Goal: Task Accomplishment & Management: Manage account settings

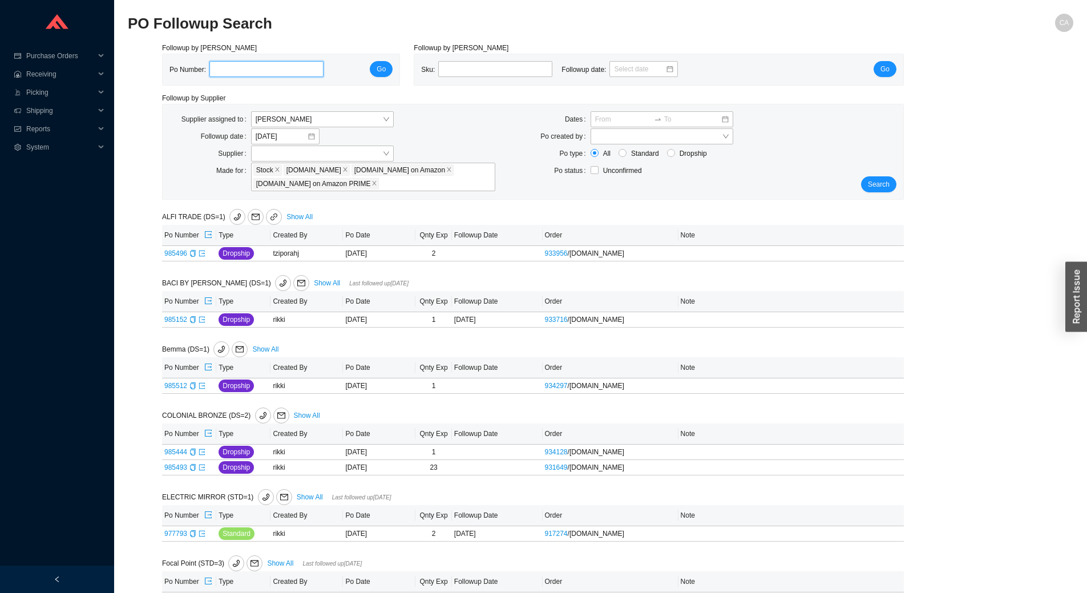
click at [223, 70] on input "tel" at bounding box center [266, 69] width 114 height 16
type input "981412"
click at [386, 75] on span "Go" at bounding box center [381, 68] width 9 height 11
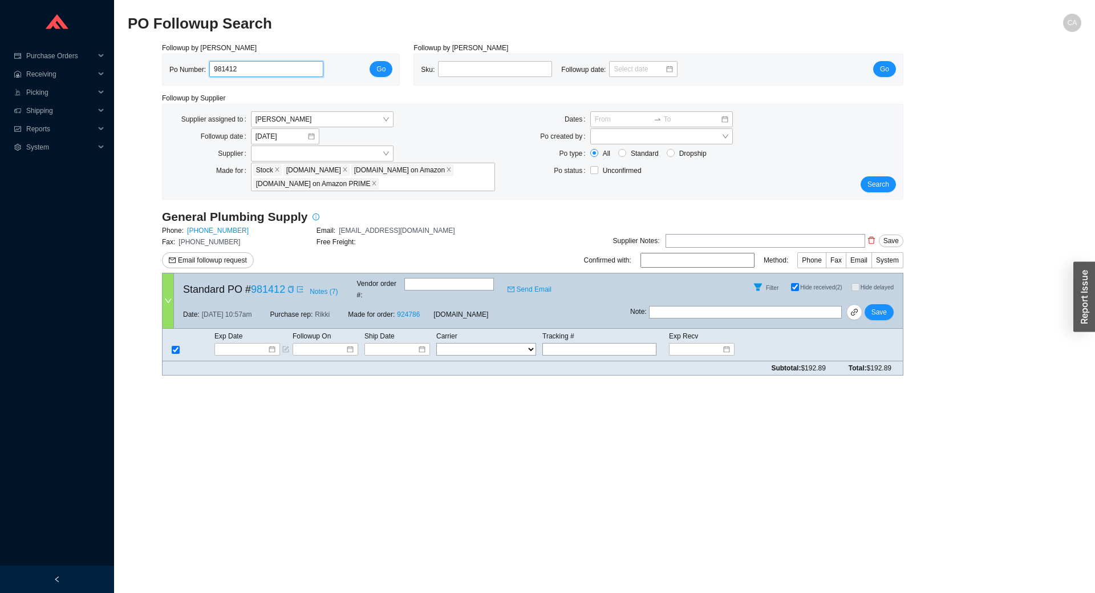
drag, startPoint x: 253, startPoint y: 69, endPoint x: 0, endPoint y: 44, distance: 254.5
click at [0, 44] on section "Purchase Orders .warehouse_svg__a{fill:none;stroke:currentColor;stroke-linecap:…" at bounding box center [547, 296] width 1095 height 593
paste input "357"
type input "983572"
click at [387, 70] on button "Go" at bounding box center [381, 69] width 23 height 16
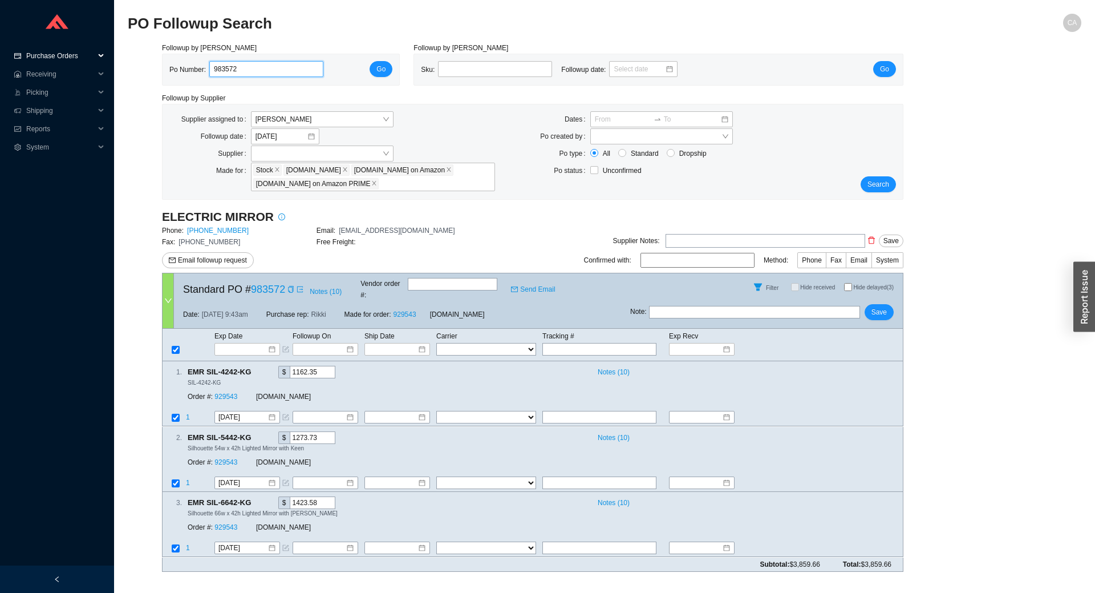
drag, startPoint x: 156, startPoint y: 68, endPoint x: 0, endPoint y: 58, distance: 156.1
click at [0, 58] on section "Purchase Orders .warehouse_svg__a{fill:none;stroke:currentColor;stroke-linecap:…" at bounding box center [547, 296] width 1095 height 593
paste input "363"
type input "983363"
click at [381, 69] on span "Go" at bounding box center [381, 68] width 9 height 11
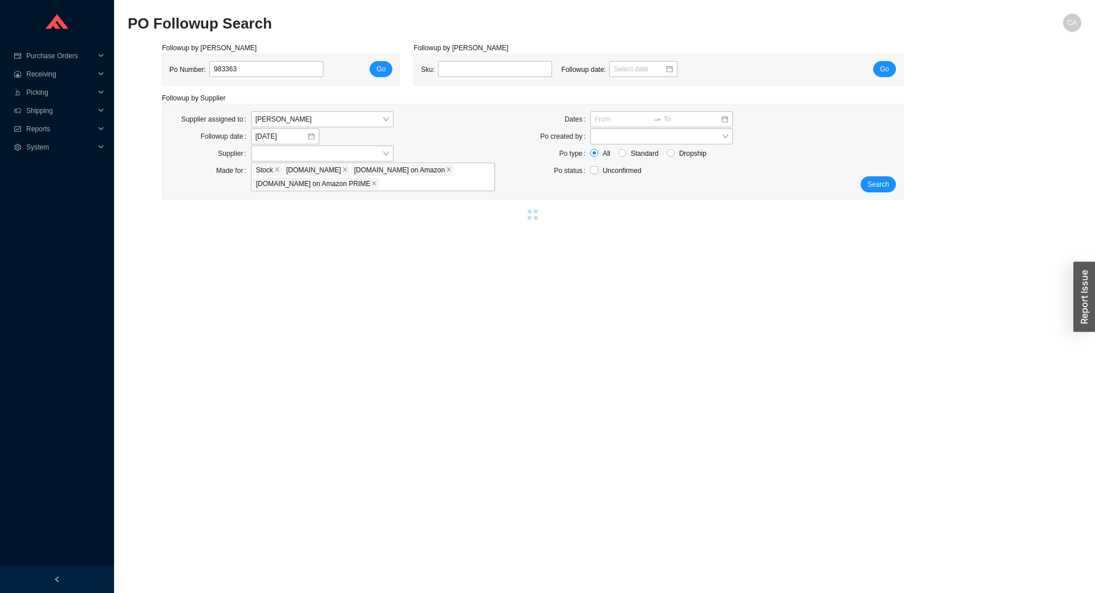
select select "2"
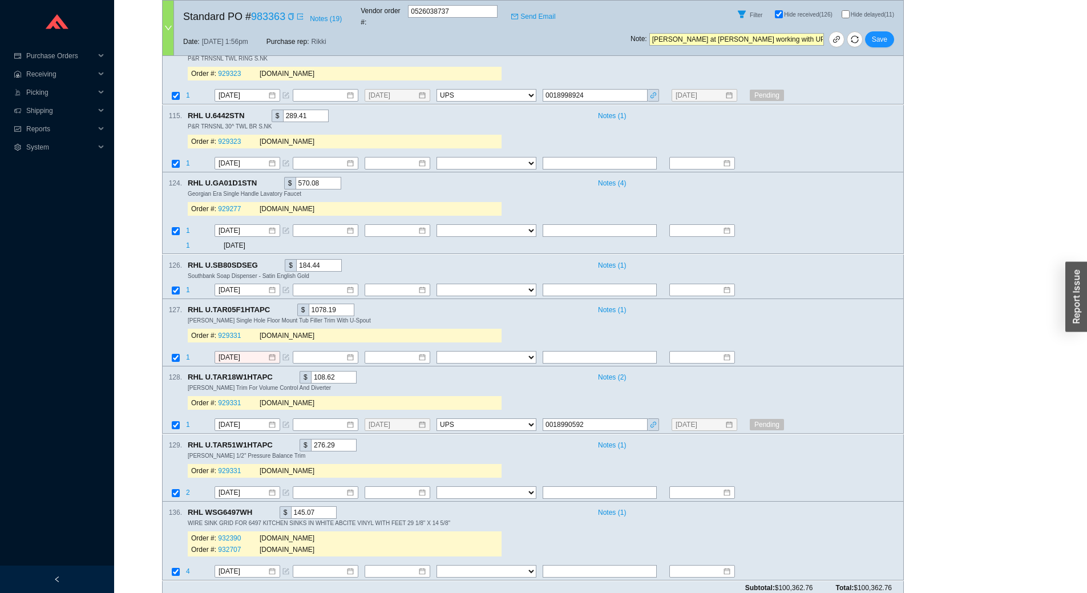
scroll to position [1159, 0]
drag, startPoint x: 817, startPoint y: 31, endPoint x: 387, endPoint y: 12, distance: 430.6
click at [387, 12] on div "Standard PO # 983363 Notes ( 19 ) Vendor order # : 0526038737 Send Email Filter…" at bounding box center [533, 28] width 742 height 56
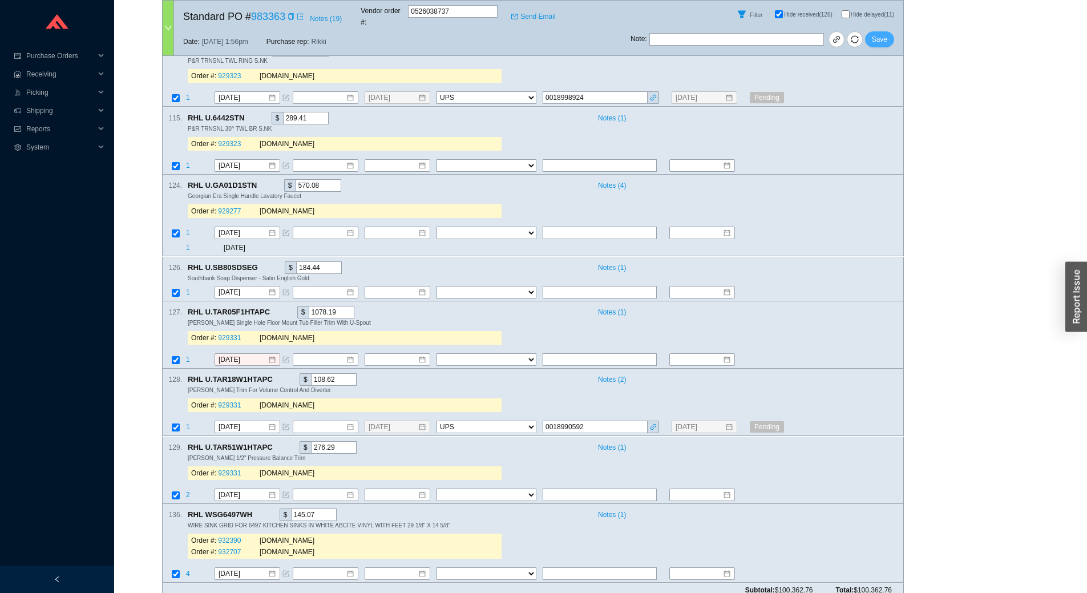
click at [885, 35] on span "Save" at bounding box center [879, 39] width 15 height 11
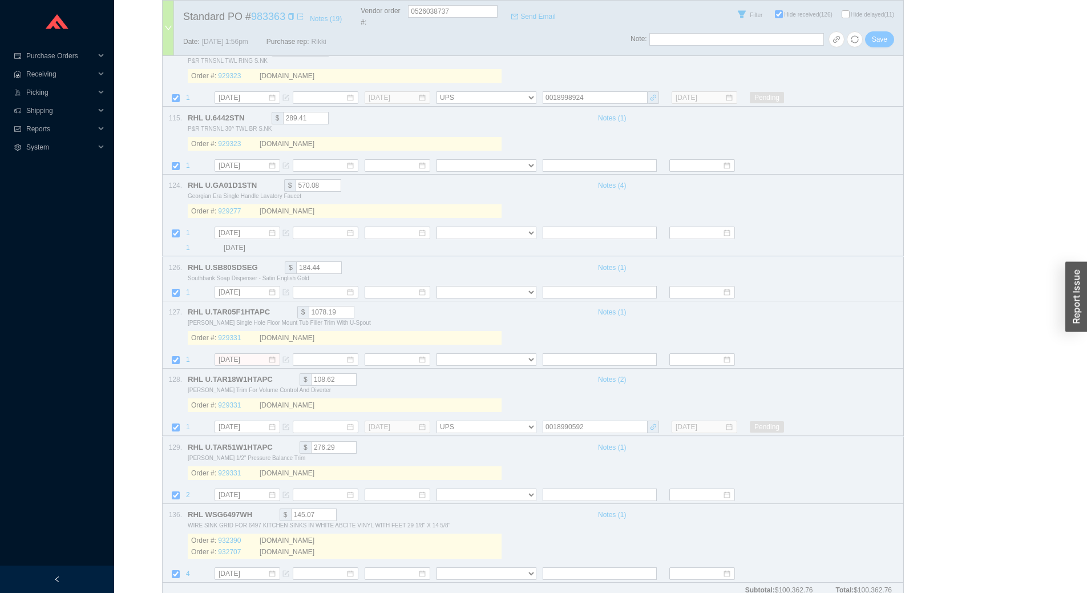
select select "2"
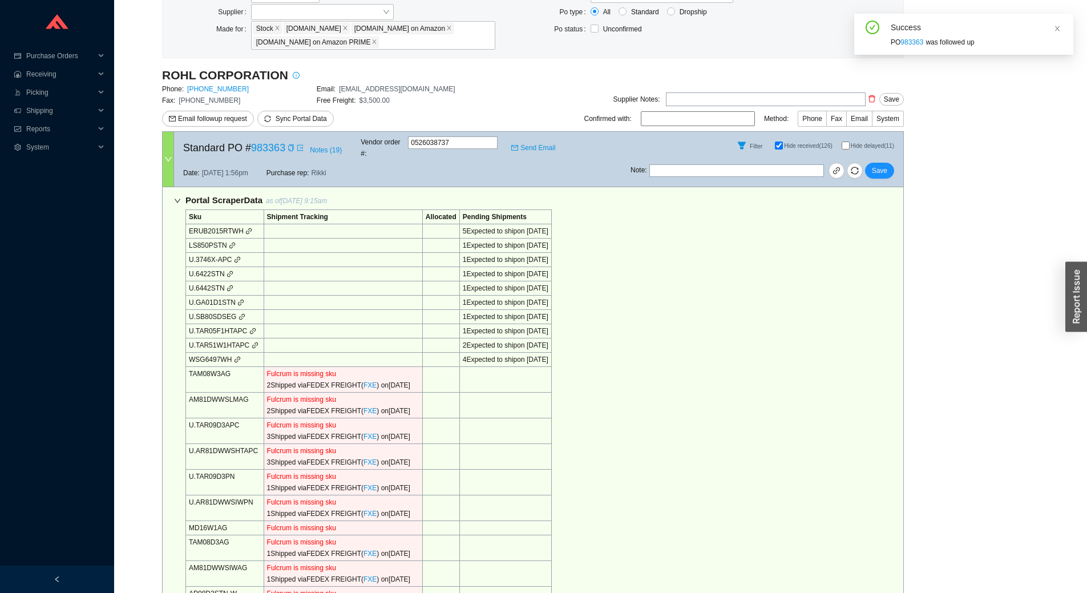
scroll to position [0, 0]
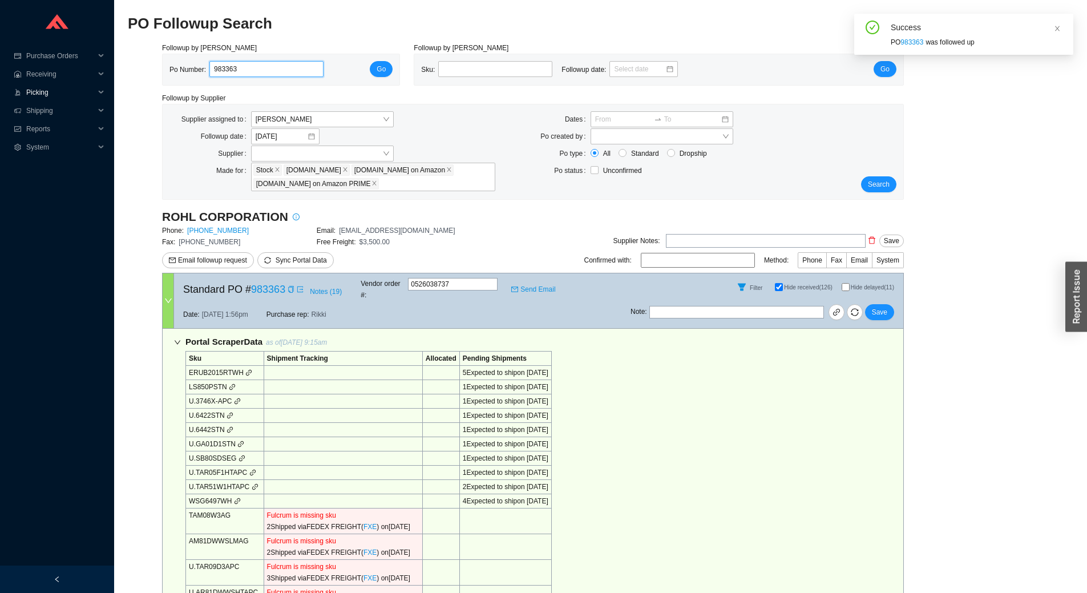
drag, startPoint x: 269, startPoint y: 69, endPoint x: 86, endPoint y: 86, distance: 183.9
paste input "750"
type input "983750"
click at [377, 63] on button "Go" at bounding box center [381, 69] width 23 height 16
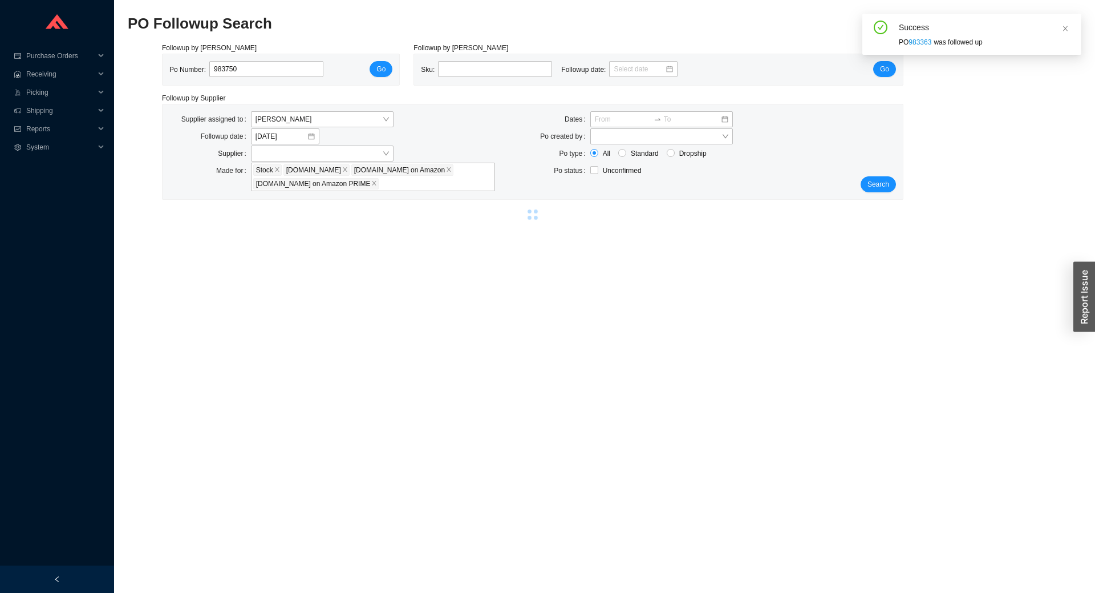
select select "2"
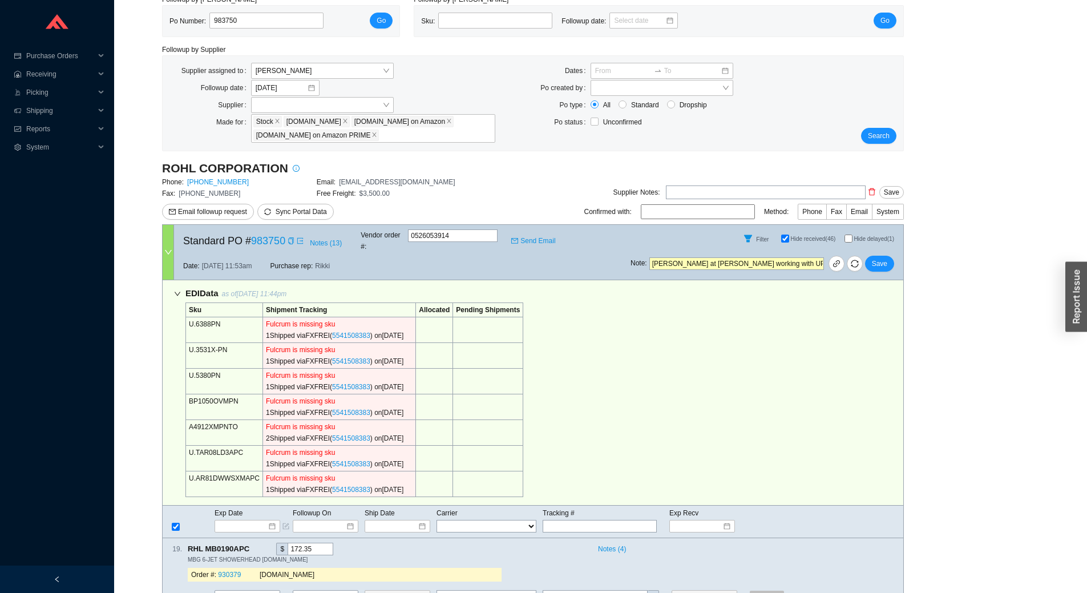
scroll to position [74, 0]
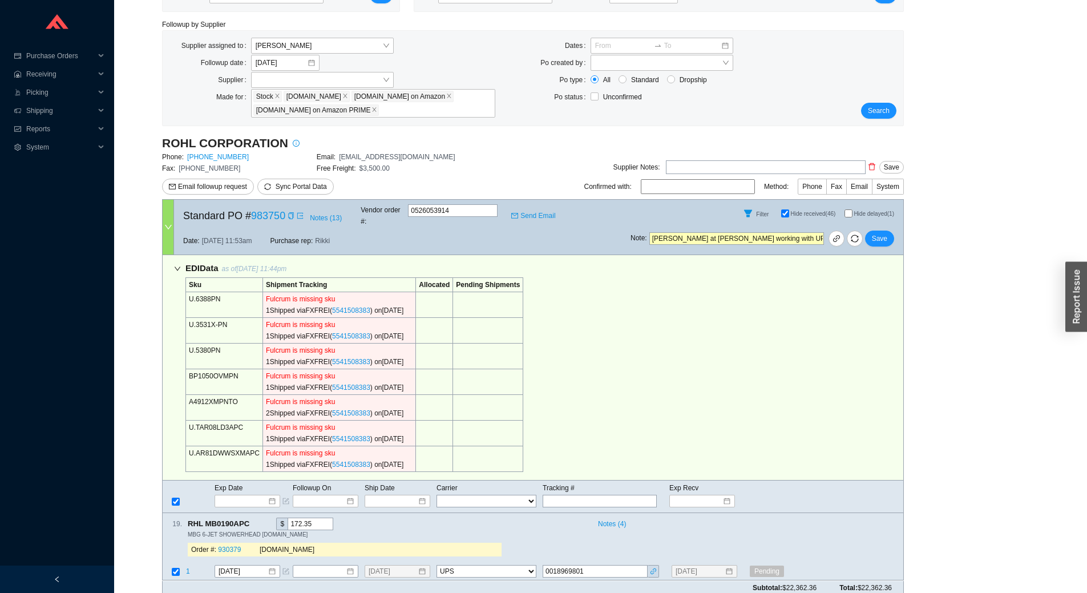
drag, startPoint x: 819, startPoint y: 231, endPoint x: 377, endPoint y: 242, distance: 441.7
click at [377, 242] on div "Standard PO # 983750 Notes ( 13 ) Vendor order # : 0526053914 Send Email Filter…" at bounding box center [533, 227] width 742 height 56
click at [878, 233] on span "Save" at bounding box center [879, 238] width 15 height 11
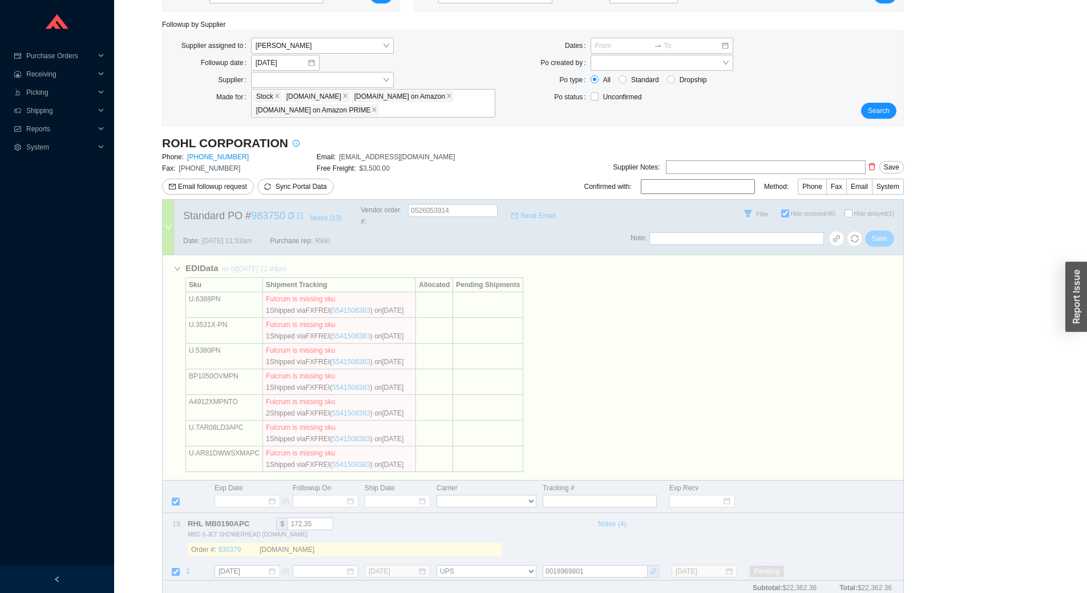
select select "2"
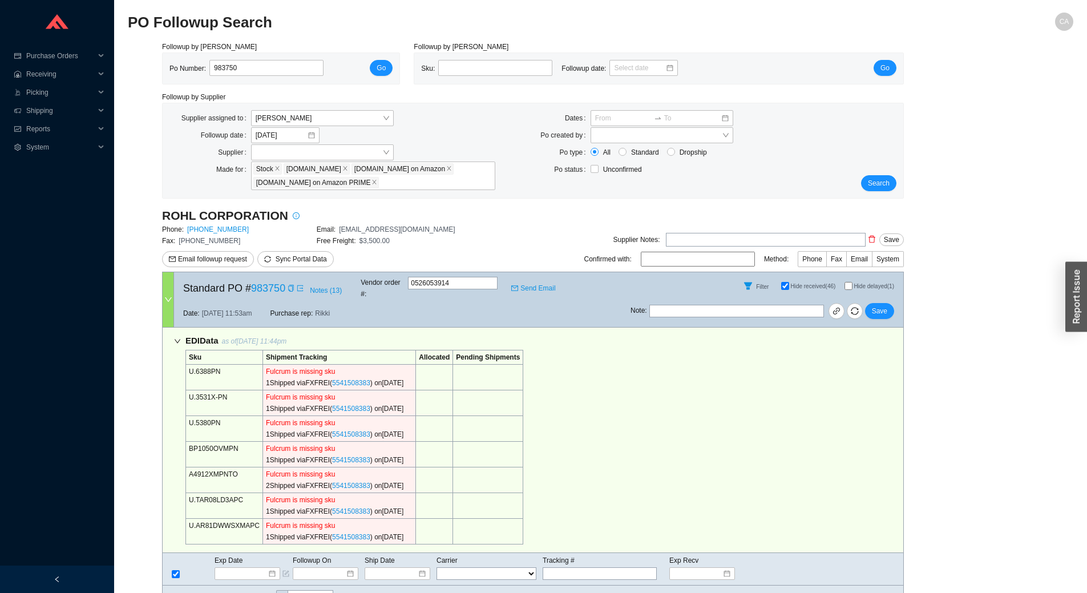
scroll to position [0, 0]
drag, startPoint x: 250, startPoint y: 66, endPoint x: 0, endPoint y: 55, distance: 250.1
click at [0, 55] on section "Purchase Orders .warehouse_svg__a{fill:none;stroke:currentColor;stroke-linecap:…" at bounding box center [543, 339] width 1087 height 678
paste input "2252"
type input "982252"
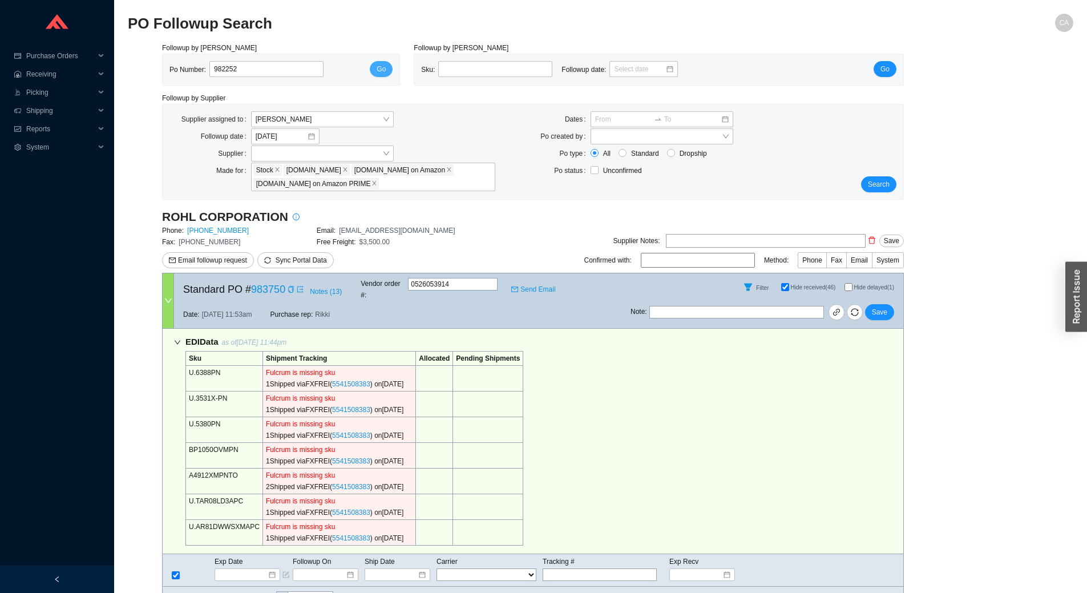
click at [387, 72] on button "Go" at bounding box center [381, 69] width 23 height 16
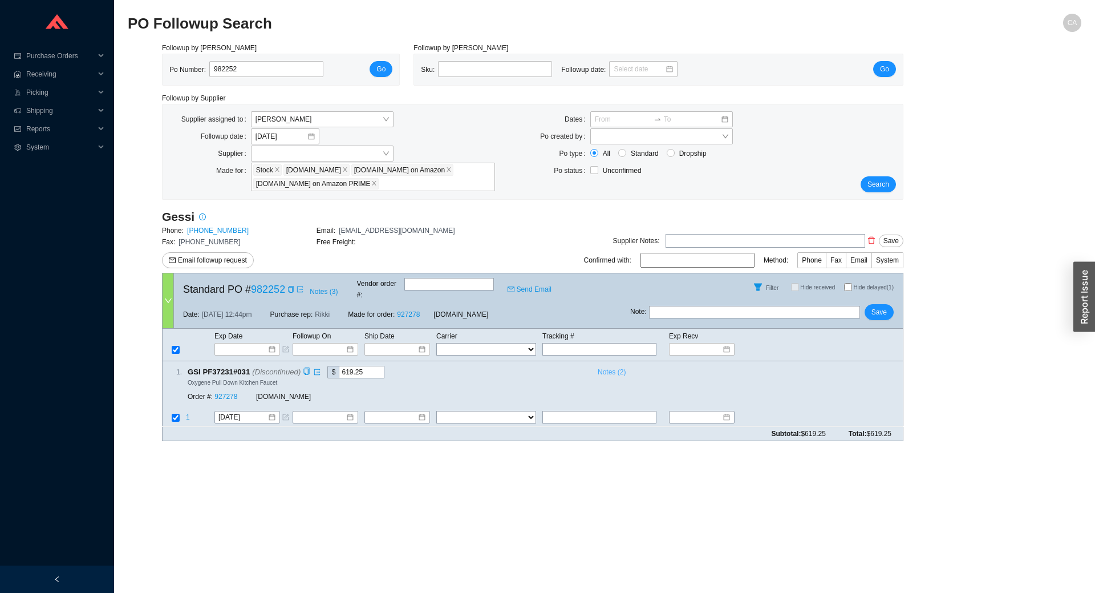
click at [609, 366] on span "Notes ( 2 )" at bounding box center [612, 371] width 28 height 11
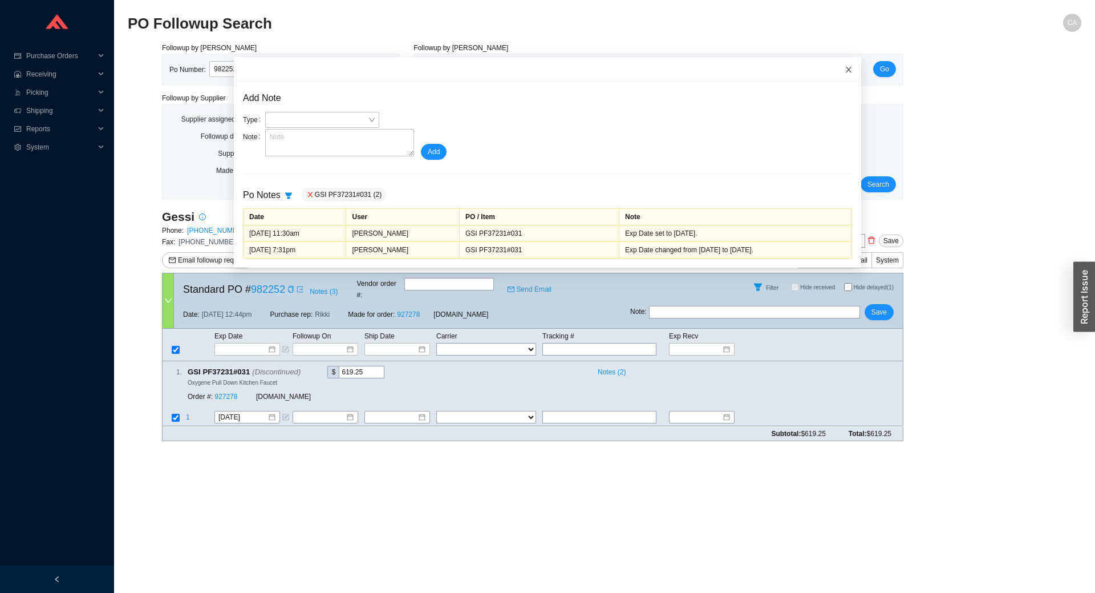
click at [845, 70] on icon "close" at bounding box center [849, 70] width 8 height 8
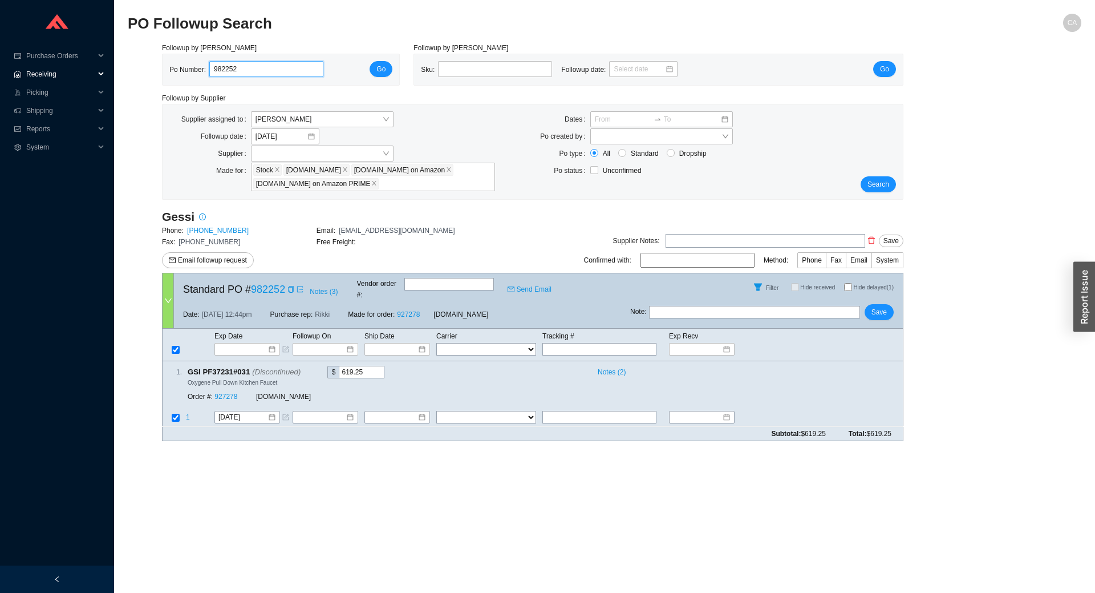
drag, startPoint x: 167, startPoint y: 72, endPoint x: 22, endPoint y: 71, distance: 144.9
click at [22, 71] on section "Purchase Orders .warehouse_svg__a{fill:none;stroke:currentColor;stroke-linecap:…" at bounding box center [547, 296] width 1095 height 593
paste input "4905"
type input "984905"
click at [381, 62] on button "Go" at bounding box center [381, 69] width 23 height 16
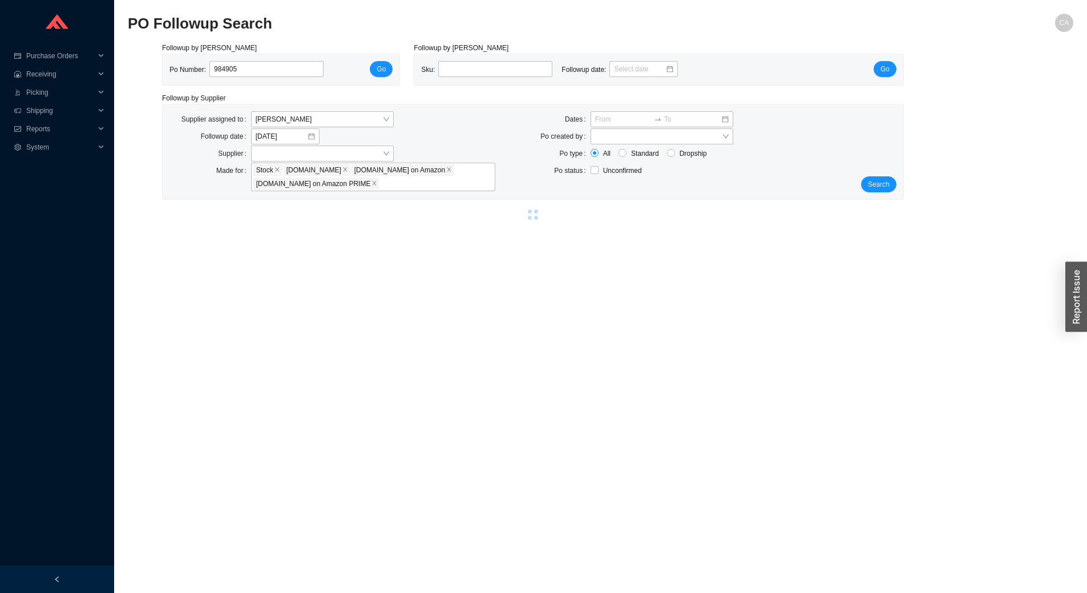
select select "5"
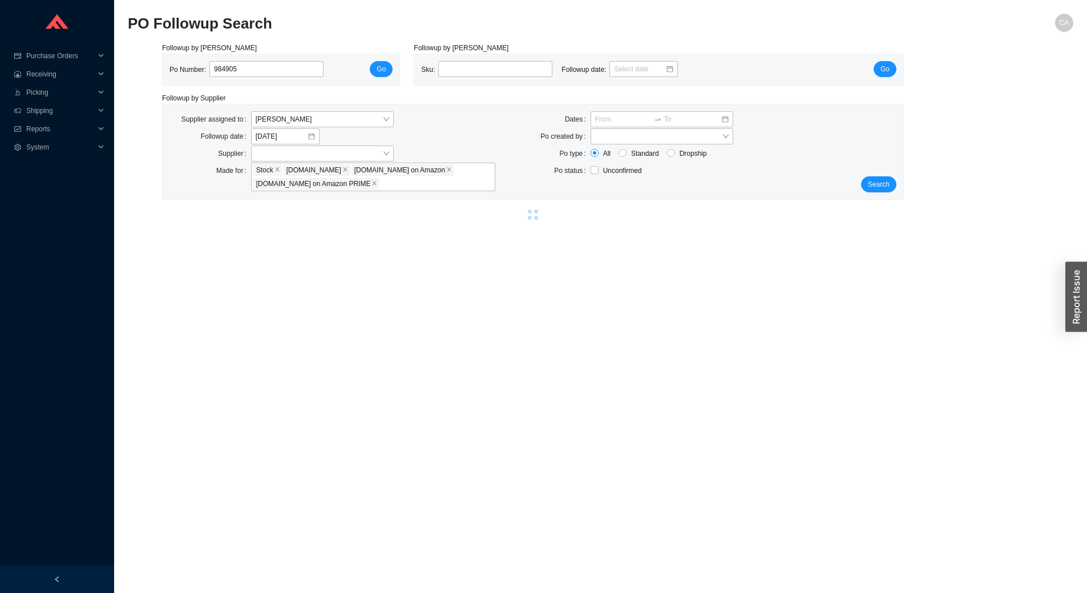
select select "5"
select select "2"
select select "5"
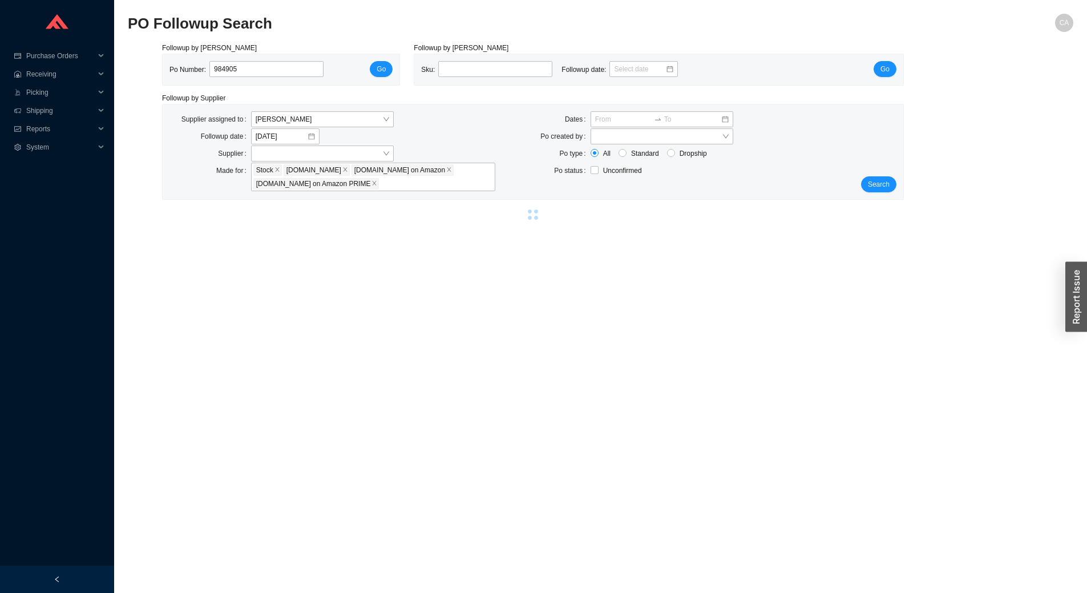
select select "5"
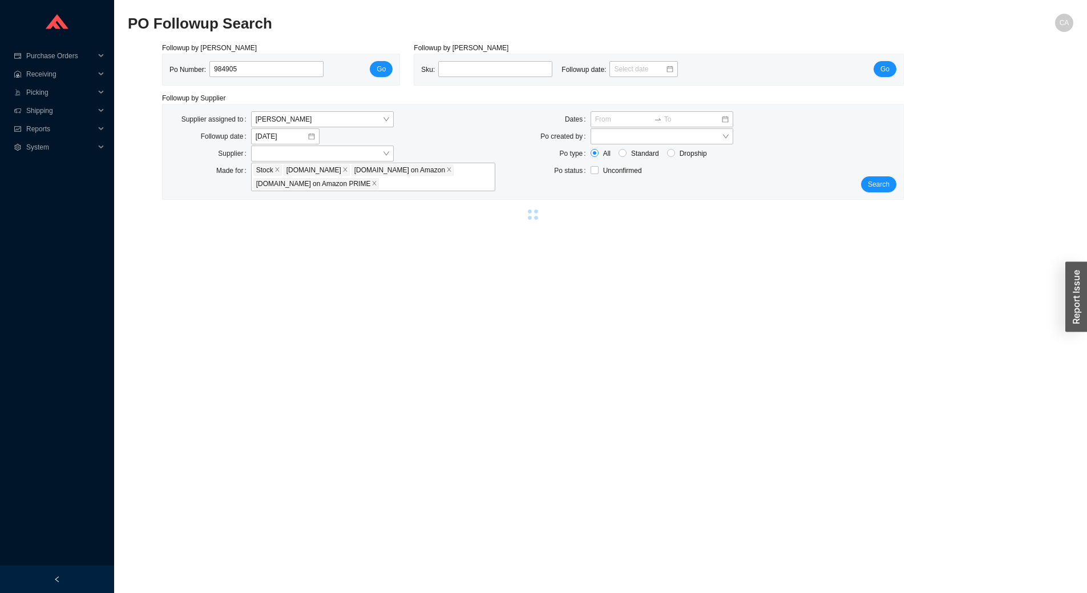
select select "5"
select select "2"
select select "5"
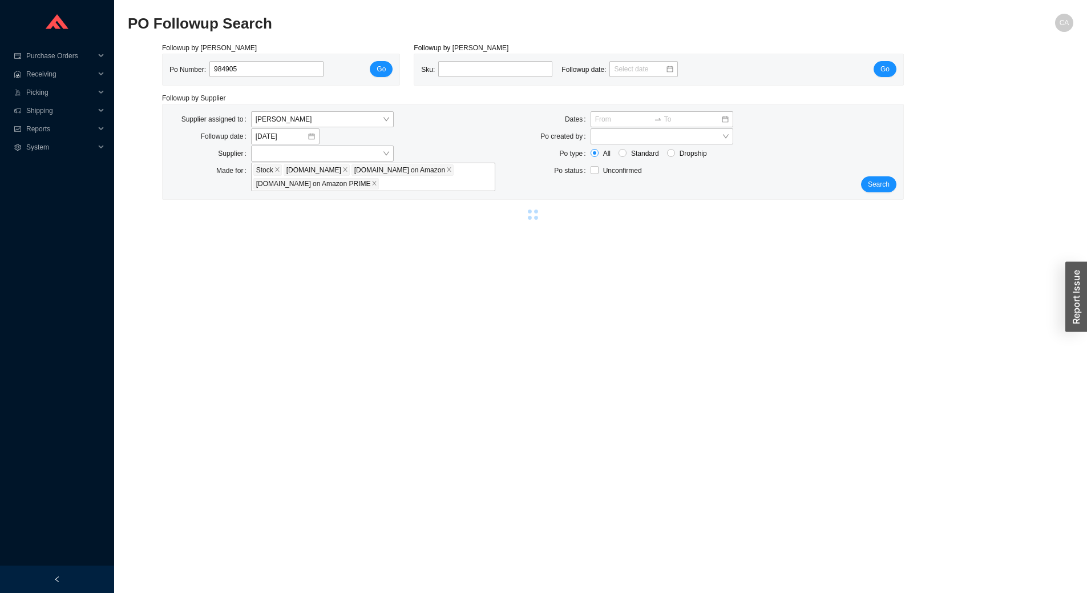
select select "5"
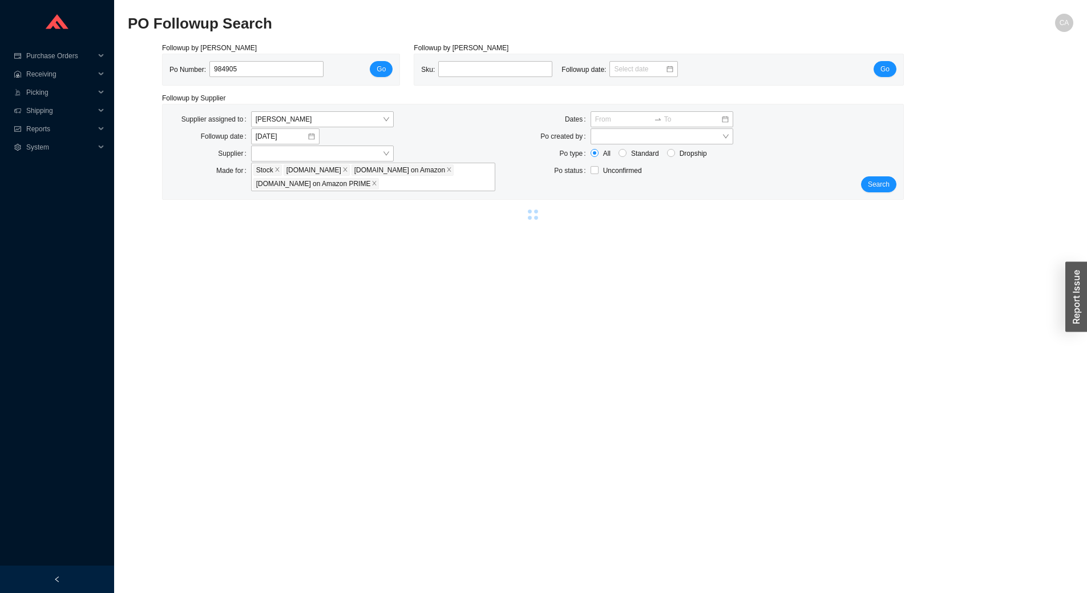
select select "5"
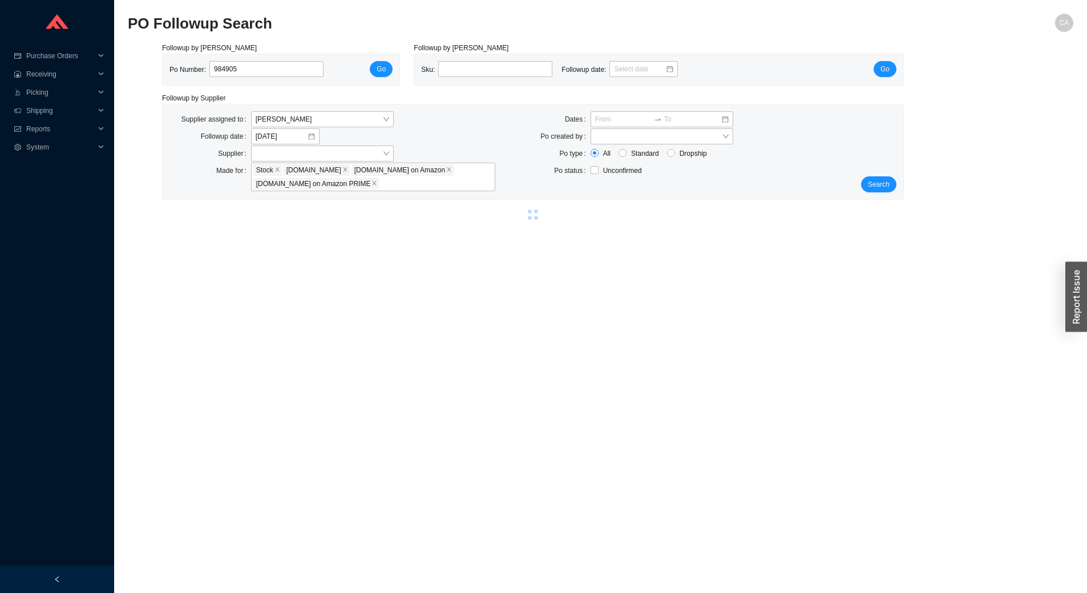
select select "5"
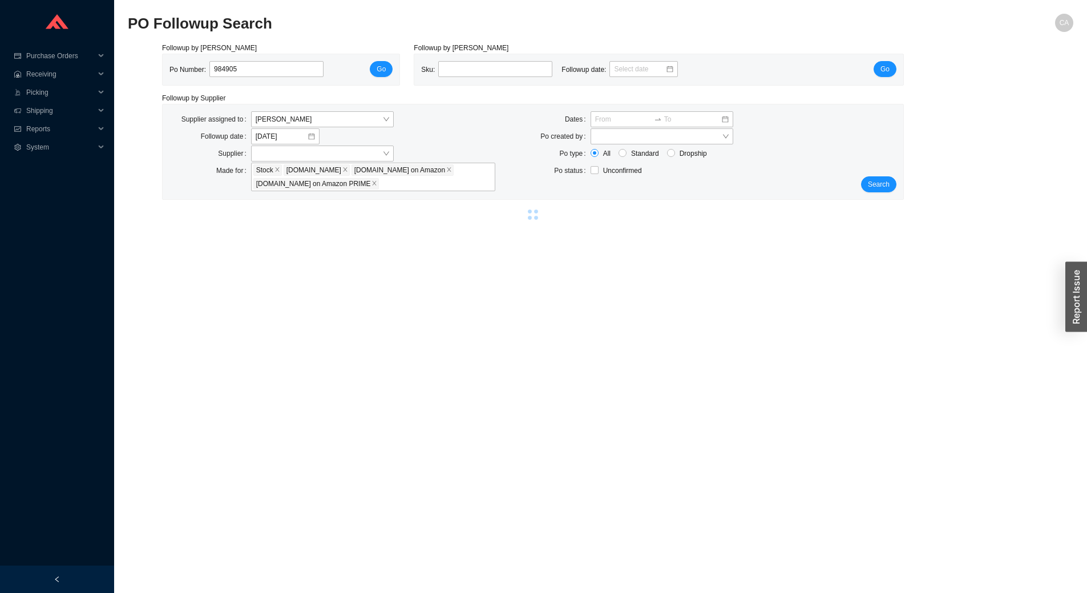
select select "5"
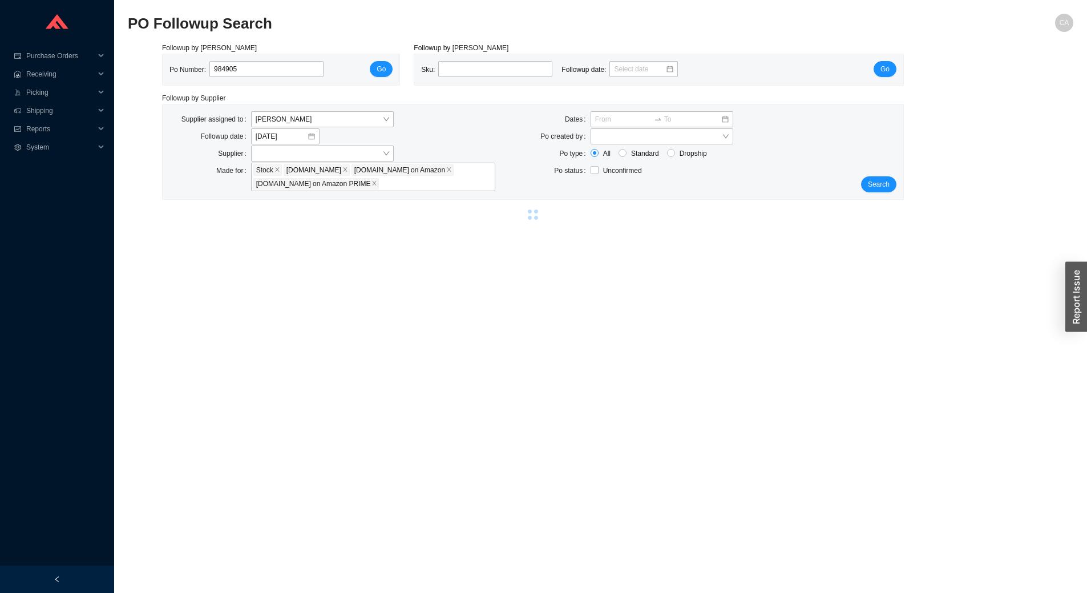
select select "5"
select select "2"
select select "5"
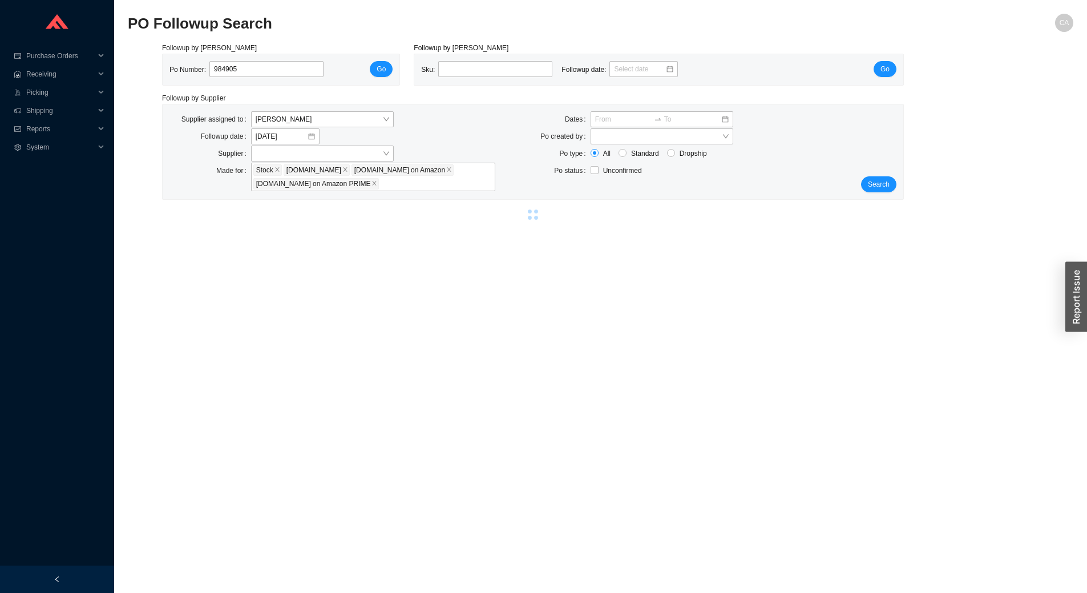
select select "5"
select select "2"
select select "5"
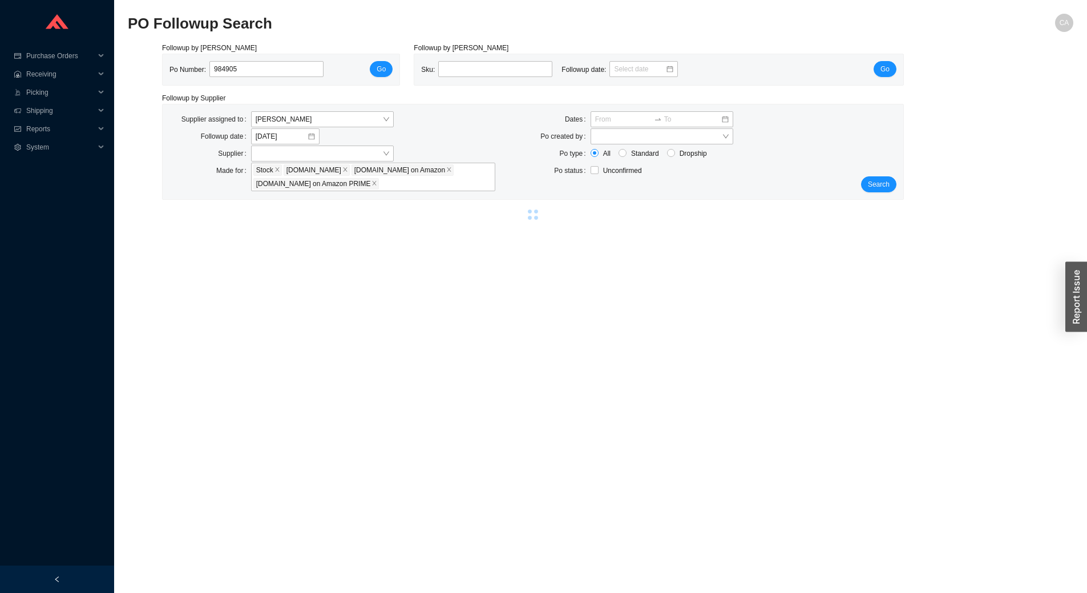
select select "2"
select select "5"
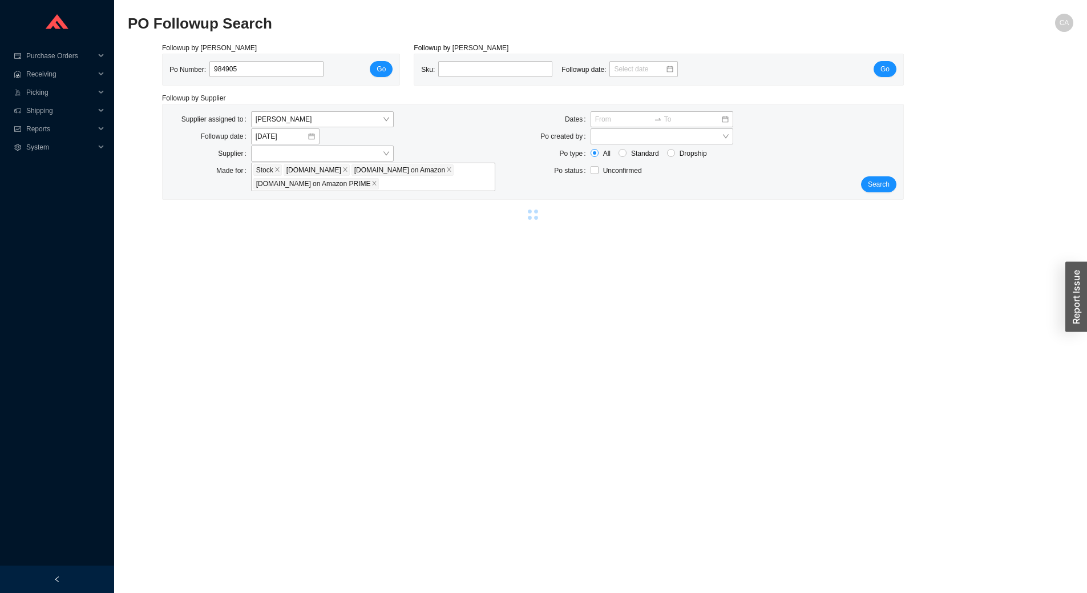
select select "10"
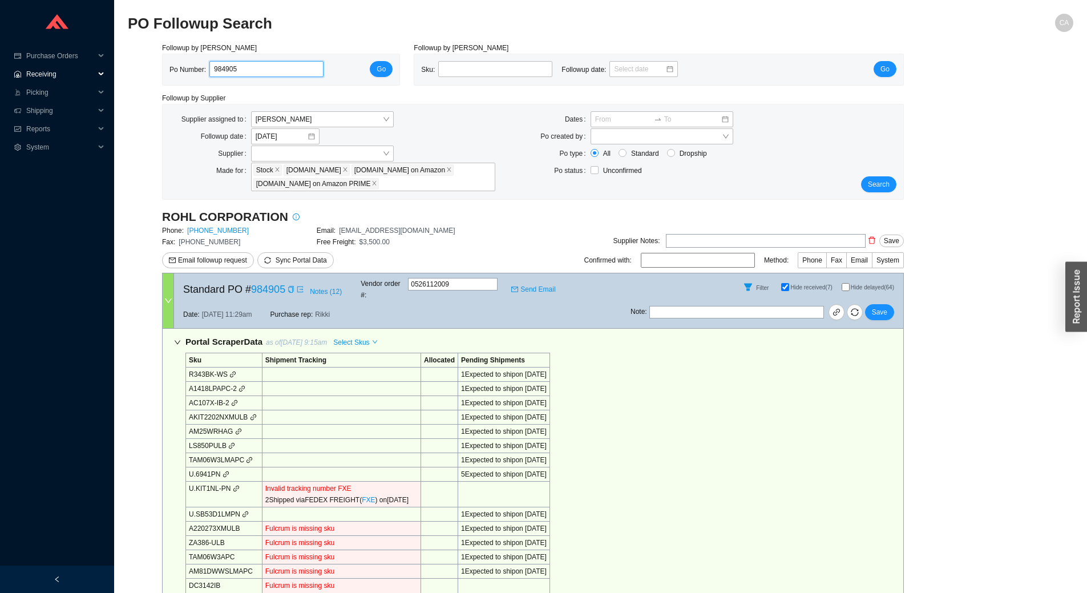
drag, startPoint x: 267, startPoint y: 71, endPoint x: 27, endPoint y: 75, distance: 240.2
paste input "3572"
type input "983572"
click at [379, 67] on span "Go" at bounding box center [381, 68] width 9 height 11
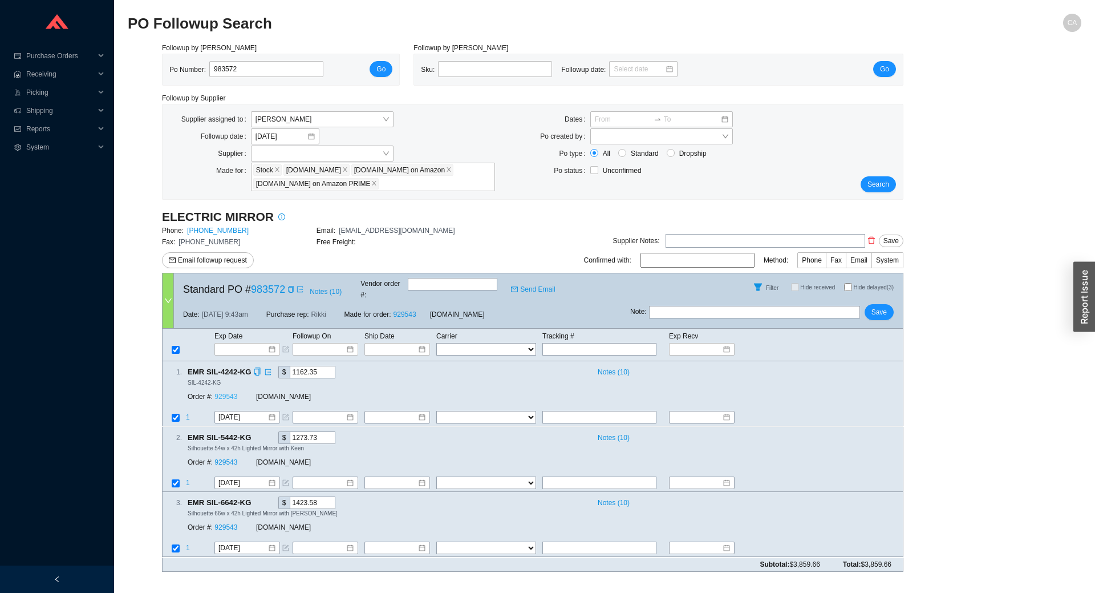
click at [227, 393] on link "929543" at bounding box center [226, 397] width 23 height 8
drag, startPoint x: 250, startPoint y: 70, endPoint x: 71, endPoint y: 71, distance: 179.1
click at [71, 71] on section "Purchase Orders .warehouse_svg__a{fill:none;stroke:currentColor;stroke-linecap:…" at bounding box center [547, 296] width 1095 height 593
paste input "5370"
type input "985370"
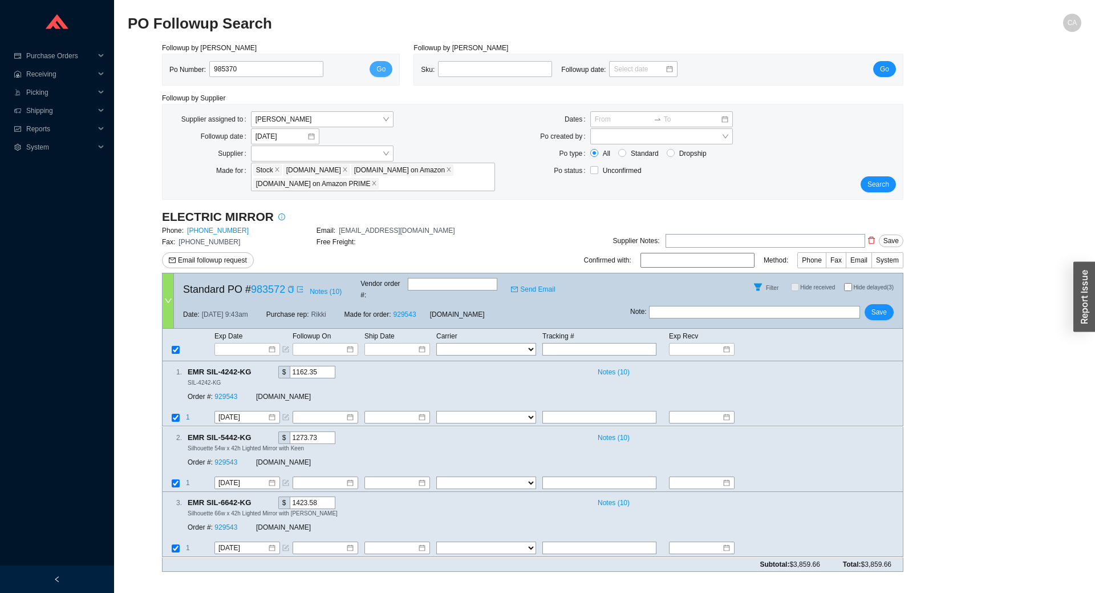
click at [376, 69] on button "Go" at bounding box center [381, 69] width 23 height 16
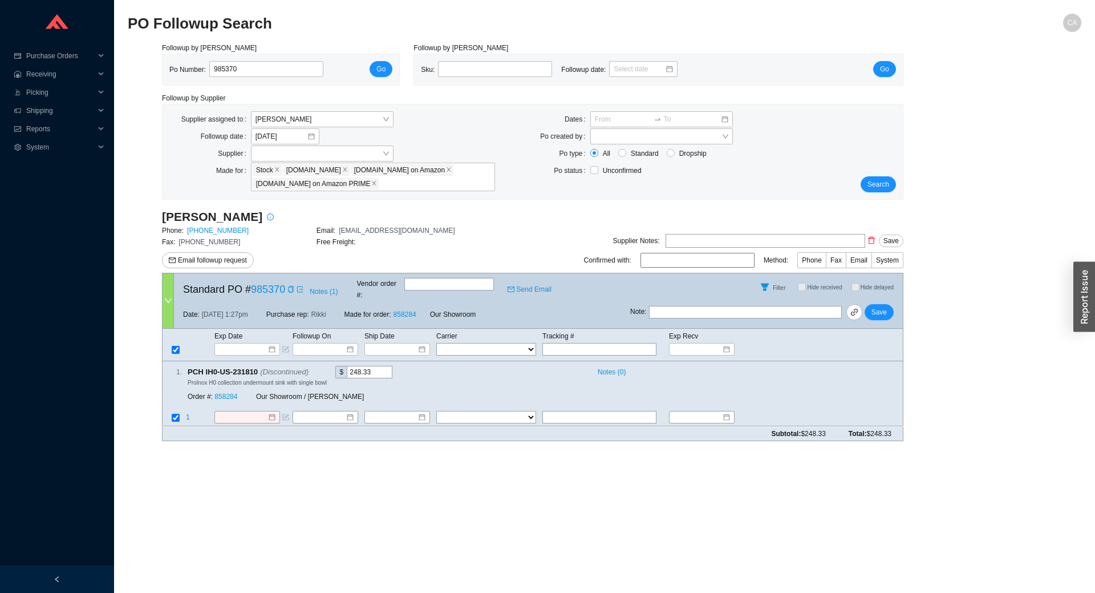
click at [691, 306] on input "text" at bounding box center [745, 312] width 193 height 13
click at [702, 306] on input "discontinued, told Layla" at bounding box center [745, 312] width 193 height 13
type input "discontinued, emailed Layla"
click at [876, 306] on span "Save" at bounding box center [879, 311] width 15 height 11
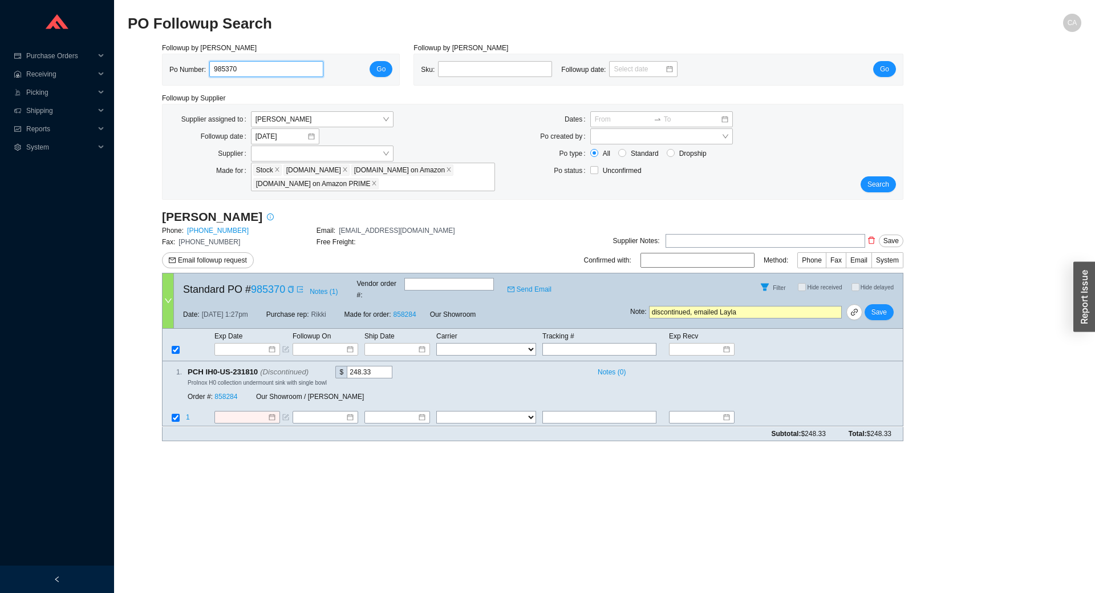
drag, startPoint x: 240, startPoint y: 65, endPoint x: 145, endPoint y: 60, distance: 94.3
click at [145, 60] on div "Followup by PO Po Number: 985370 Go Followup by Sku Sku: Followup date: Go Foll…" at bounding box center [605, 246] width 954 height 408
paste input "4325"
type input "984325"
click at [380, 66] on span "Go" at bounding box center [381, 68] width 9 height 11
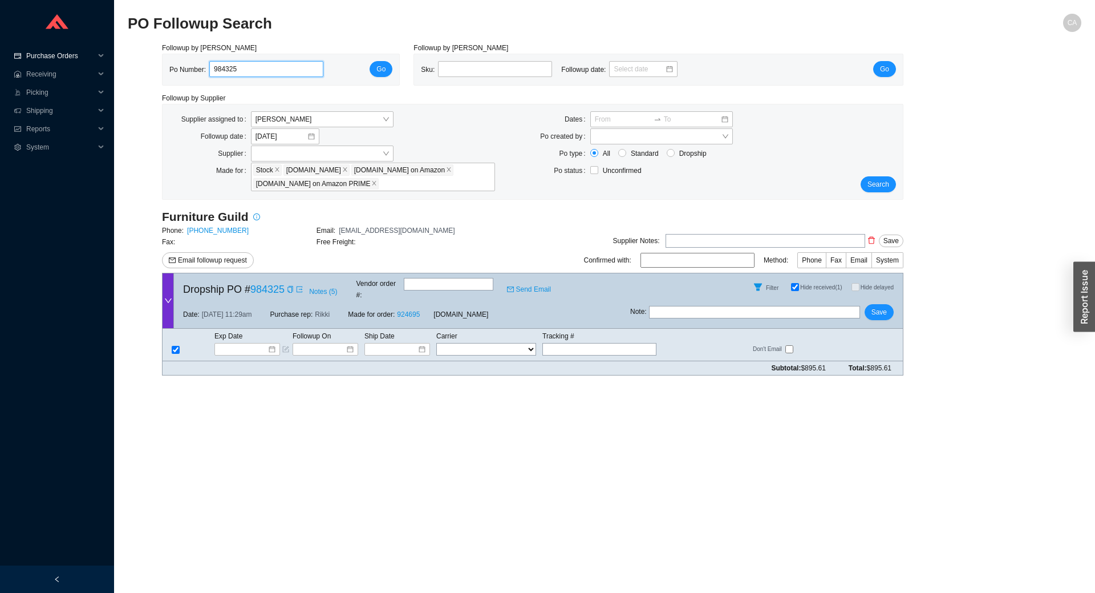
drag, startPoint x: 253, startPoint y: 70, endPoint x: 8, endPoint y: 58, distance: 245.6
click at [7, 57] on section "Purchase Orders .warehouse_svg__a{fill:none;stroke:currentColor;stroke-linecap:…" at bounding box center [547, 296] width 1095 height 593
paste input "79946"
type input "979946"
click at [385, 63] on button "Go" at bounding box center [381, 69] width 23 height 16
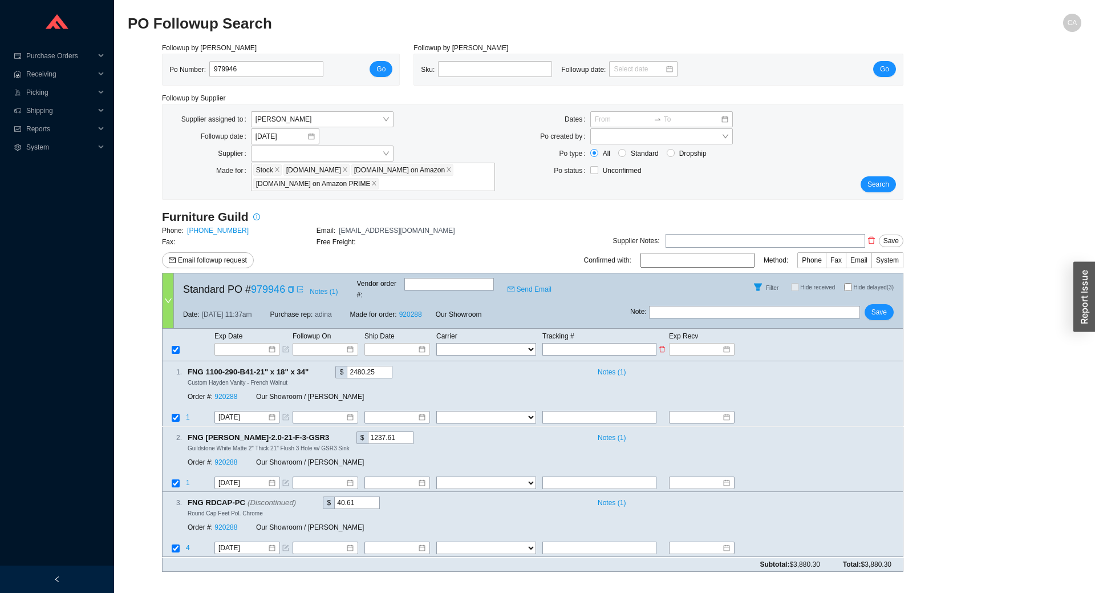
click at [578, 343] on input "text" at bounding box center [600, 349] width 114 height 13
paste input "771129925704"
type input "771129925704"
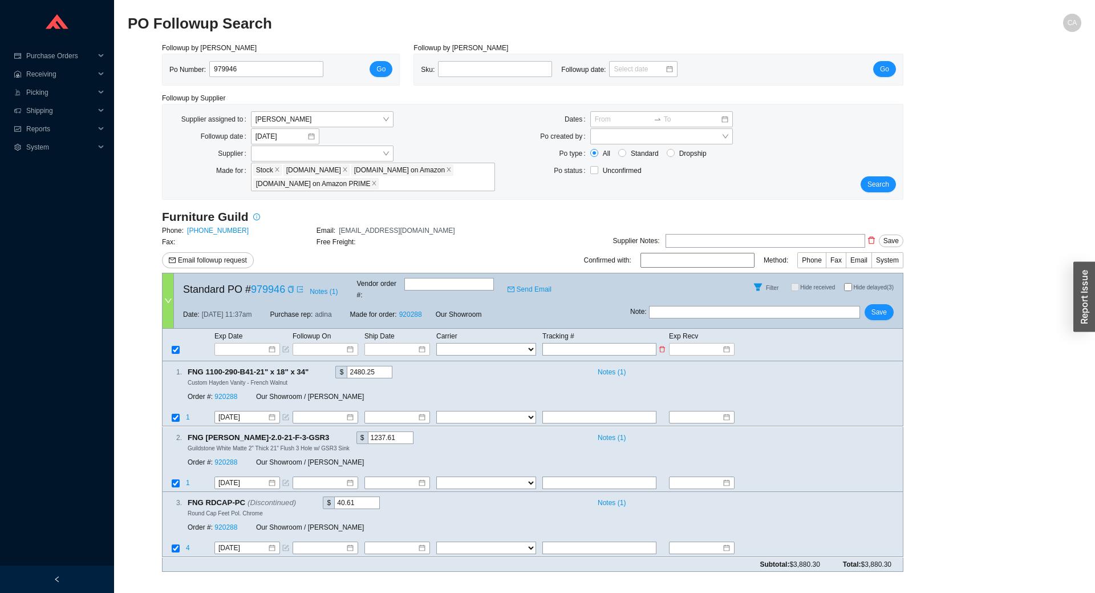
type input "771129925704"
click at [474, 343] on select "FedEx UPS ---------------- 2 Day Transportation INC A&B Freight A. [PERSON_NAME…" at bounding box center [486, 349] width 100 height 13
select select "40"
click at [436, 343] on select "FedEx UPS ---------------- 2 Day Transportation INC A&B Freight A. [PERSON_NAME…" at bounding box center [486, 349] width 100 height 13
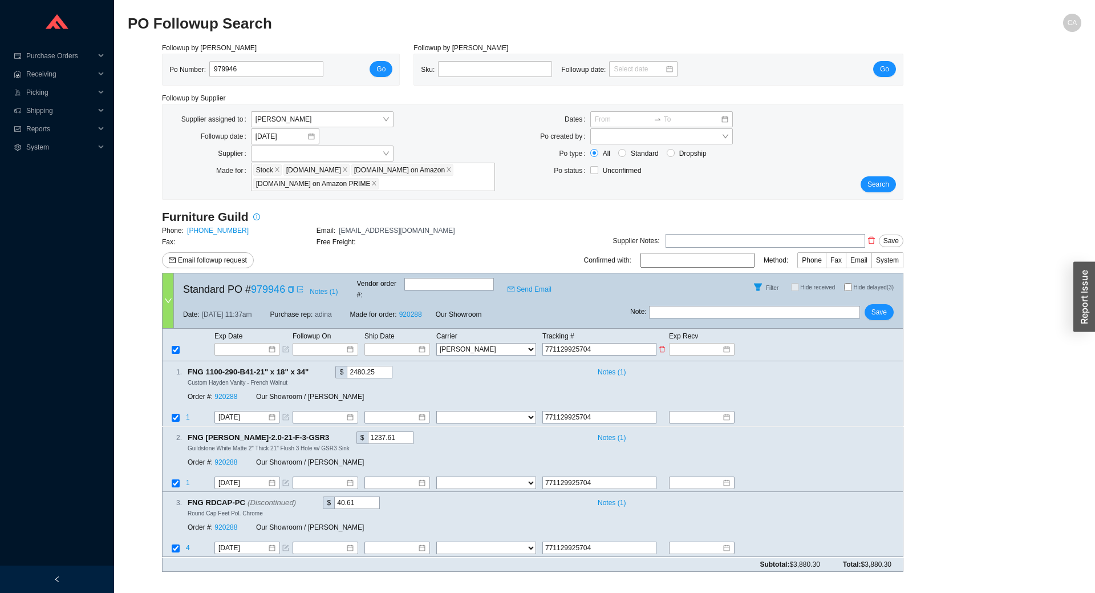
select select "40"
click at [400, 343] on input at bounding box center [393, 348] width 48 height 11
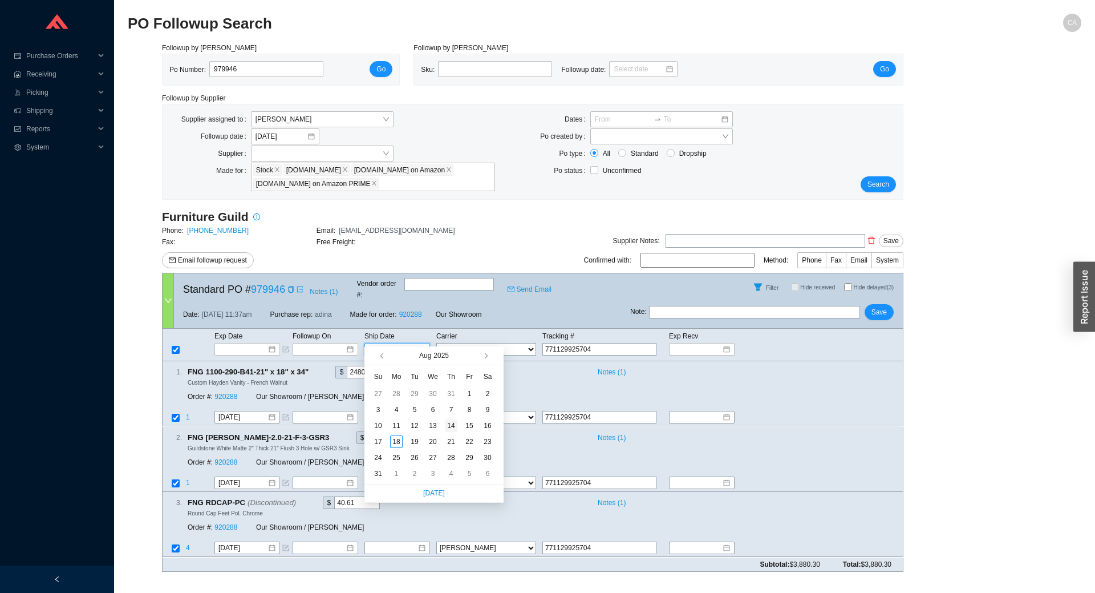
type input "[DATE]"
click at [451, 427] on div "14" at bounding box center [451, 425] width 13 height 13
type input "[DATE]"
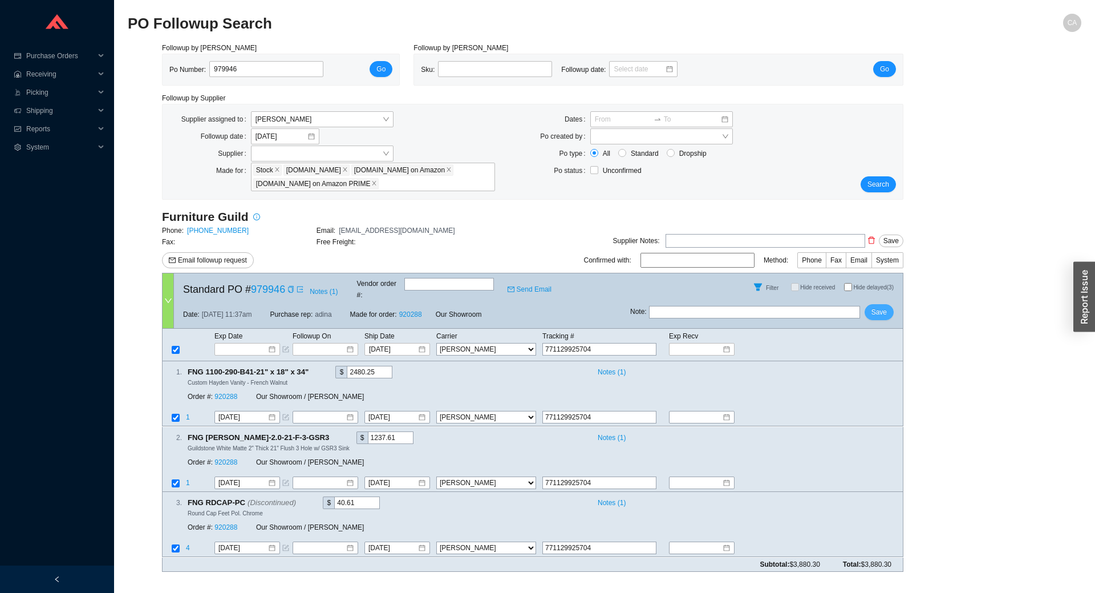
click at [873, 311] on button "Save" at bounding box center [879, 312] width 29 height 16
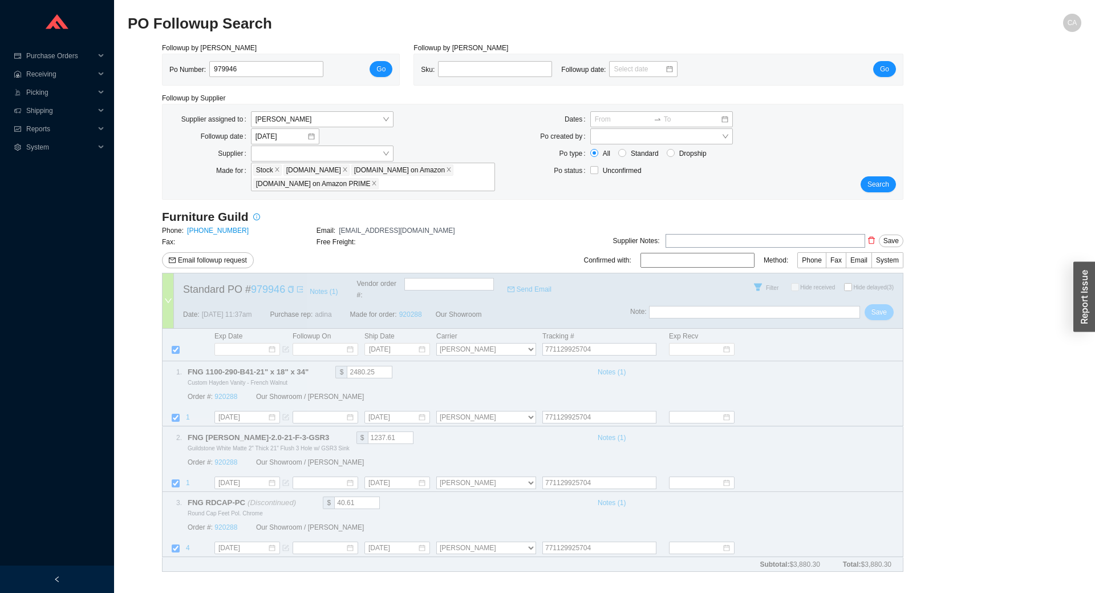
select select "40"
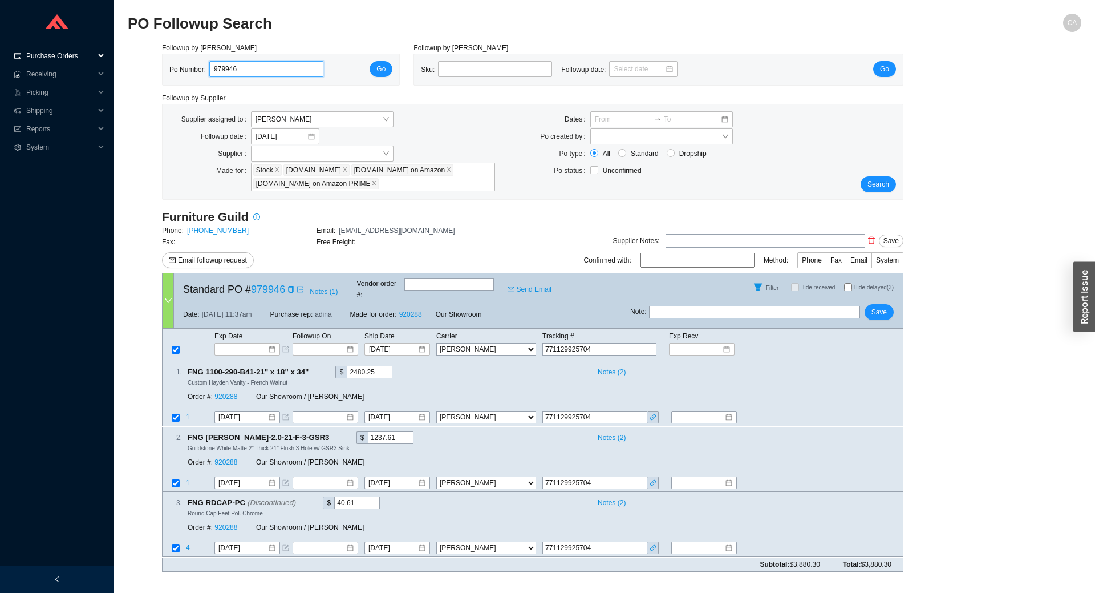
click at [41, 62] on section "Purchase Orders .warehouse_svg__a{fill:none;stroke:currentColor;stroke-linecap:…" at bounding box center [547, 296] width 1095 height 593
paste input "85409"
type input "985409"
click at [390, 70] on button "Go" at bounding box center [381, 69] width 23 height 16
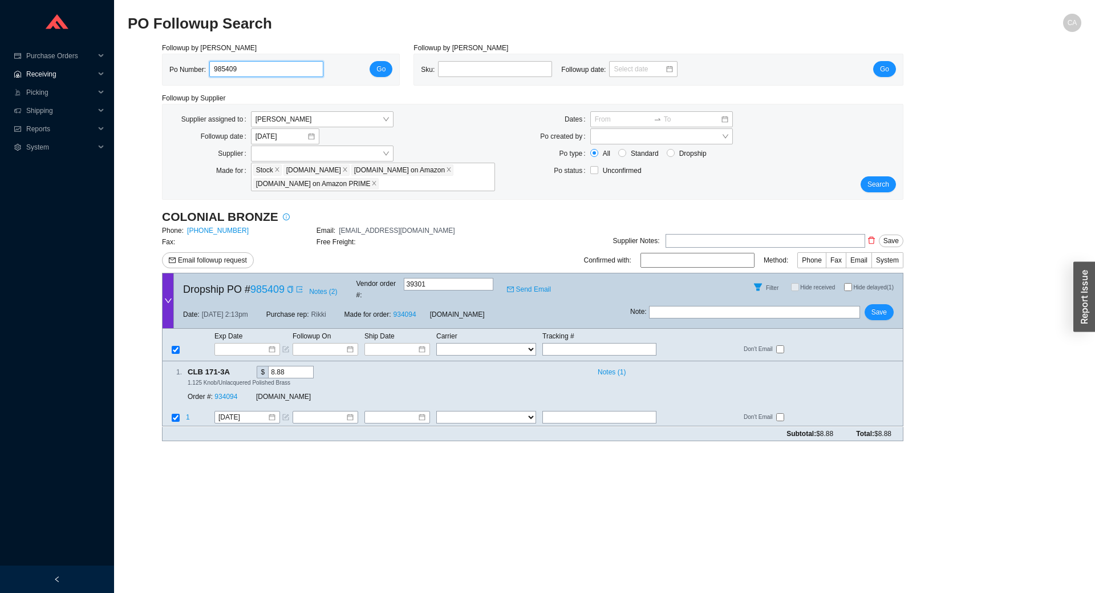
drag, startPoint x: 261, startPoint y: 74, endPoint x: 70, endPoint y: 80, distance: 191.8
click at [70, 80] on section "Purchase Orders .warehouse_svg__a{fill:none;stroke:currentColor;stroke-linecap:…" at bounding box center [547, 296] width 1095 height 593
paste input "44"
type input "985444"
click at [381, 66] on span "Go" at bounding box center [381, 68] width 9 height 11
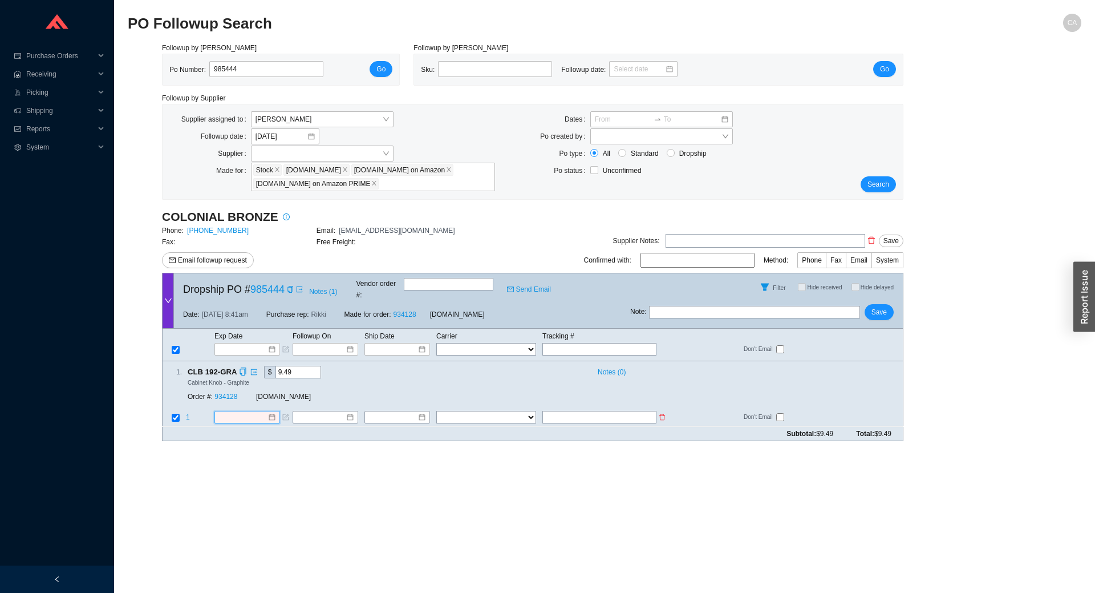
click at [252, 412] on input at bounding box center [242, 417] width 49 height 11
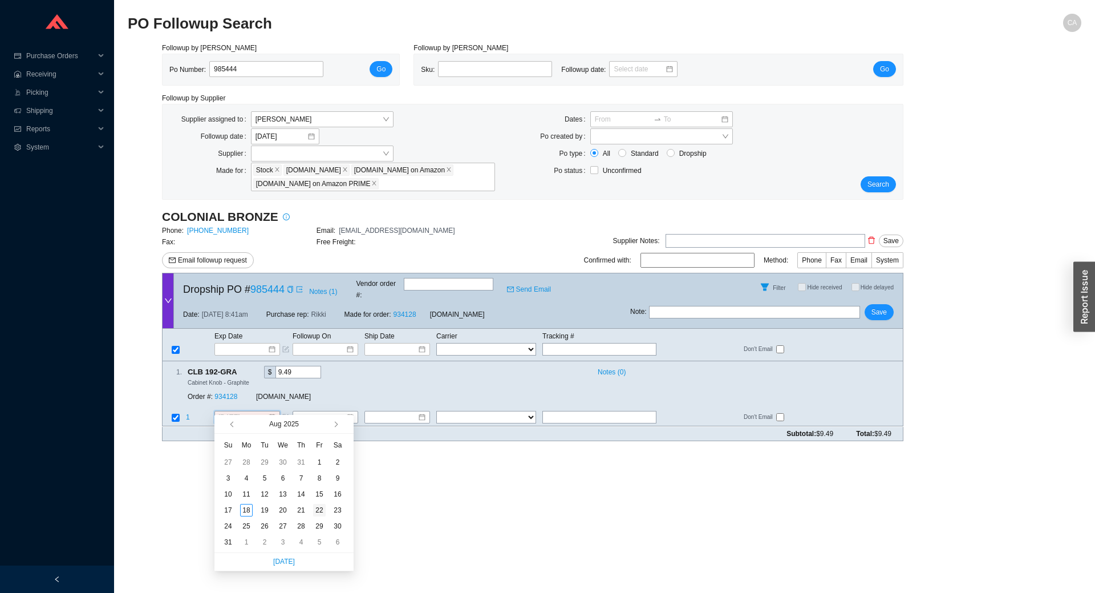
type input "[DATE]"
click at [319, 509] on div "22" at bounding box center [319, 510] width 13 height 13
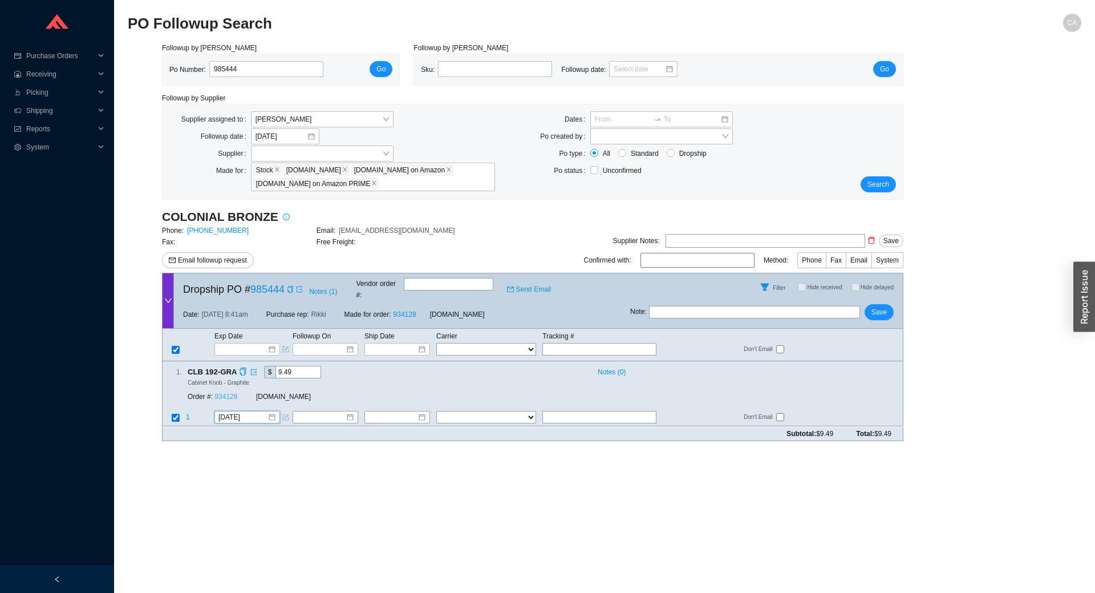
click at [230, 393] on link "934128" at bounding box center [226, 397] width 23 height 8
click at [885, 306] on span "Save" at bounding box center [879, 311] width 15 height 11
drag, startPoint x: 257, startPoint y: 63, endPoint x: 139, endPoint y: 71, distance: 118.9
click at [139, 71] on div "Followup by PO Po Number: 985444 Go Followup by Sku Sku: Followup date: Go Foll…" at bounding box center [605, 246] width 954 height 408
paste input "70"
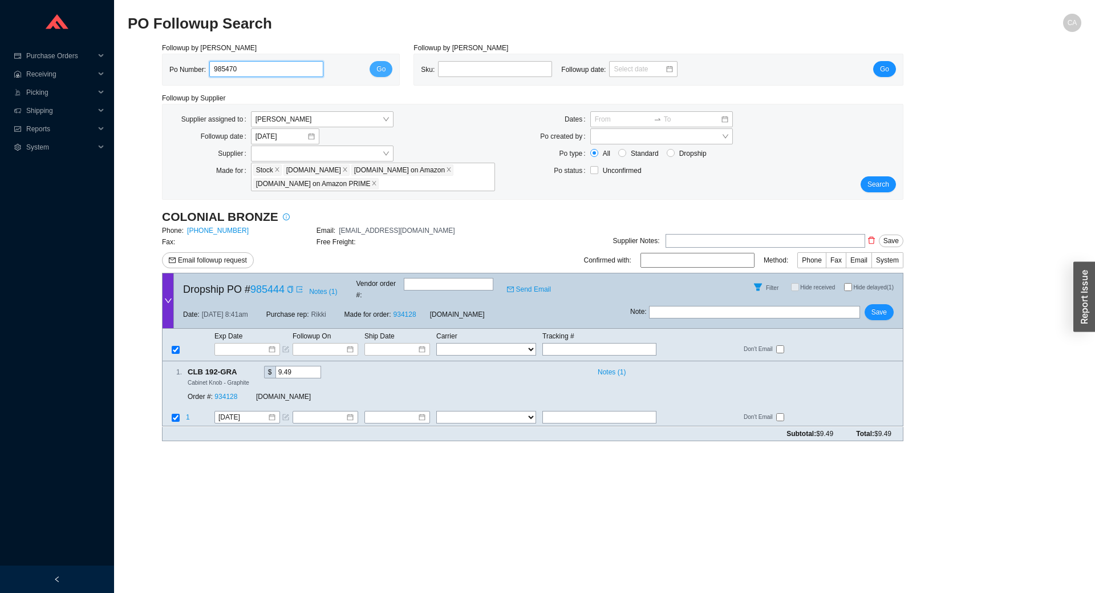
type input "985470"
click at [382, 71] on span "Go" at bounding box center [381, 68] width 9 height 11
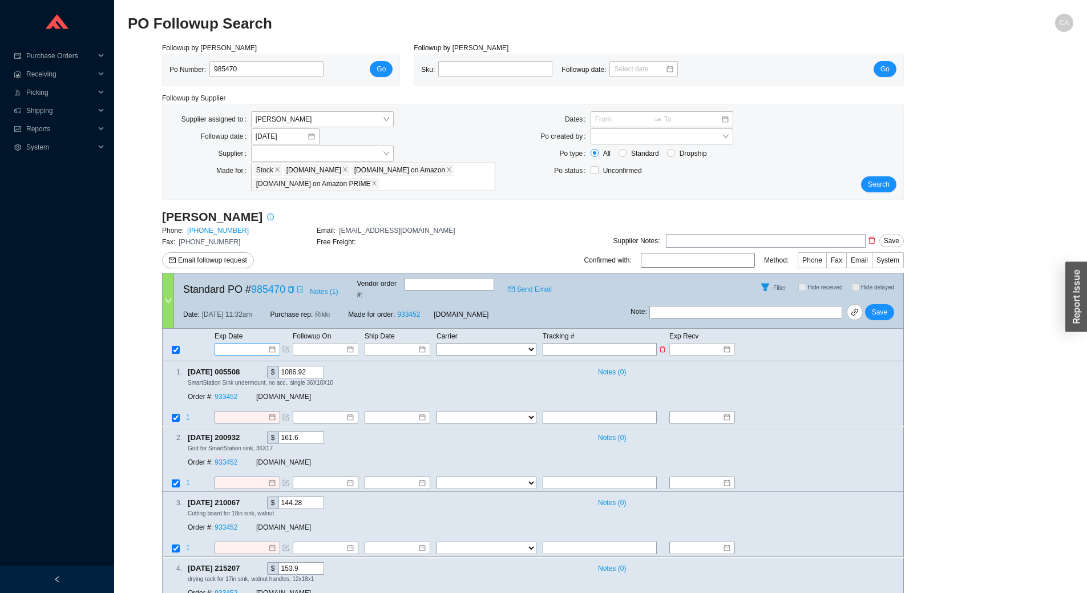
drag, startPoint x: 258, startPoint y: 345, endPoint x: 252, endPoint y: 339, distance: 8.5
click at [257, 345] on td at bounding box center [253, 349] width 78 height 14
click at [252, 343] on input at bounding box center [243, 348] width 48 height 11
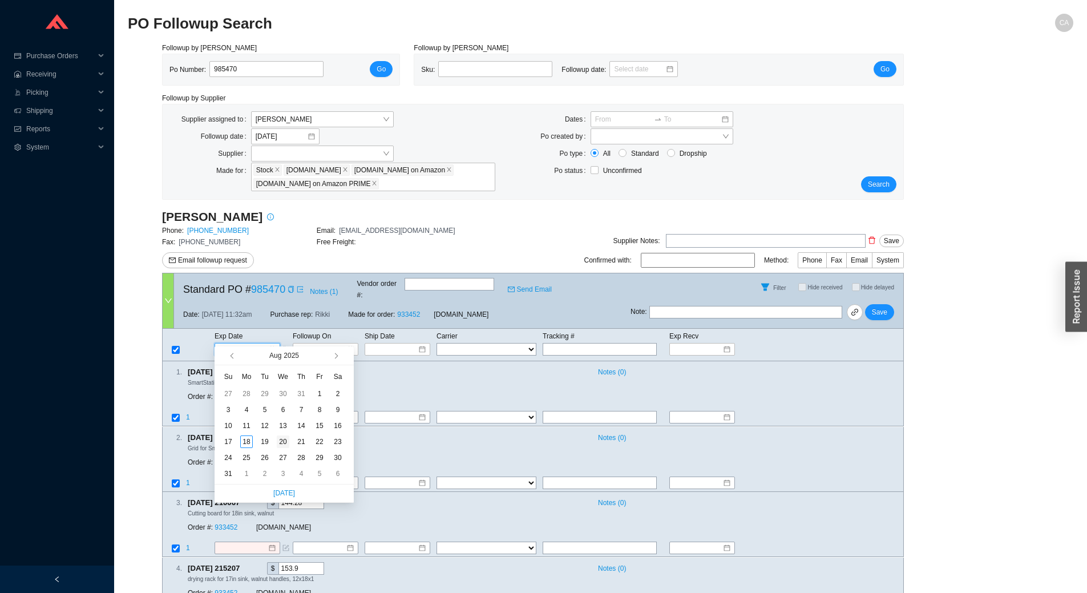
type input "[DATE]"
click at [285, 439] on div "20" at bounding box center [283, 441] width 13 height 13
type input "[DATE]"
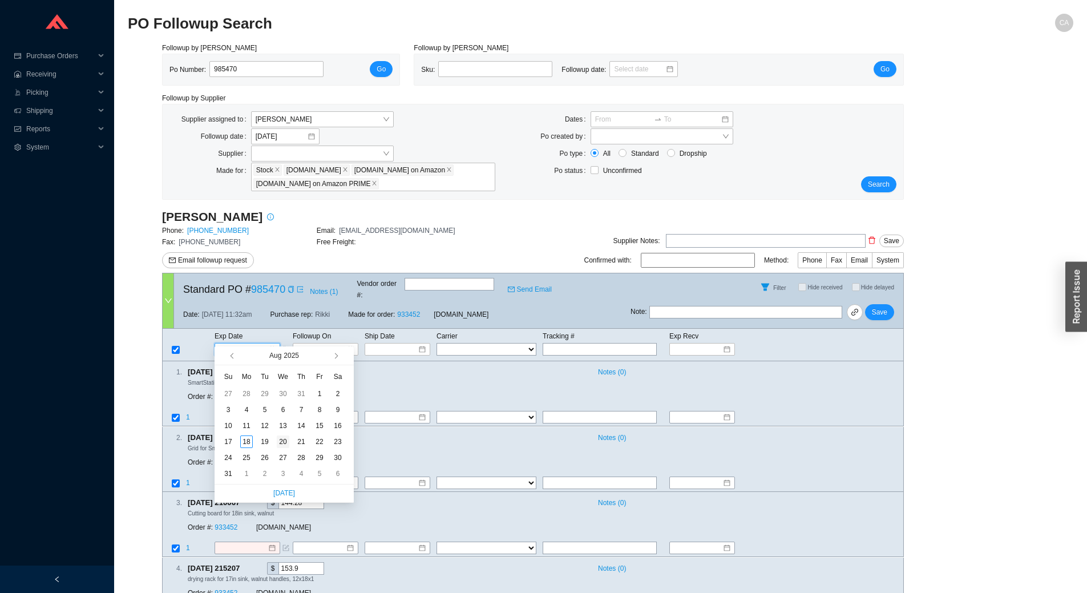
type input "[DATE]"
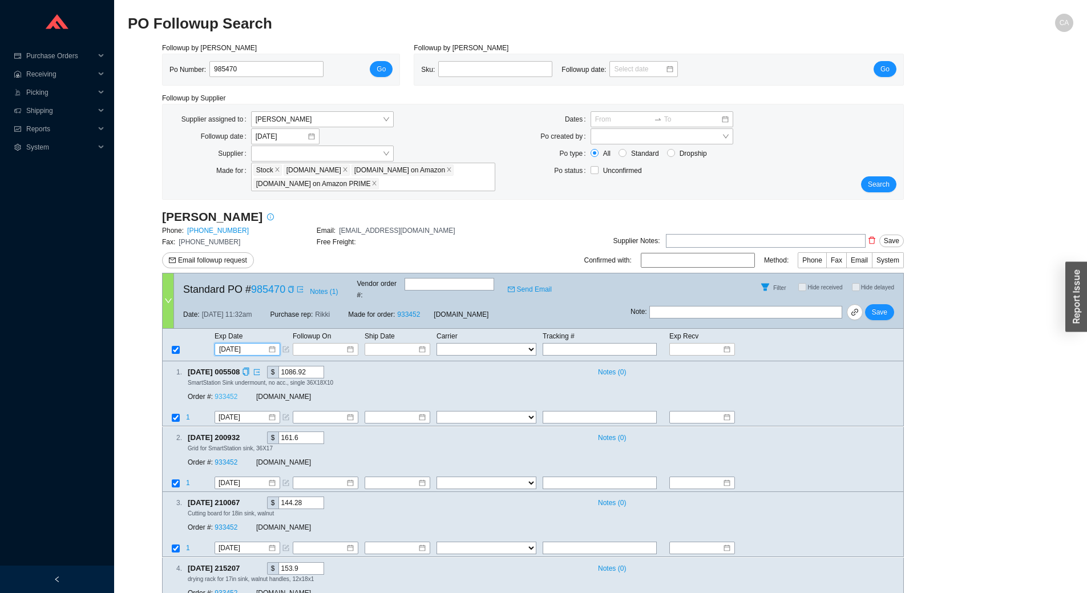
click at [226, 393] on link "933452" at bounding box center [226, 397] width 23 height 8
click at [882, 306] on span "Save" at bounding box center [879, 311] width 15 height 11
drag, startPoint x: 273, startPoint y: 66, endPoint x: 140, endPoint y: 87, distance: 134.1
click at [140, 87] on div "Followup by PO Po Number: 985470 Go Followup by Sku Sku: Followup date: Go Foll…" at bounding box center [600, 376] width 945 height 669
paste input "253"
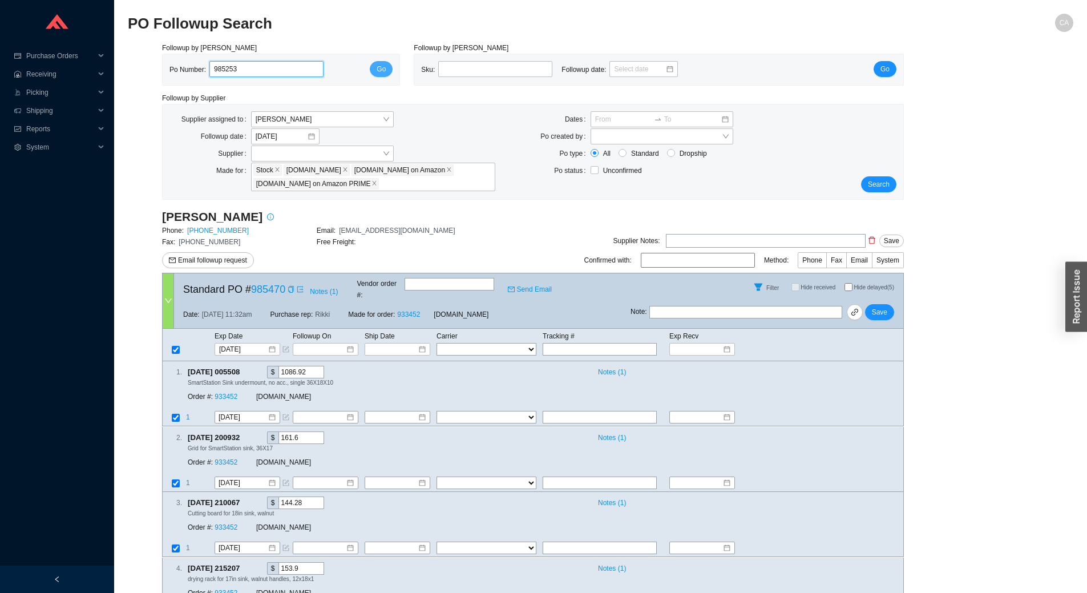
type input "985253"
click at [383, 68] on span "Go" at bounding box center [381, 68] width 9 height 11
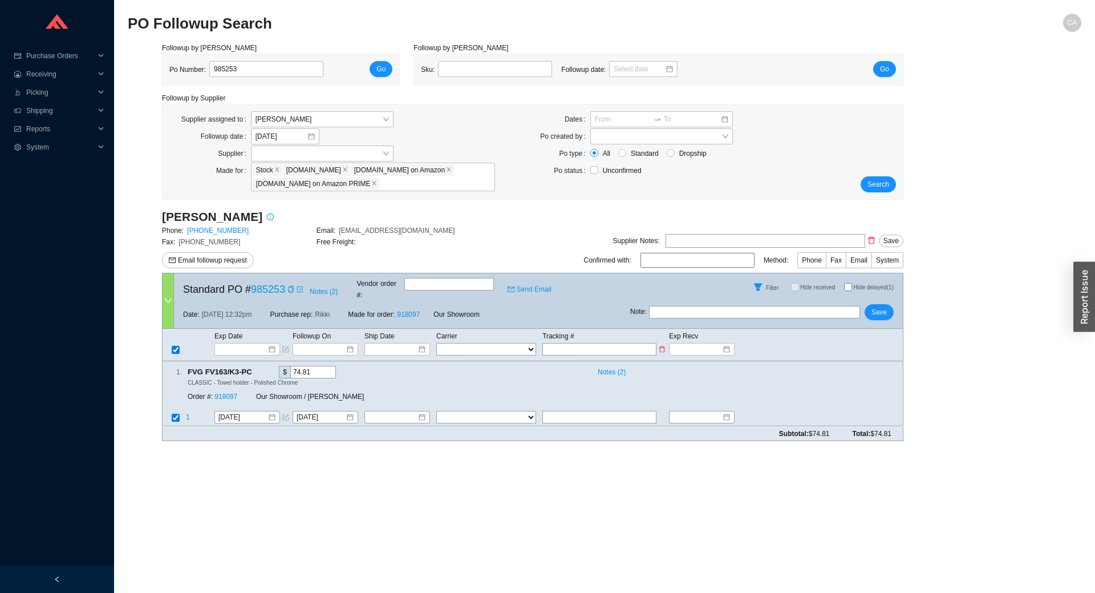
click at [607, 343] on input "text" at bounding box center [600, 349] width 114 height 13
paste input "8836-0693-3308"
type input "8836-0693-3308"
click at [565, 343] on input "8836-0693-3308" at bounding box center [600, 349] width 114 height 13
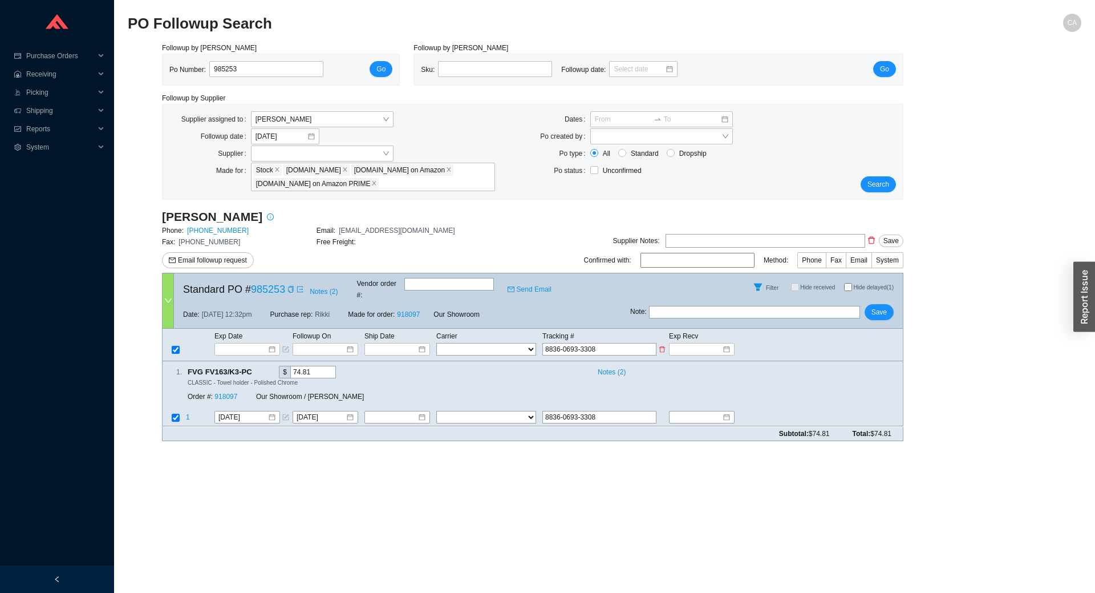
click at [564, 343] on input "8836-0693-3308" at bounding box center [600, 349] width 114 height 13
type input "88360693-3308"
click at [579, 343] on input "88360693-3308" at bounding box center [600, 349] width 114 height 13
type input "883606933308"
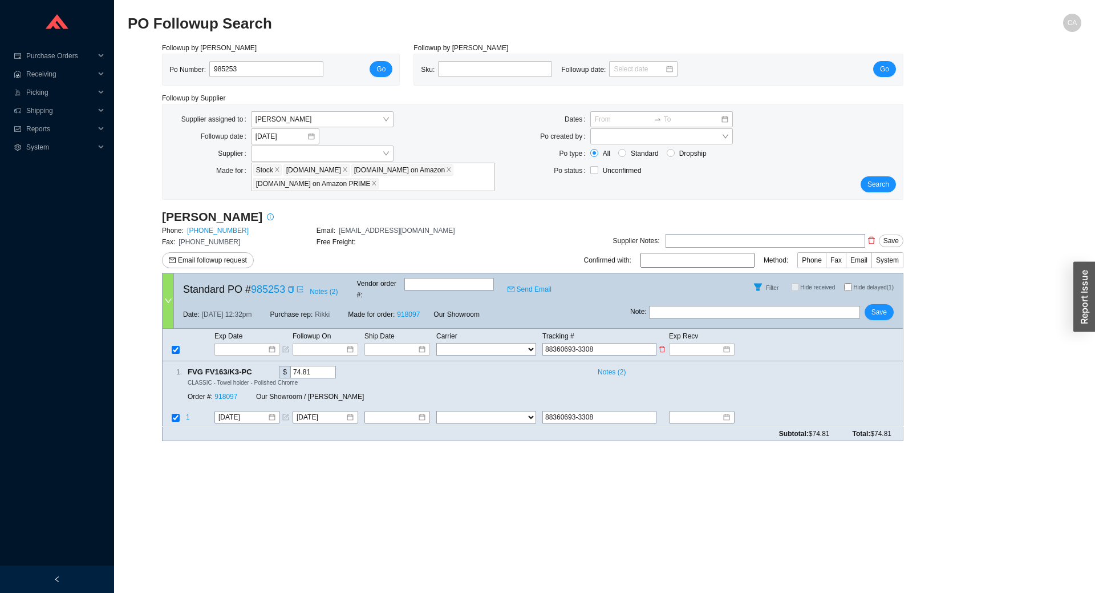
type input "883606933308"
click at [495, 343] on select "FedEx UPS ---------------- 2 Day Transportation INC A&B Freight A. [PERSON_NAME…" at bounding box center [486, 349] width 100 height 13
select select "1"
click at [436, 343] on select "FedEx UPS ---------------- 2 Day Transportation INC A&B Freight A. [PERSON_NAME…" at bounding box center [486, 349] width 100 height 13
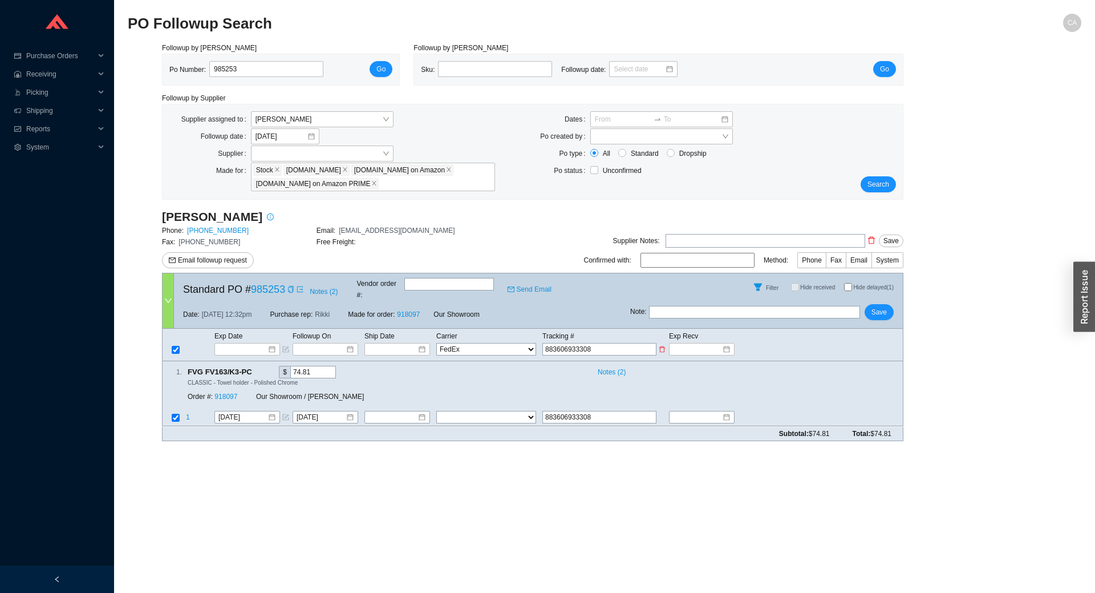
select select "1"
click at [384, 343] on input at bounding box center [393, 348] width 48 height 11
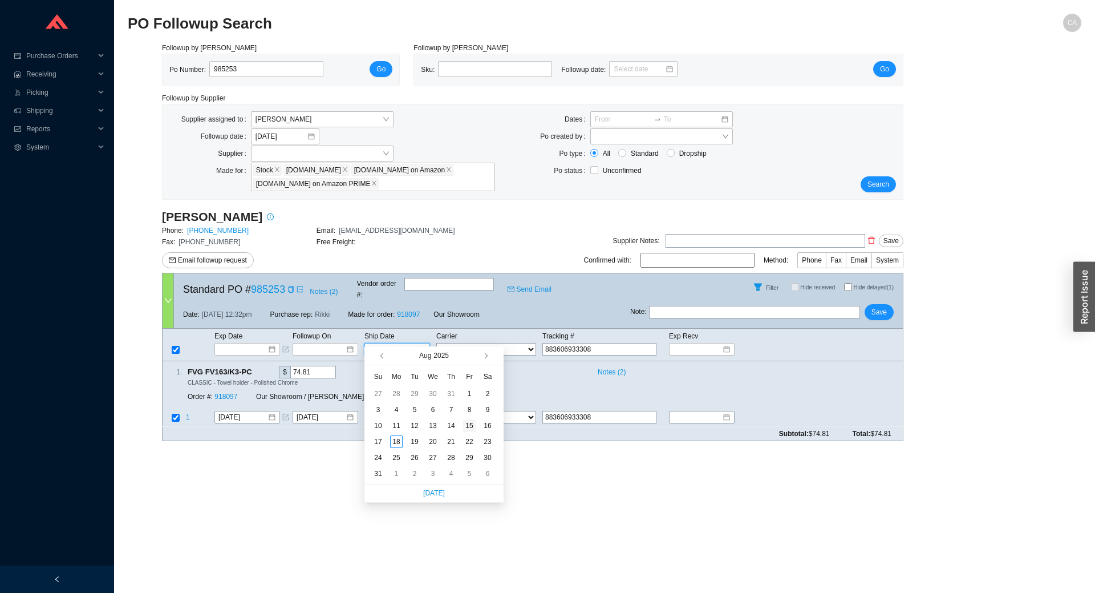
type input "[DATE]"
click at [466, 428] on div "15" at bounding box center [469, 425] width 13 height 13
type input "[DATE]"
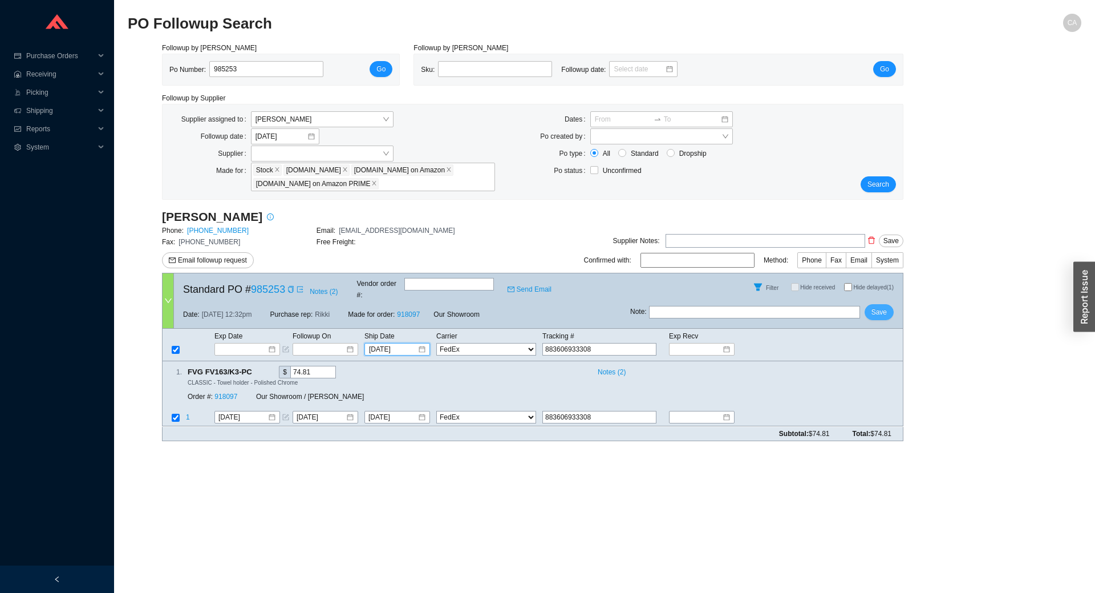
click at [870, 304] on button "Save" at bounding box center [879, 312] width 29 height 16
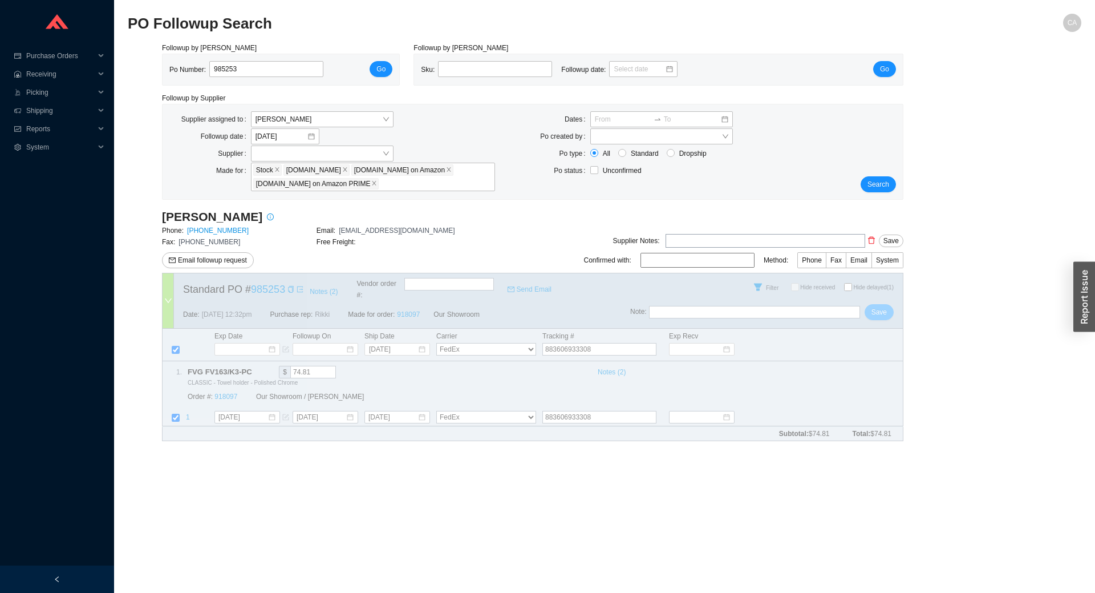
select select "1"
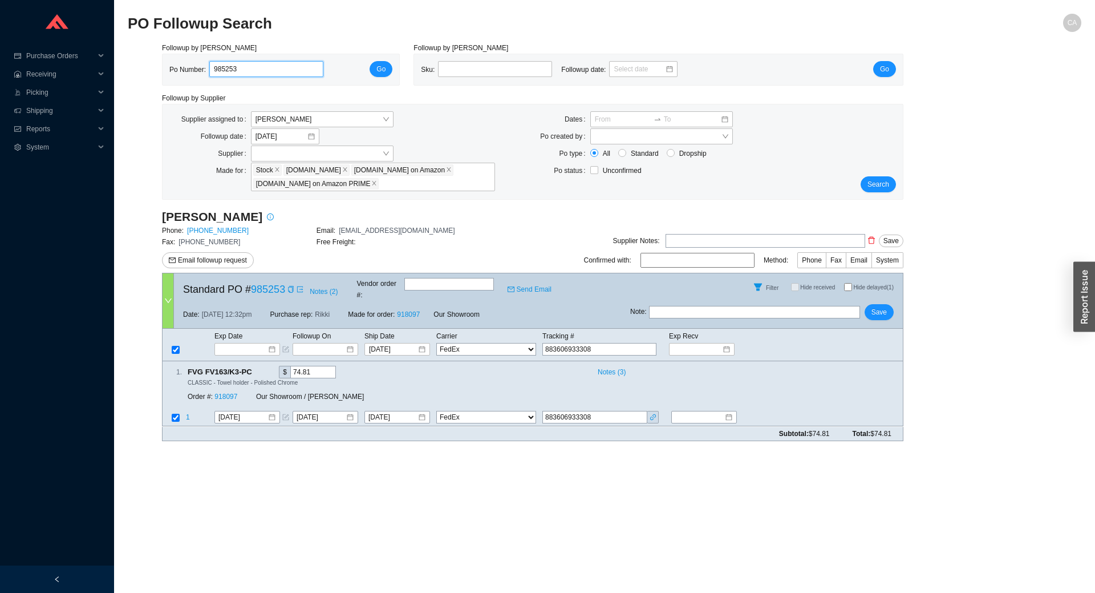
drag, startPoint x: 256, startPoint y: 71, endPoint x: 169, endPoint y: 83, distance: 88.1
click at [135, 83] on div "Followup by PO Po Number: 985253 Go Followup by Sku Sku: Followup date: Go Foll…" at bounding box center [605, 246] width 954 height 408
paste input "426"
type input "985426"
click at [378, 68] on span "Go" at bounding box center [381, 68] width 9 height 11
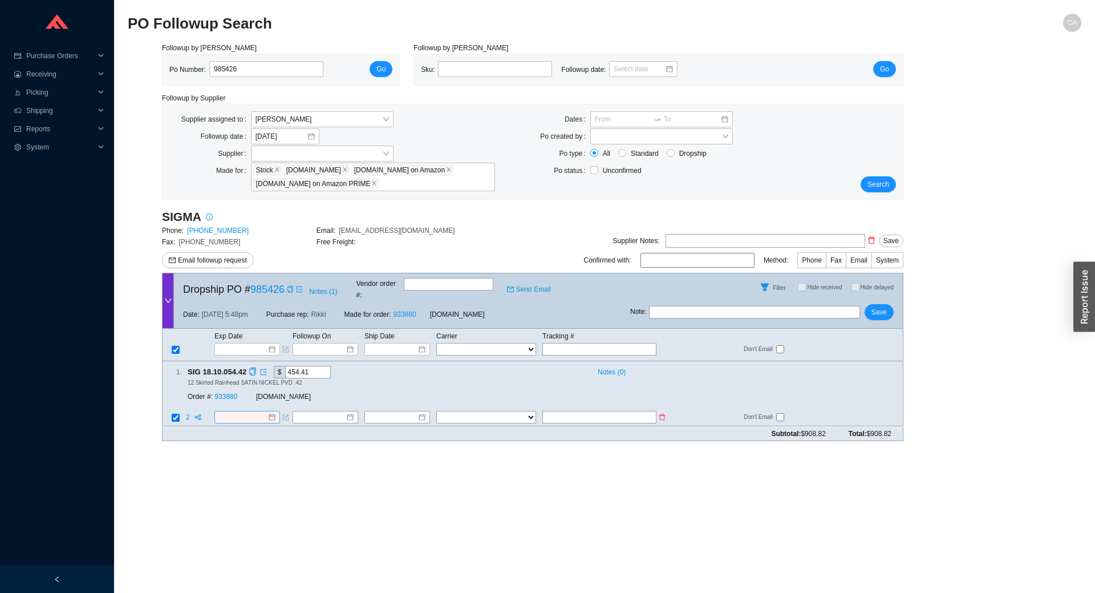
click at [246, 412] on input at bounding box center [242, 417] width 49 height 11
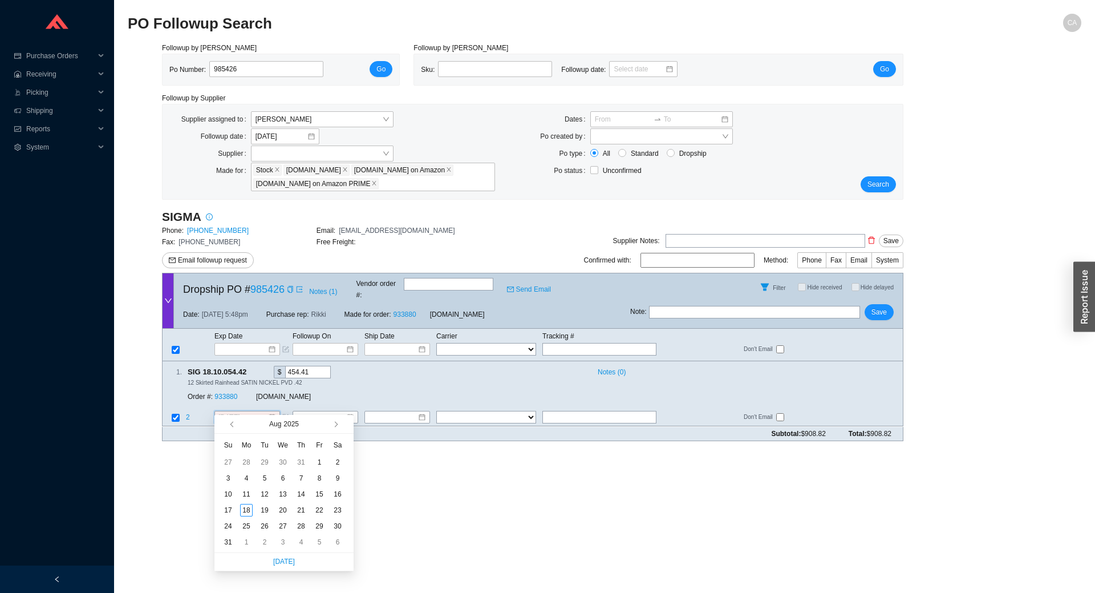
type input "[DATE]"
click at [331, 422] on button "button" at bounding box center [335, 424] width 11 height 18
type input "[DATE]"
click at [323, 475] on div "10" at bounding box center [319, 478] width 13 height 13
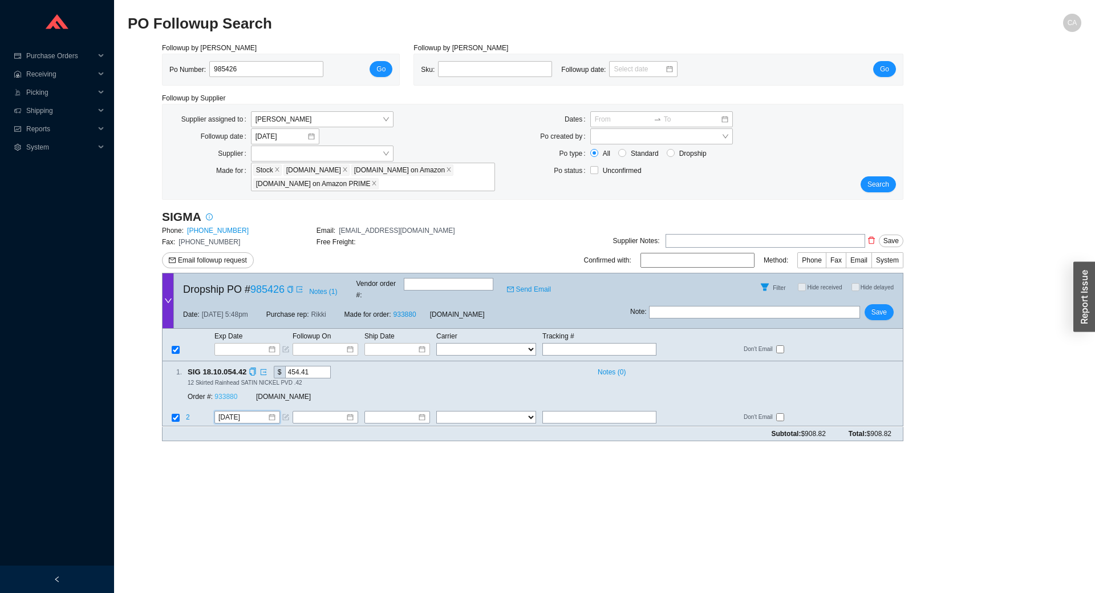
click at [224, 393] on link "933880" at bounding box center [226, 397] width 23 height 8
click at [883, 306] on span "Save" at bounding box center [879, 311] width 15 height 11
drag, startPoint x: 213, startPoint y: 65, endPoint x: 92, endPoint y: 62, distance: 121.0
click at [91, 62] on section "Purchase Orders .warehouse_svg__a{fill:none;stroke:currentColor;stroke-linecap:…" at bounding box center [547, 296] width 1095 height 593
paste input "89"
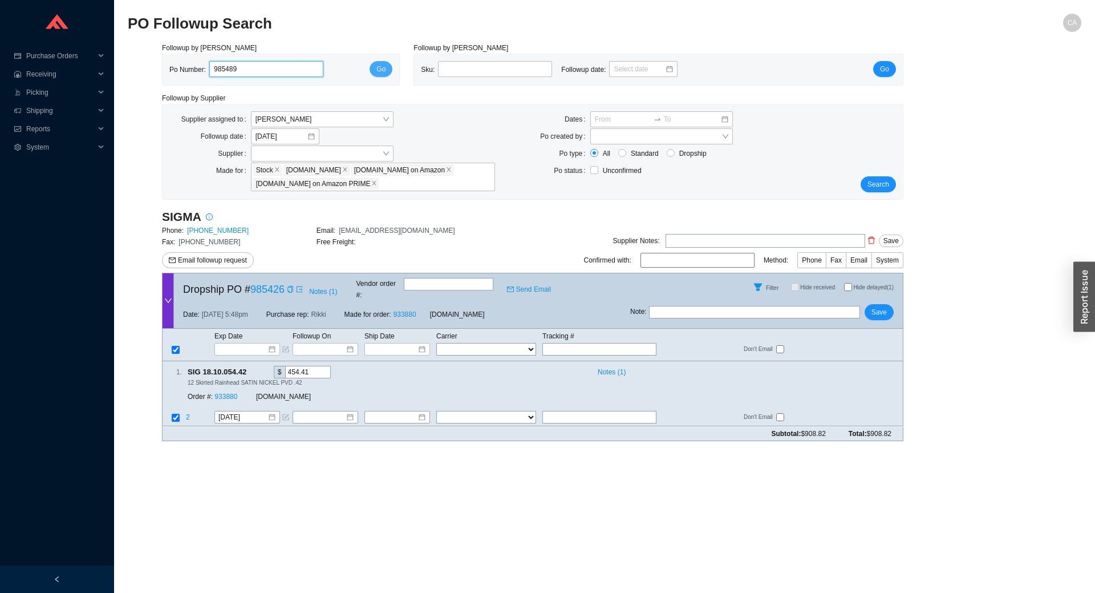
type input "985489"
click at [378, 63] on span "Go" at bounding box center [381, 68] width 9 height 11
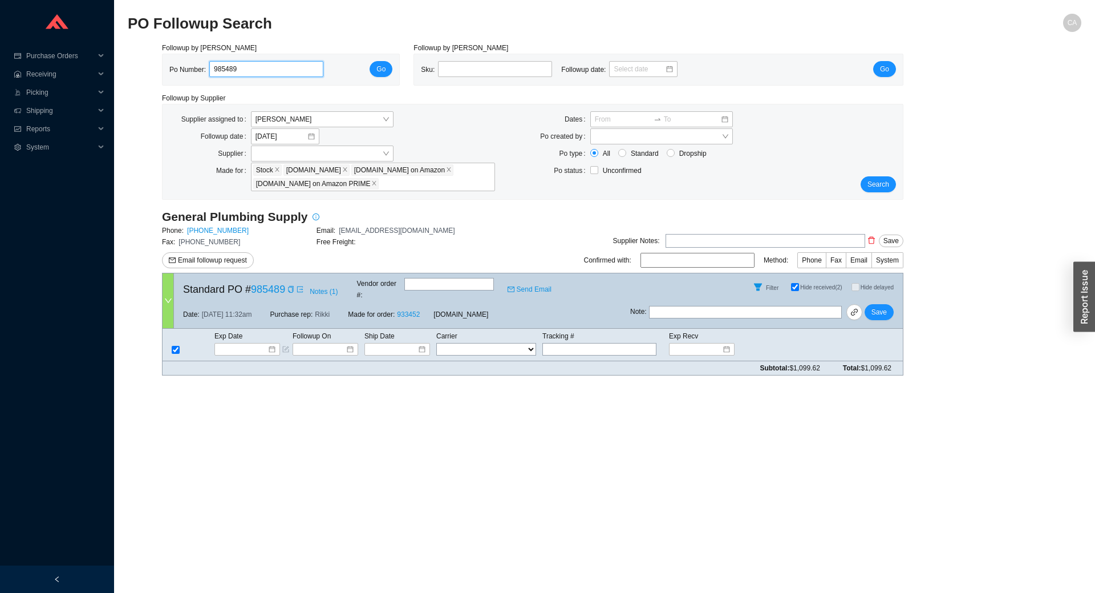
click at [254, 63] on input "985489" at bounding box center [266, 69] width 114 height 16
click at [253, 64] on input "985489" at bounding box center [266, 69] width 114 height 16
click at [251, 64] on input "985489" at bounding box center [266, 69] width 114 height 16
click at [229, 67] on input "985489" at bounding box center [266, 69] width 114 height 16
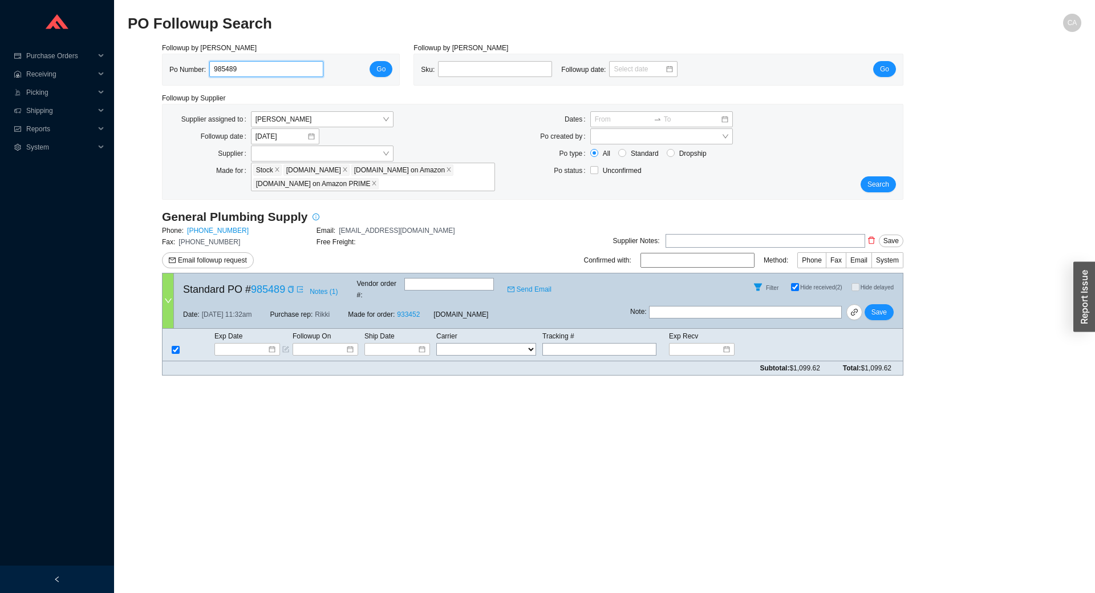
paste input "8"
type input "985488"
click at [383, 67] on span "Go" at bounding box center [381, 68] width 9 height 11
drag, startPoint x: 264, startPoint y: 68, endPoint x: 74, endPoint y: 71, distance: 189.4
click at [75, 70] on section "Purchase Orders .warehouse_svg__a{fill:none;stroke:currentColor;stroke-linecap:…" at bounding box center [547, 296] width 1095 height 593
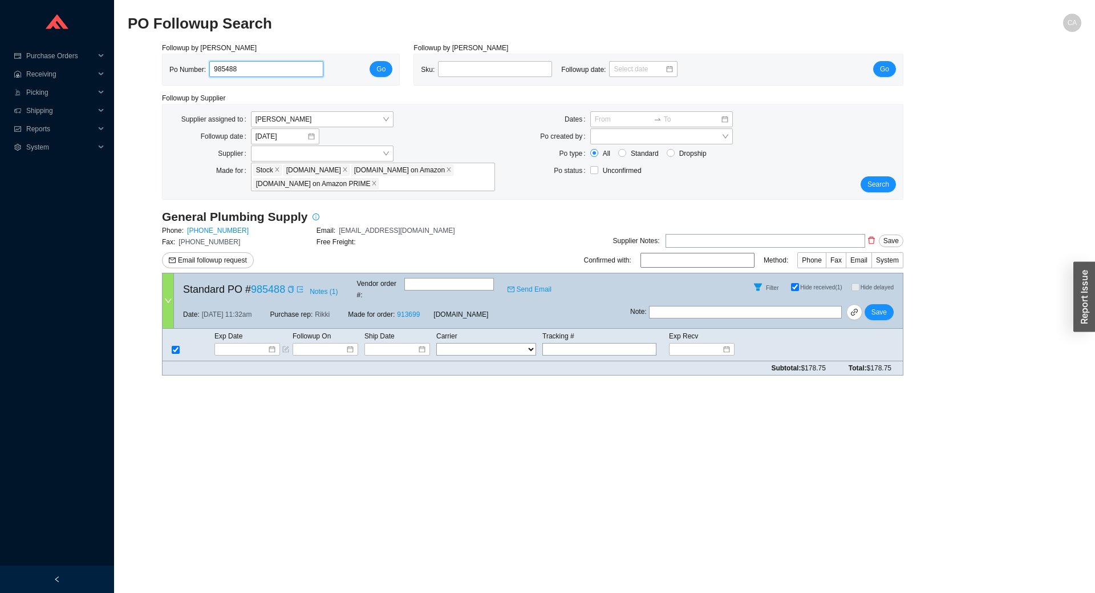
paste input "79"
type input "985479"
click at [375, 63] on button "Go" at bounding box center [381, 69] width 23 height 16
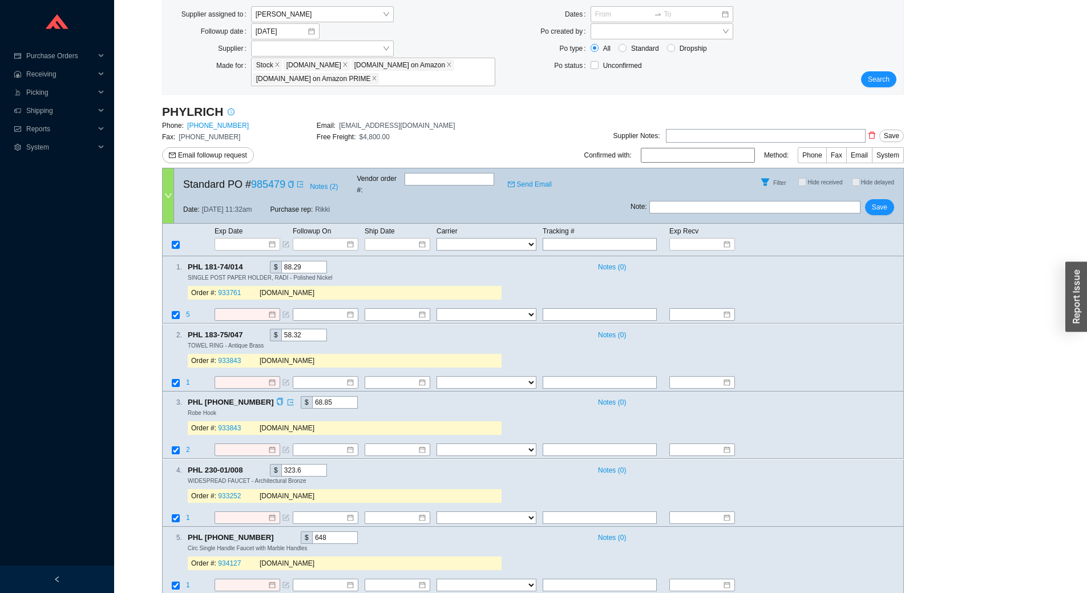
scroll to position [186, 0]
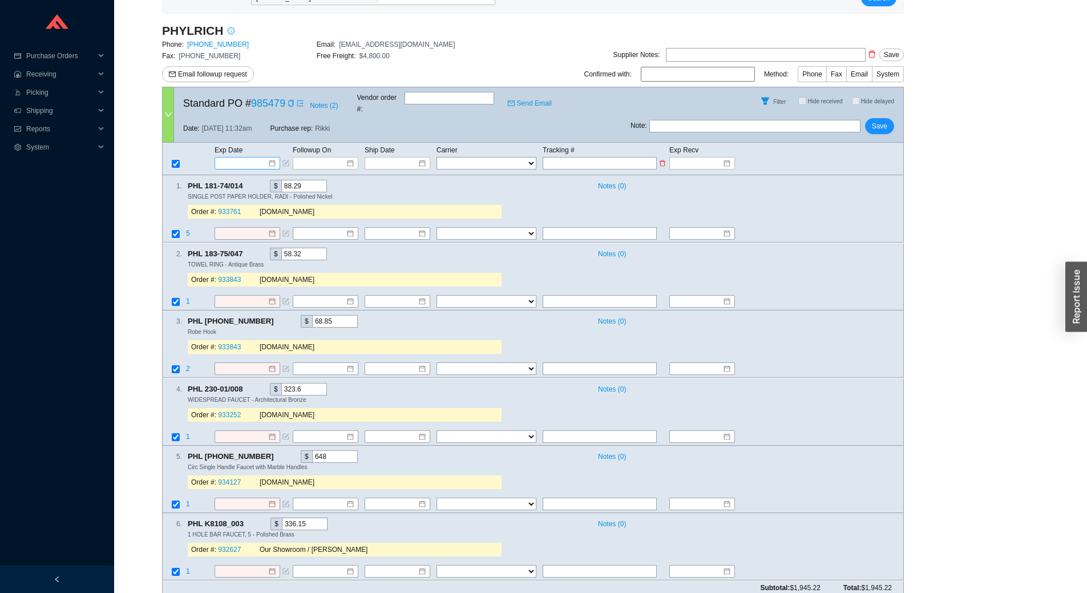
click at [246, 157] on input at bounding box center [243, 162] width 48 height 11
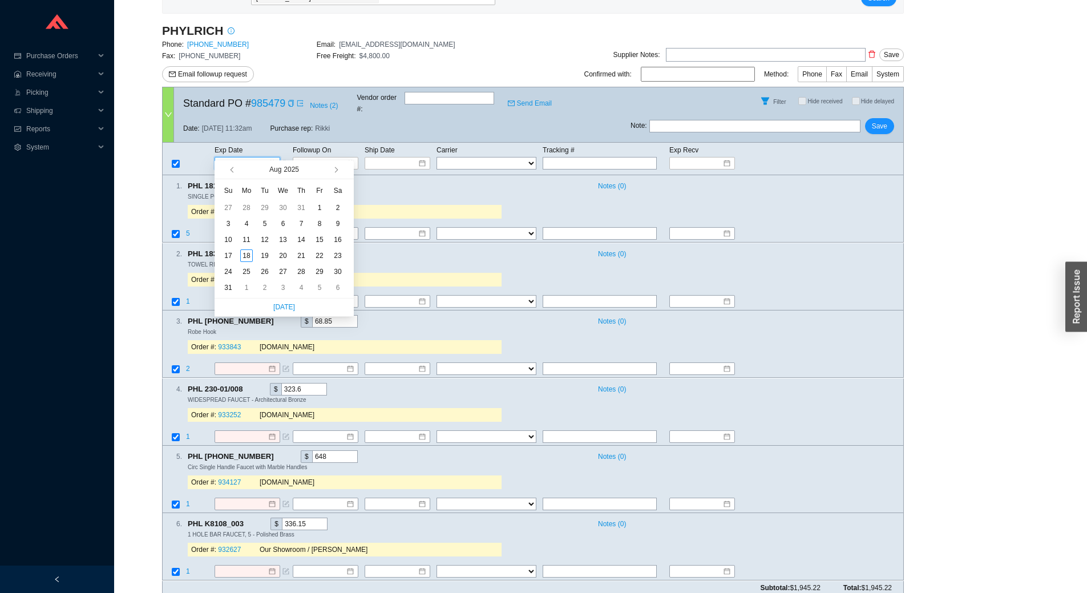
type input "[DATE]"
click at [337, 169] on span "button" at bounding box center [335, 170] width 6 height 6
type input "[DATE]"
click at [246, 240] on div "15" at bounding box center [246, 239] width 13 height 13
type input "[DATE]"
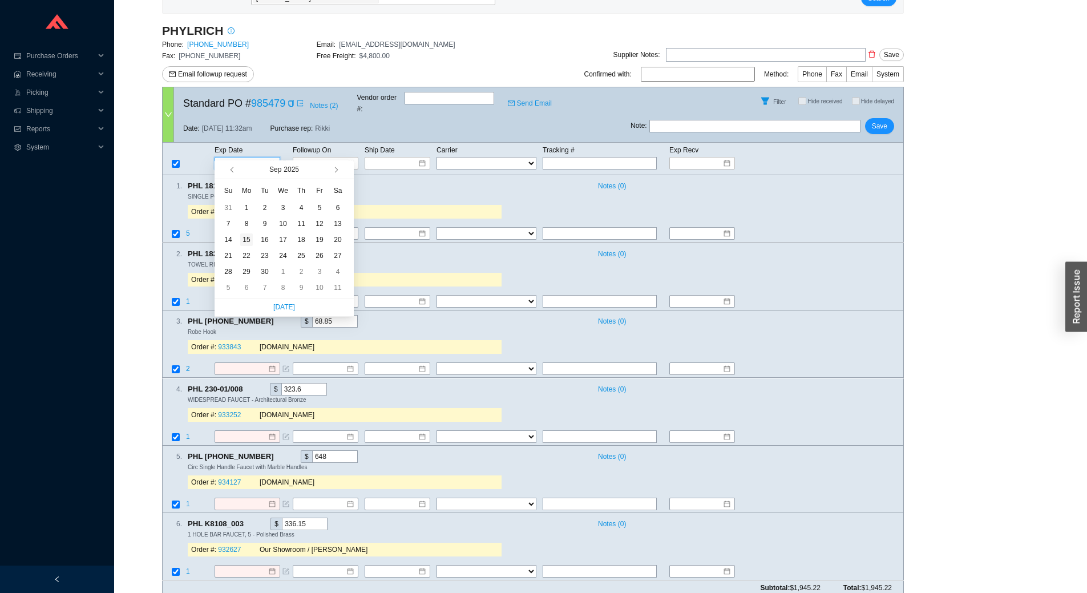
type input "[DATE]"
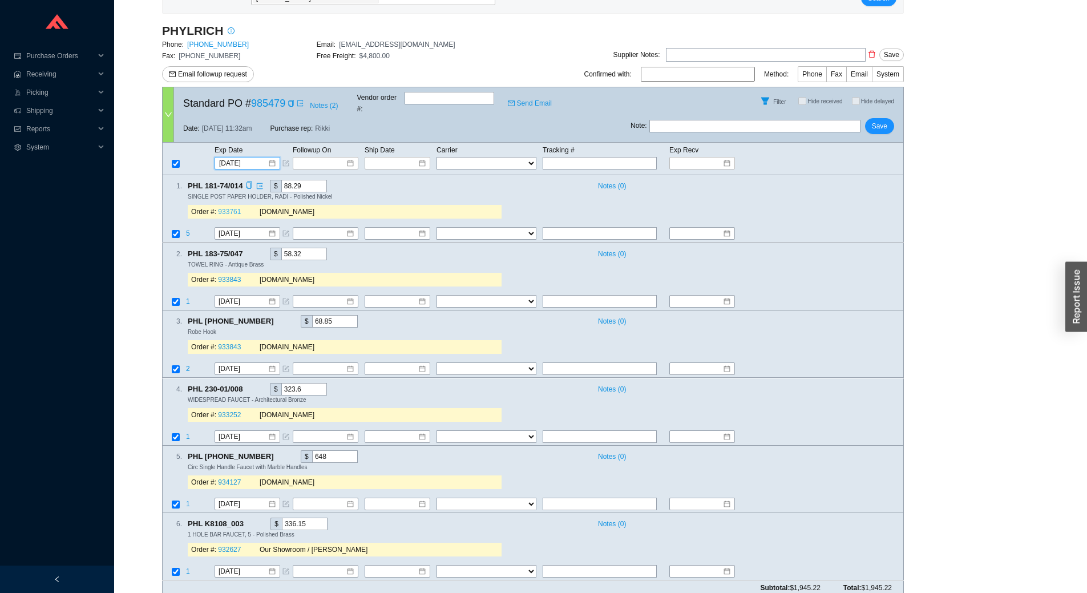
click at [229, 208] on link "933761" at bounding box center [229, 212] width 23 height 8
click at [226, 276] on link "933843" at bounding box center [229, 280] width 23 height 8
click at [229, 343] on link "933843" at bounding box center [229, 347] width 23 height 8
click at [232, 411] on link "933252" at bounding box center [229, 415] width 23 height 8
click at [226, 478] on link "934127" at bounding box center [229, 482] width 23 height 8
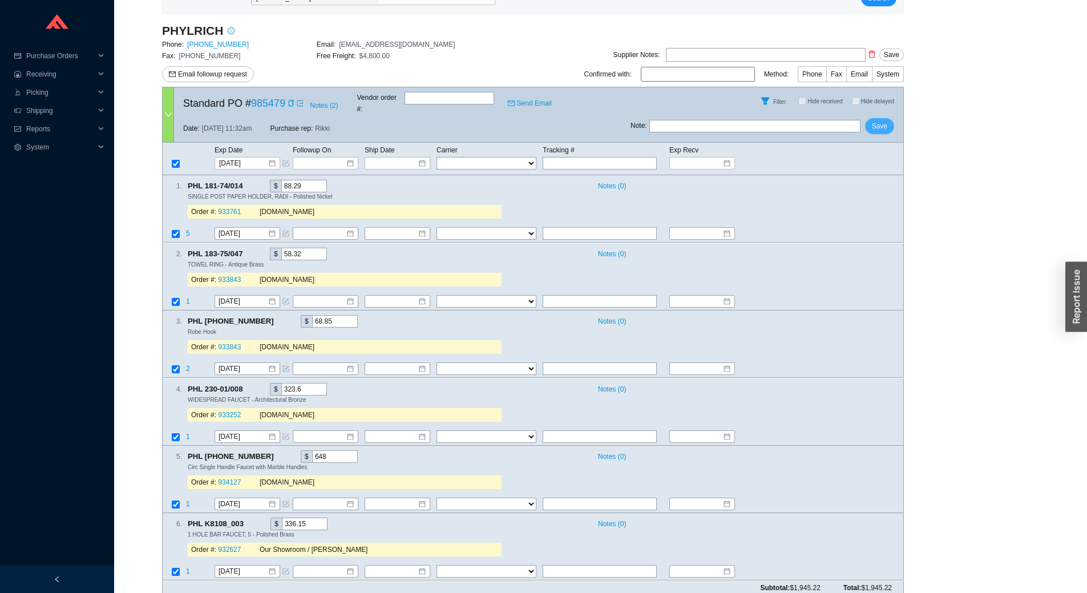
click at [882, 120] on span "Save" at bounding box center [879, 125] width 15 height 11
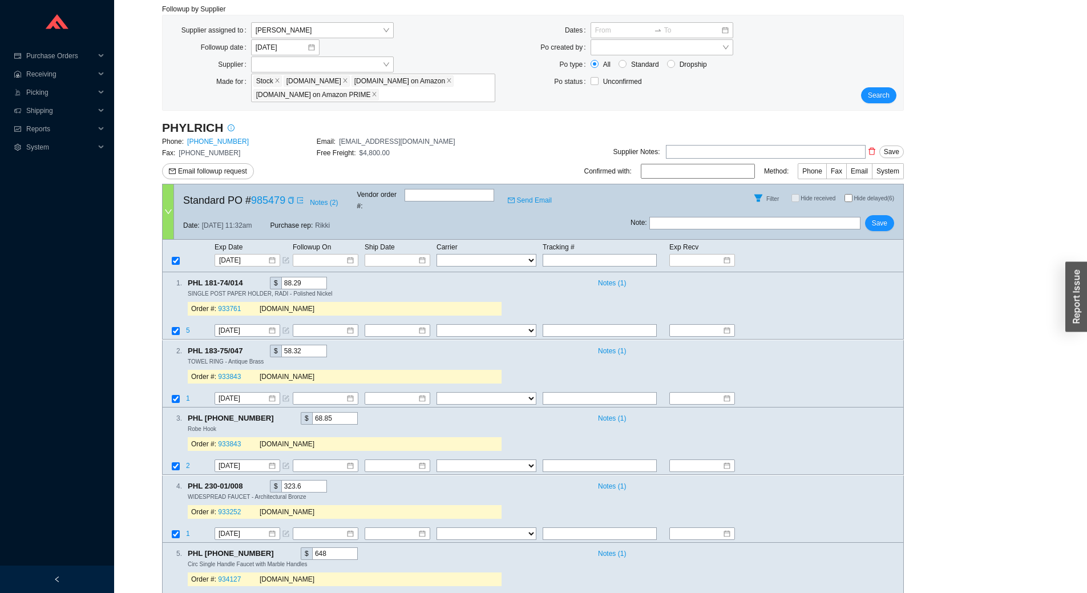
scroll to position [0, 0]
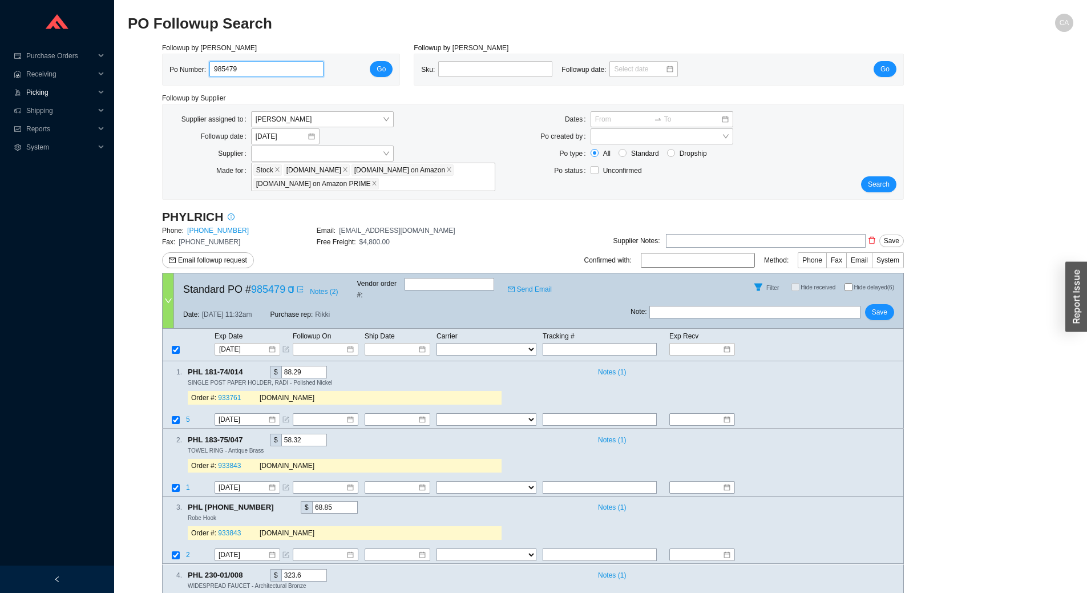
drag, startPoint x: 274, startPoint y: 67, endPoint x: 110, endPoint y: 86, distance: 165.9
click at [124, 82] on section "PO Followup Search CA Followup by PO Po Number: 985479 Go Followup by Sku Sku: …" at bounding box center [600, 395] width 973 height 790
paste input "334"
type input "985334"
click at [381, 67] on span "Go" at bounding box center [381, 68] width 9 height 11
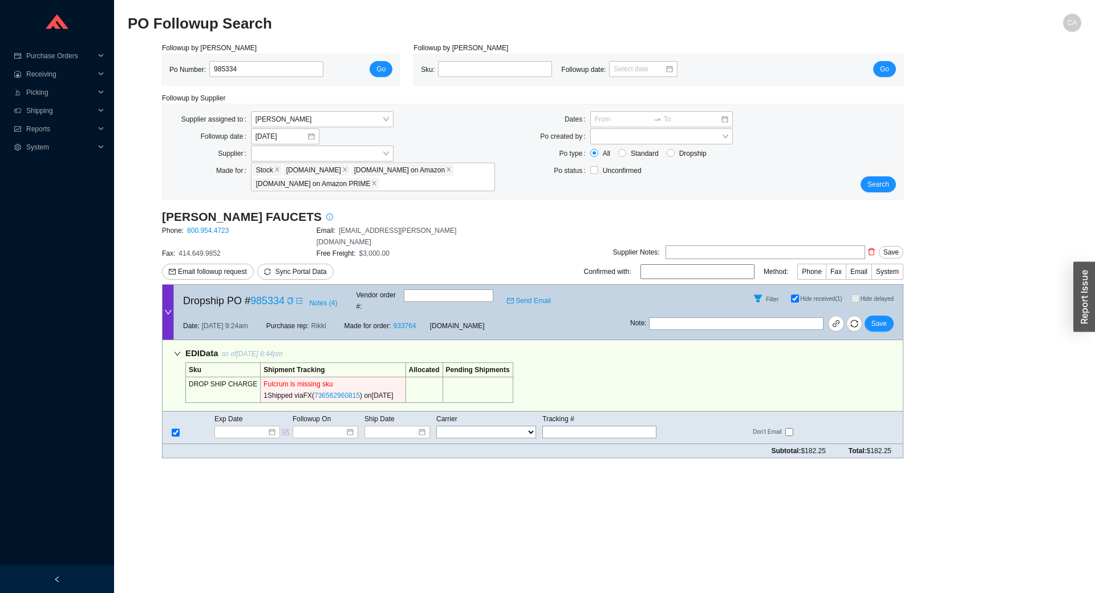
click at [794, 294] on input "Hide received (1)" at bounding box center [795, 298] width 8 height 8
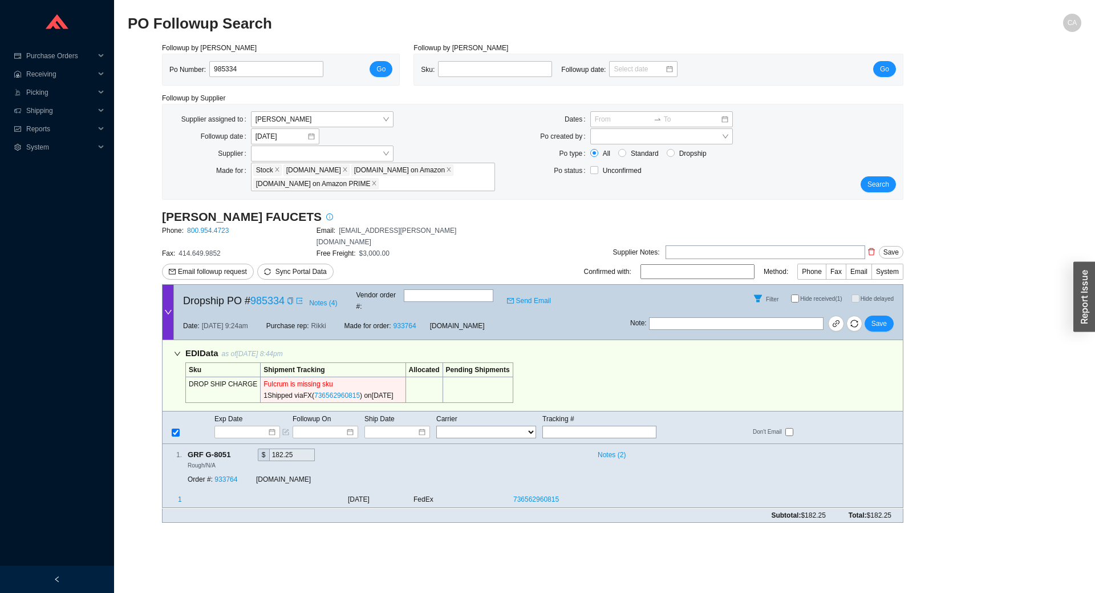
click at [794, 294] on input "Hide received (1)" at bounding box center [795, 298] width 8 height 8
checkbox input "true"
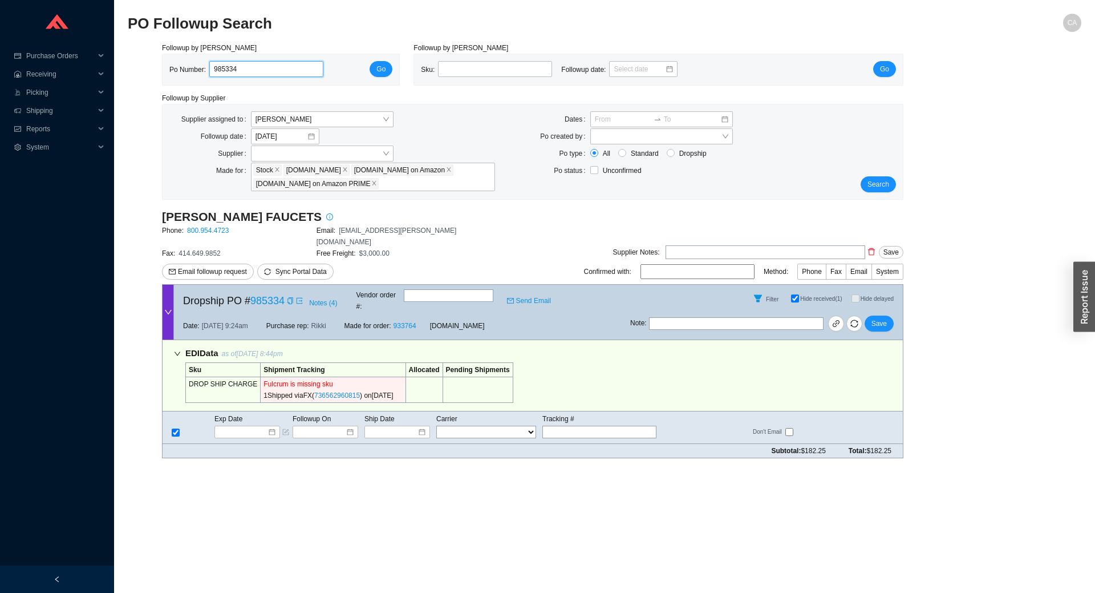
drag, startPoint x: 176, startPoint y: 72, endPoint x: 143, endPoint y: 70, distance: 33.2
click at [143, 70] on div "Followup by PO Po Number: 985334 Go Followup by Sku Sku: Followup date: Go Foll…" at bounding box center [605, 254] width 954 height 425
paste input "4773"
type input "984773"
click at [378, 62] on button "Go" at bounding box center [381, 69] width 23 height 16
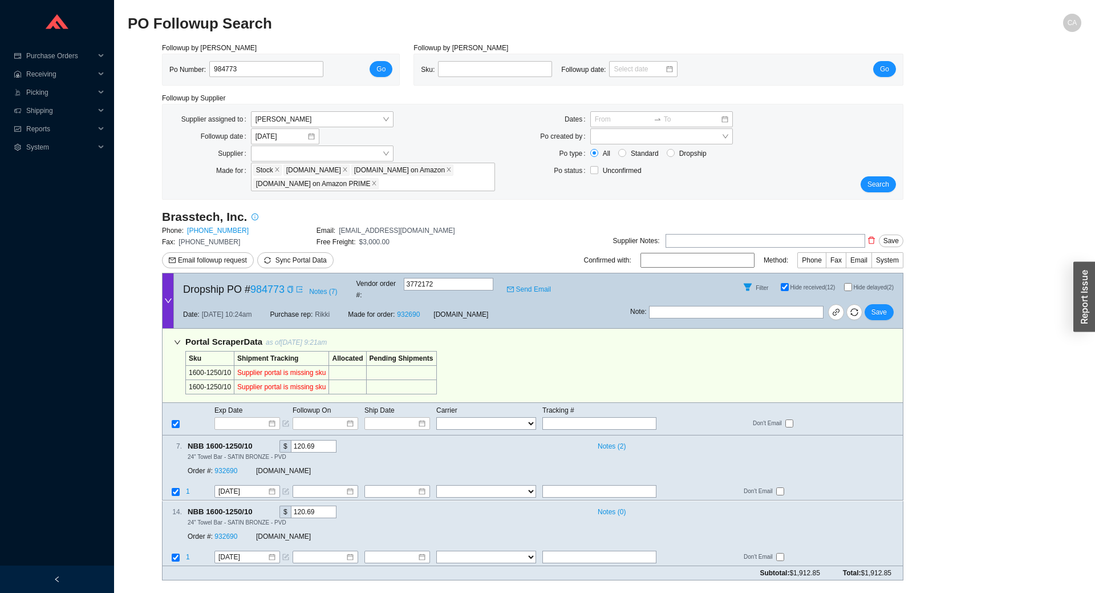
click at [379, 61] on button "Go" at bounding box center [381, 69] width 23 height 16
drag, startPoint x: 232, startPoint y: 64, endPoint x: 164, endPoint y: 60, distance: 67.5
click at [164, 60] on div "Po Number: 984773 Go" at bounding box center [281, 69] width 237 height 31
paste input "928"
type input "984928"
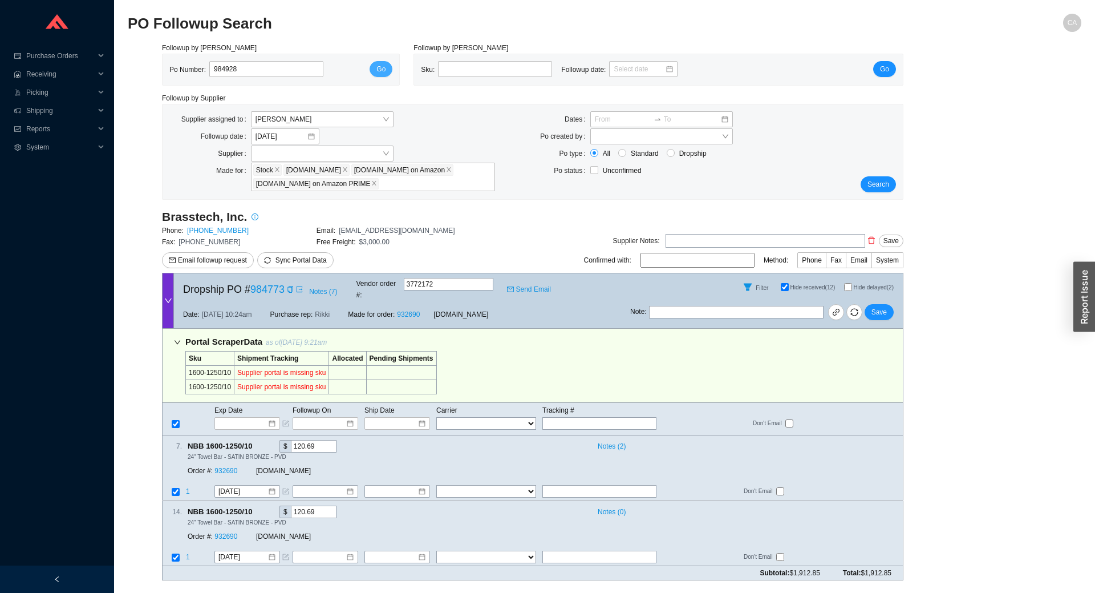
click at [382, 72] on span "Go" at bounding box center [381, 68] width 9 height 11
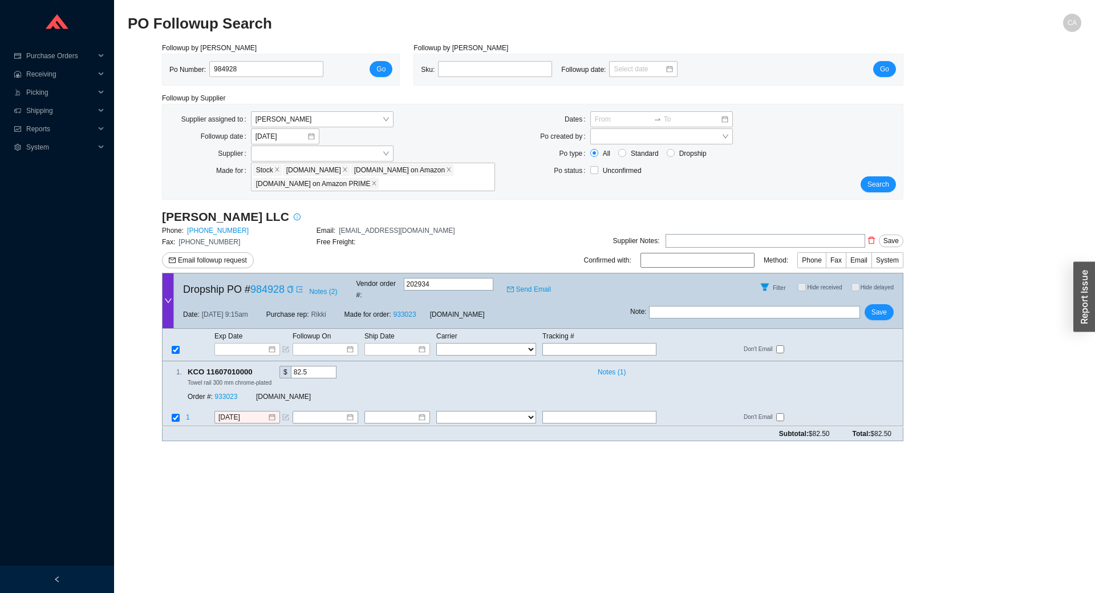
click at [569, 346] on div "Exp Date Followup On Ship Date Carrier Tracking # FedEx UPS ---------------- 2 …" at bounding box center [533, 345] width 742 height 33
click at [569, 343] on input "text" at bounding box center [600, 349] width 114 height 13
paste input "1ZX551X104500655 83"
type input "1ZX551X104500655 83"
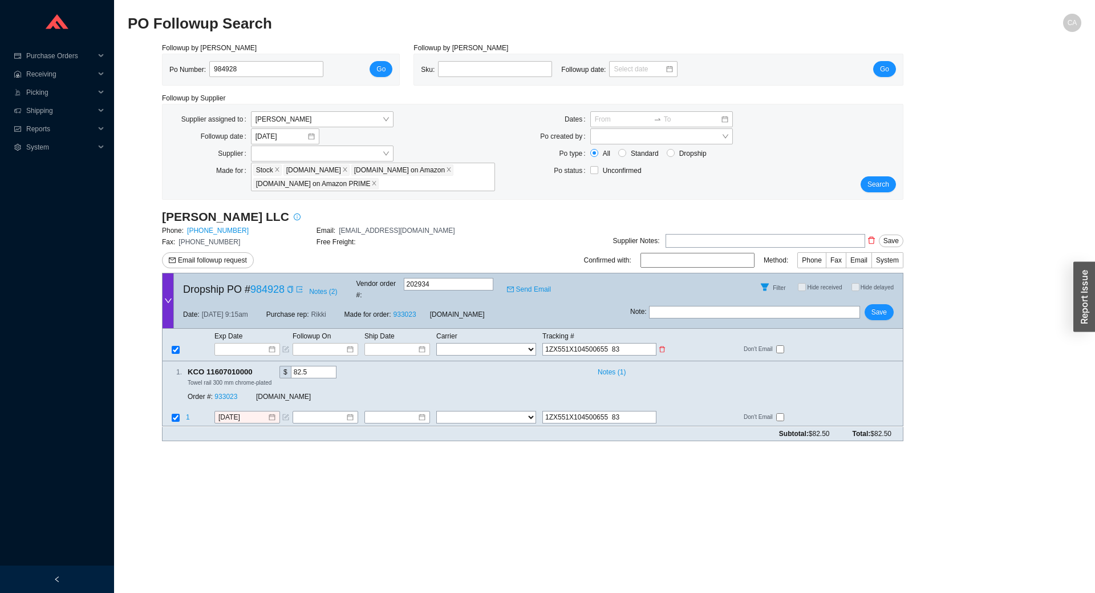
click at [610, 343] on input "1ZX551X104500655 83" at bounding box center [600, 349] width 114 height 13
type input "1ZX551X104500655 83"
type input "1ZX551X10450065583"
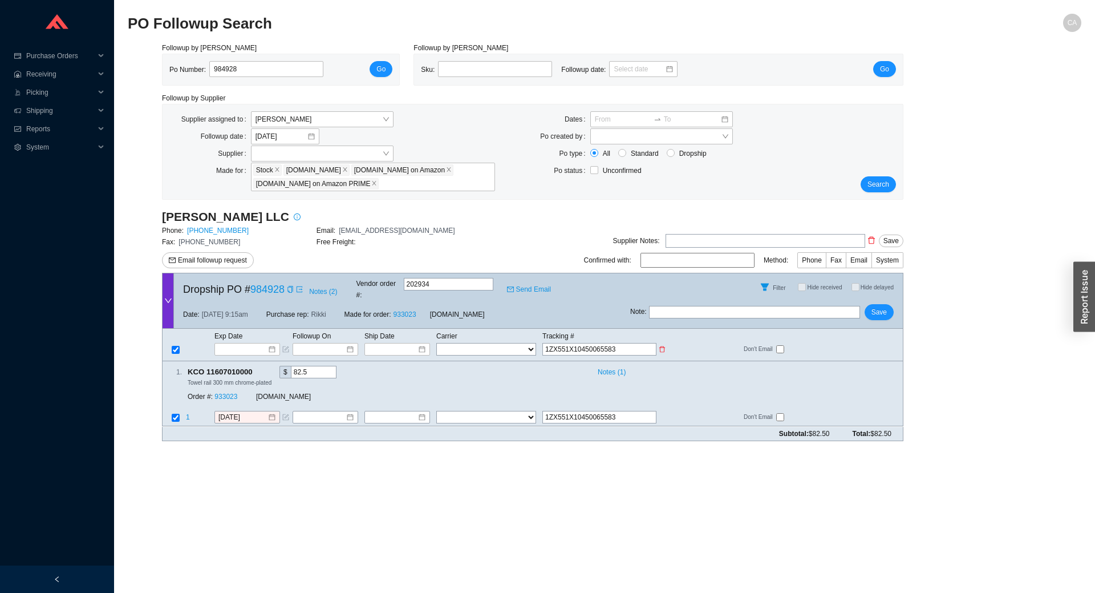
type input "1ZX551X10450065583"
click at [465, 343] on select "FedEx UPS ---------------- 2 Day Transportation INC A&B Freight A. [PERSON_NAME…" at bounding box center [486, 349] width 100 height 13
select select "2"
click at [436, 343] on select "FedEx UPS ---------------- 2 Day Transportation INC A&B Freight A. [PERSON_NAME…" at bounding box center [486, 349] width 100 height 13
select select "2"
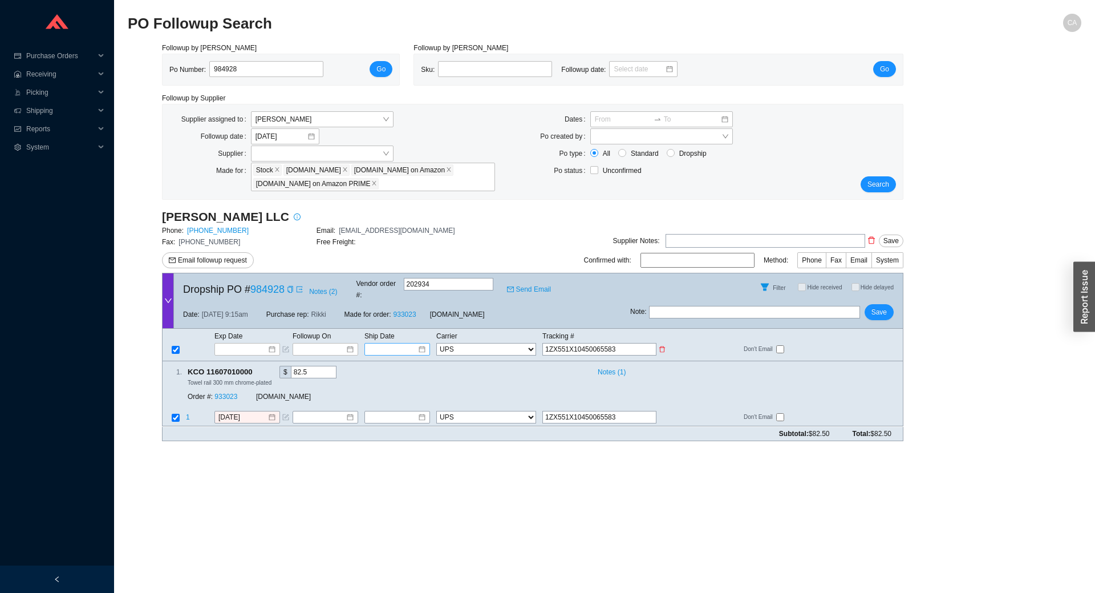
click at [389, 344] on div at bounding box center [398, 349] width 66 height 13
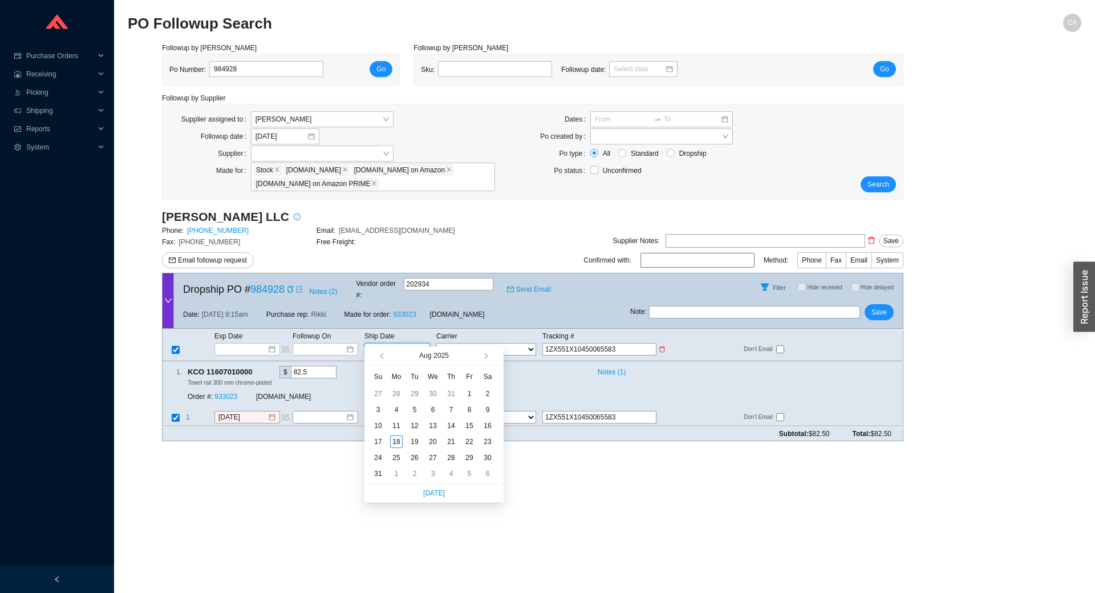
click at [393, 343] on input at bounding box center [393, 348] width 48 height 11
type input "[DATE]"
click at [462, 423] on td "15" at bounding box center [469, 426] width 18 height 16
type input "[DATE]"
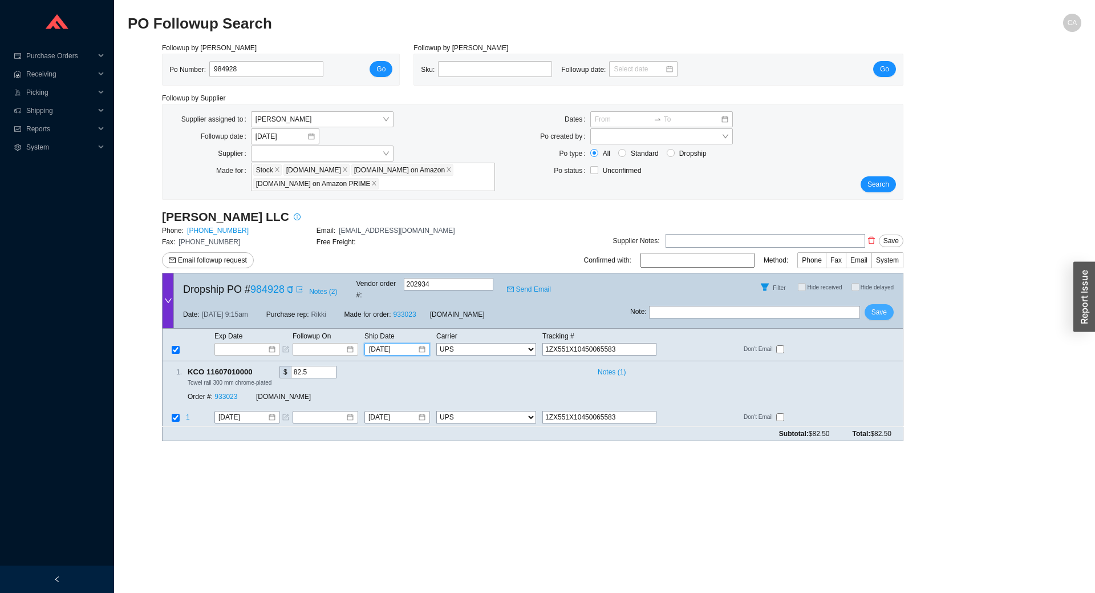
click at [879, 306] on span "Save" at bounding box center [879, 311] width 15 height 11
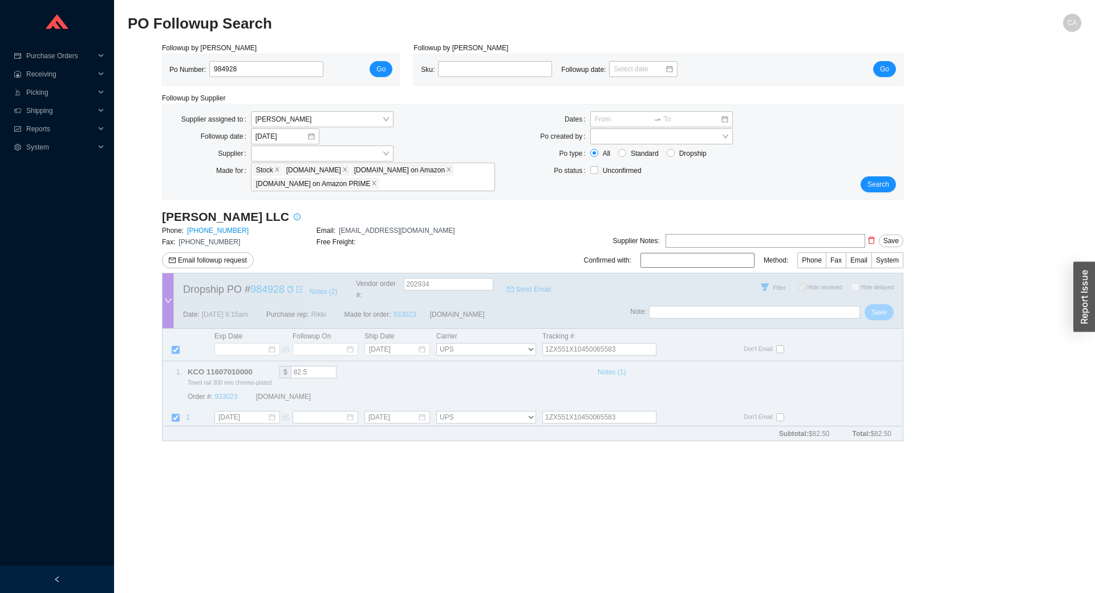
checkbox input "true"
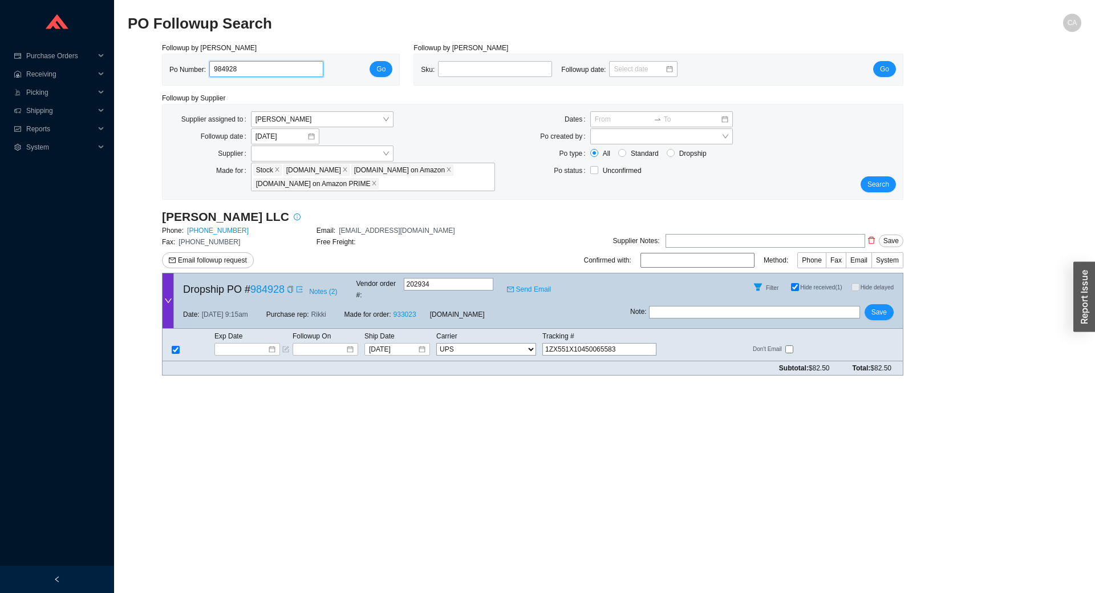
drag, startPoint x: 211, startPoint y: 72, endPoint x: 164, endPoint y: 68, distance: 46.4
click at [149, 74] on div "Followup by PO Po Number: 984928 Go Followup by Sku Sku: Followup date: Go Foll…" at bounding box center [605, 213] width 954 height 342
paste input "776"
type input "984776"
click at [381, 66] on span "Go" at bounding box center [381, 68] width 9 height 11
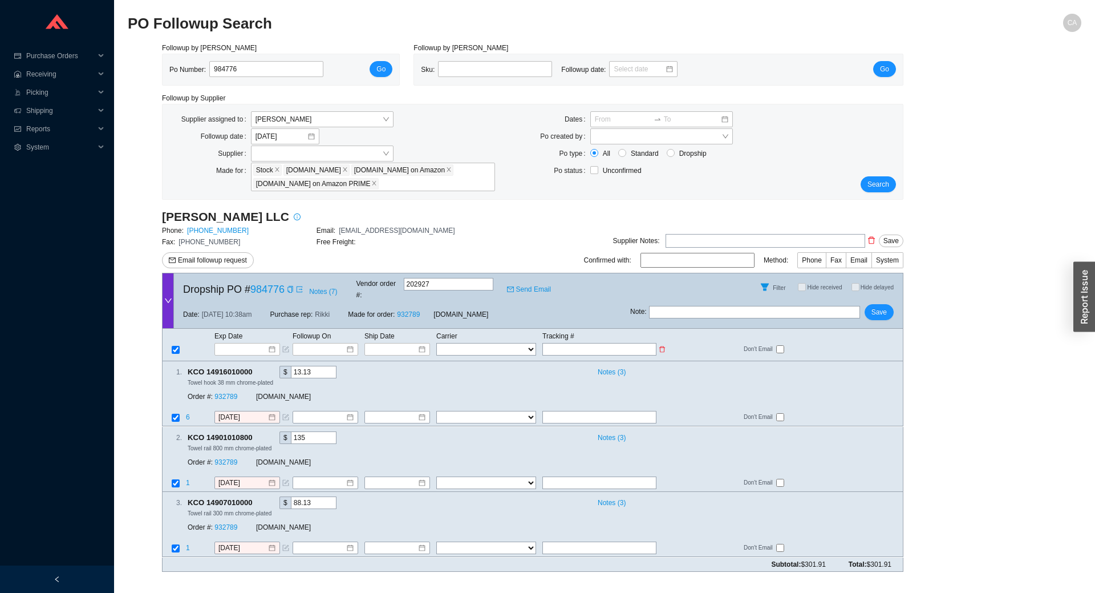
click at [590, 343] on input "text" at bounding box center [600, 349] width 114 height 13
paste input "1ZX551X104500655 29"
type input "1ZX551X104500655 29"
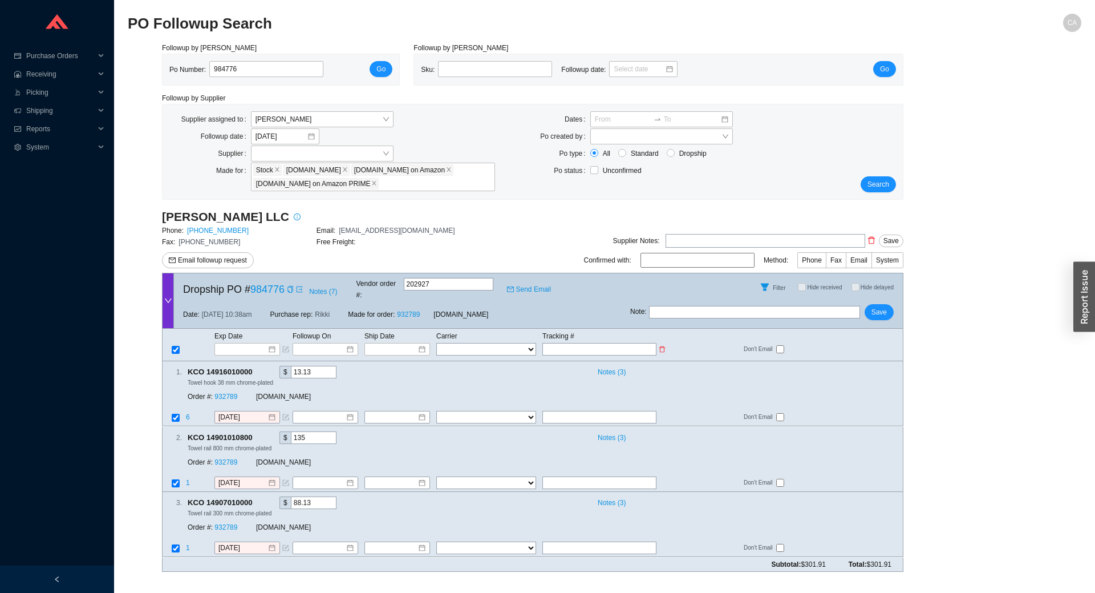
type input "1ZX551X104500655 29"
click at [610, 343] on input "1ZX551X104500655 29" at bounding box center [600, 349] width 114 height 13
type input "1ZX551X104500655 29"
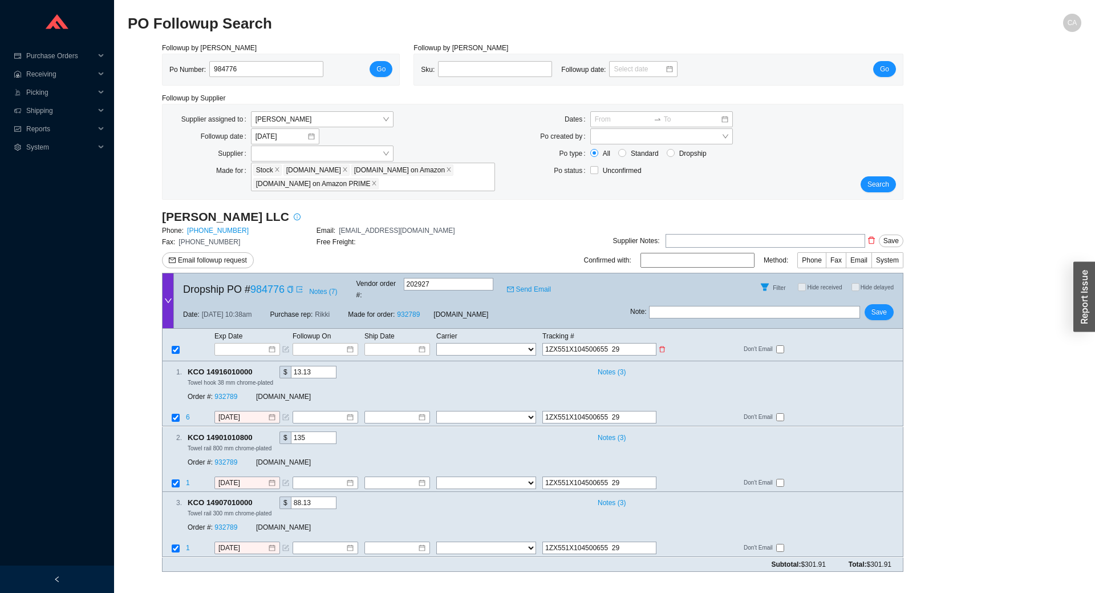
type input "1ZX551X104500655 29"
type input "1ZX551X10450065529"
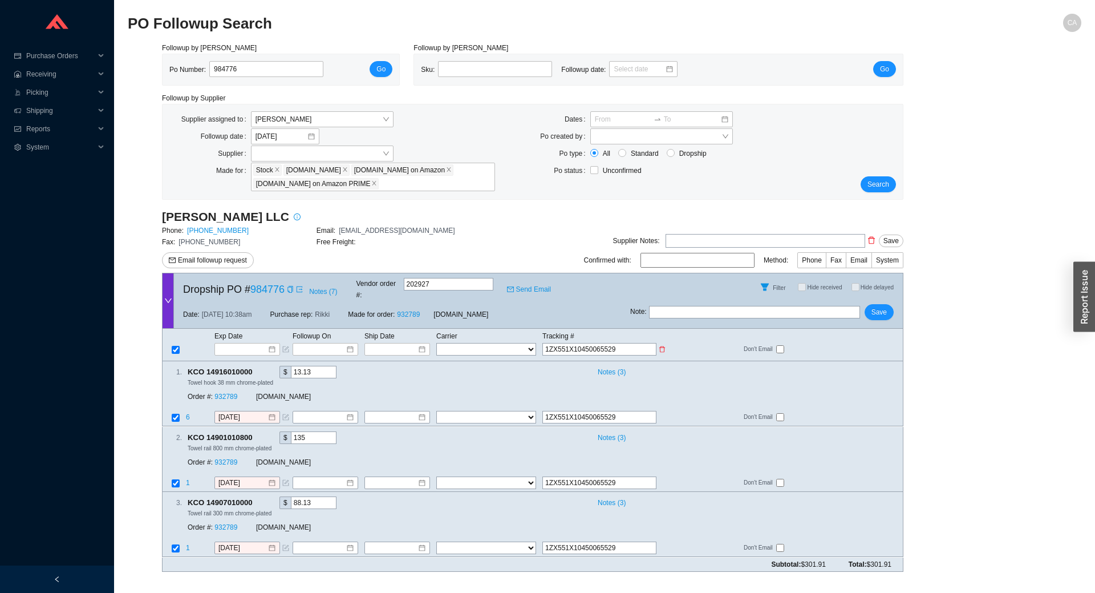
type input "1ZX551X10450065529"
click at [509, 343] on select "FedEx UPS ---------------- 2 Day Transportation INC A&B Freight A. [PERSON_NAME…" at bounding box center [486, 349] width 100 height 13
select select "2"
click at [436, 343] on select "FedEx UPS ---------------- 2 Day Transportation INC A&B Freight A. [PERSON_NAME…" at bounding box center [486, 349] width 100 height 13
select select "2"
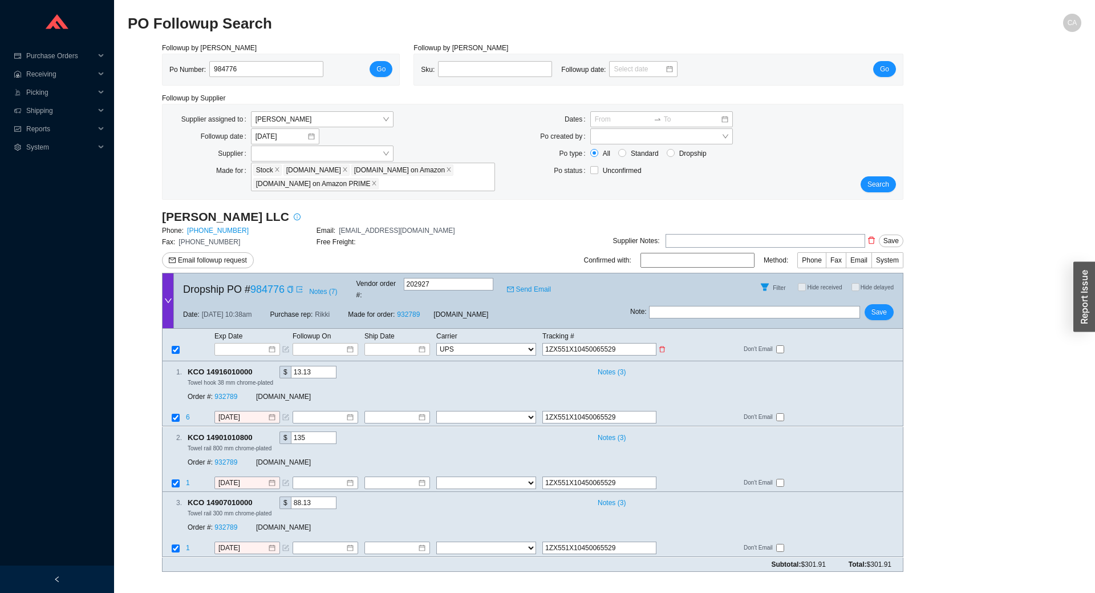
select select "2"
click at [389, 343] on input at bounding box center [393, 348] width 48 height 11
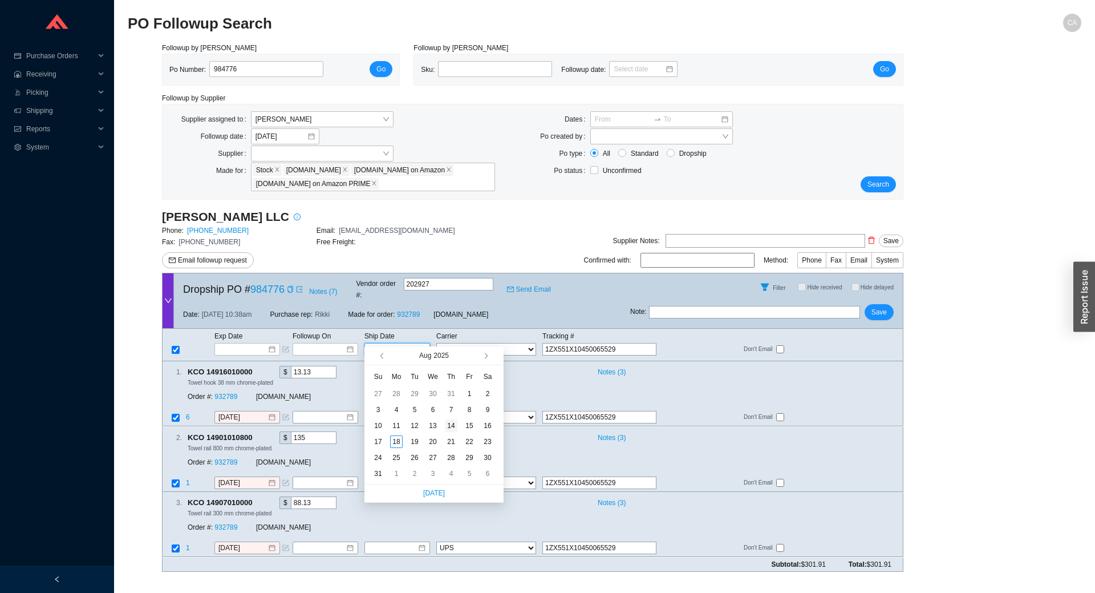
type input "[DATE]"
click at [446, 423] on div "14" at bounding box center [451, 425] width 13 height 13
type input "[DATE]"
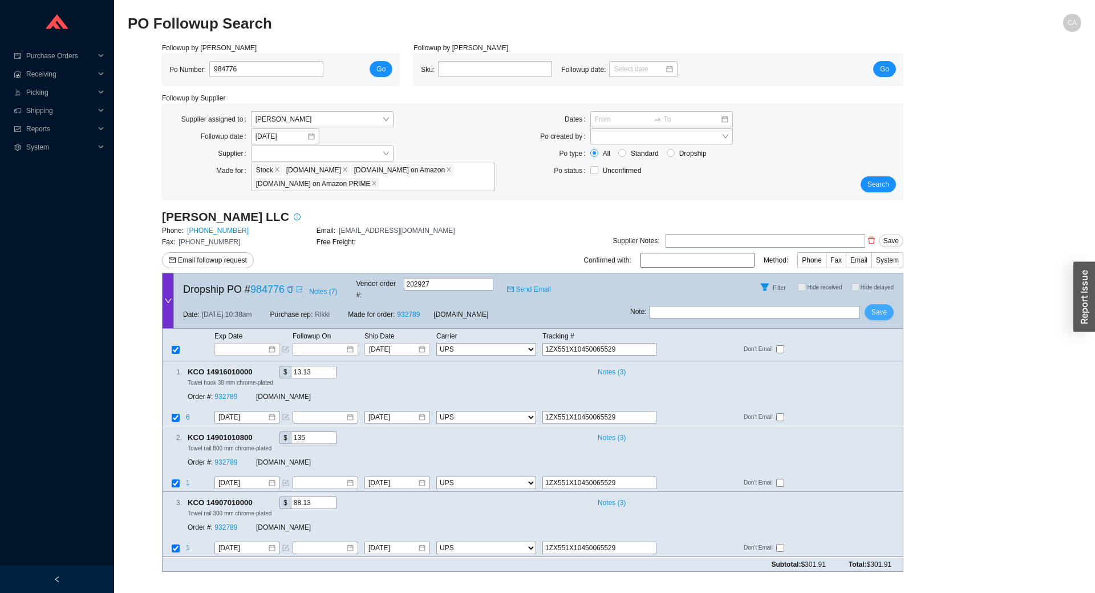
click at [877, 306] on span "Save" at bounding box center [879, 311] width 15 height 11
checkbox input "true"
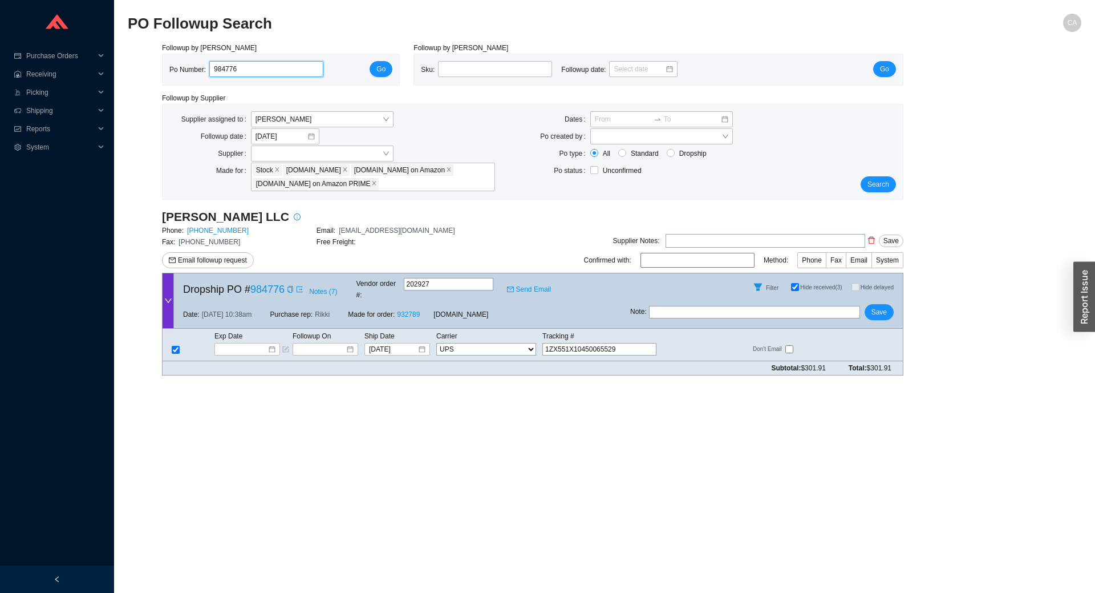
drag, startPoint x: 298, startPoint y: 71, endPoint x: 139, endPoint y: 54, distance: 159.5
click at [139, 54] on div "Followup by PO Po Number: 984776 Go Followup by Sku Sku: Followup date: Go Foll…" at bounding box center [605, 213] width 954 height 342
paste input "5562"
type input "985562"
click at [374, 63] on button "Go" at bounding box center [381, 69] width 23 height 16
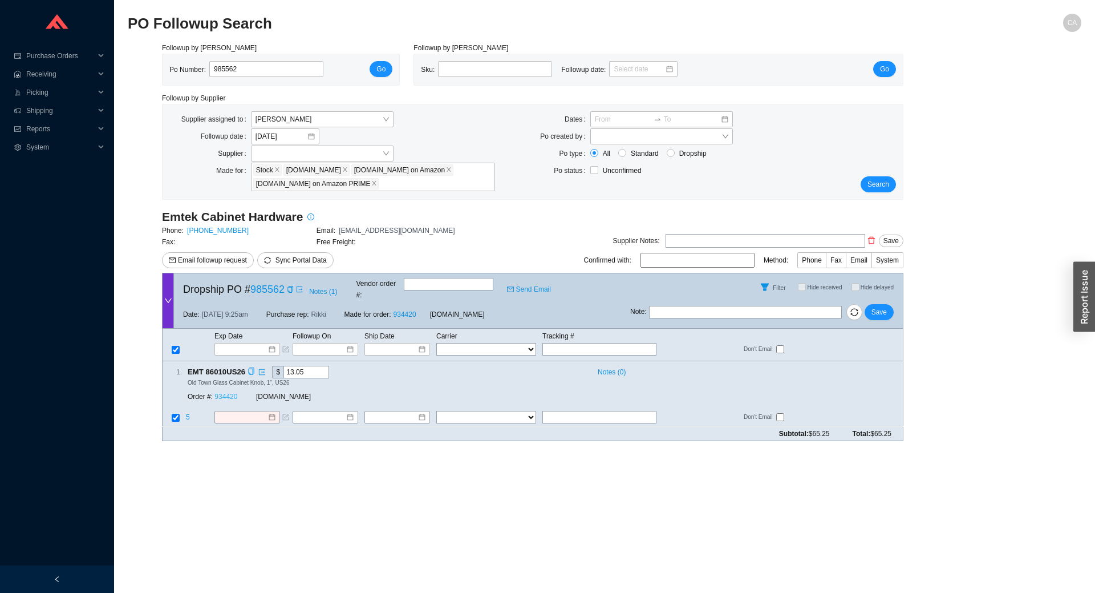
click at [223, 393] on link "934420" at bounding box center [226, 397] width 23 height 8
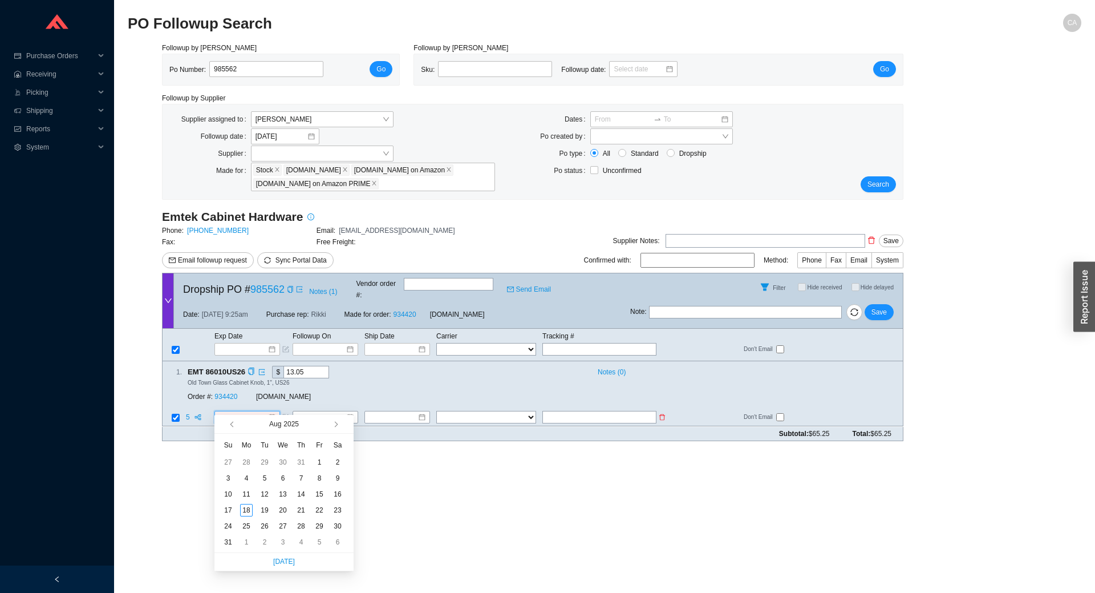
click at [259, 412] on input at bounding box center [242, 417] width 49 height 11
type input "[DATE]"
click at [247, 508] on div "18" at bounding box center [246, 510] width 13 height 13
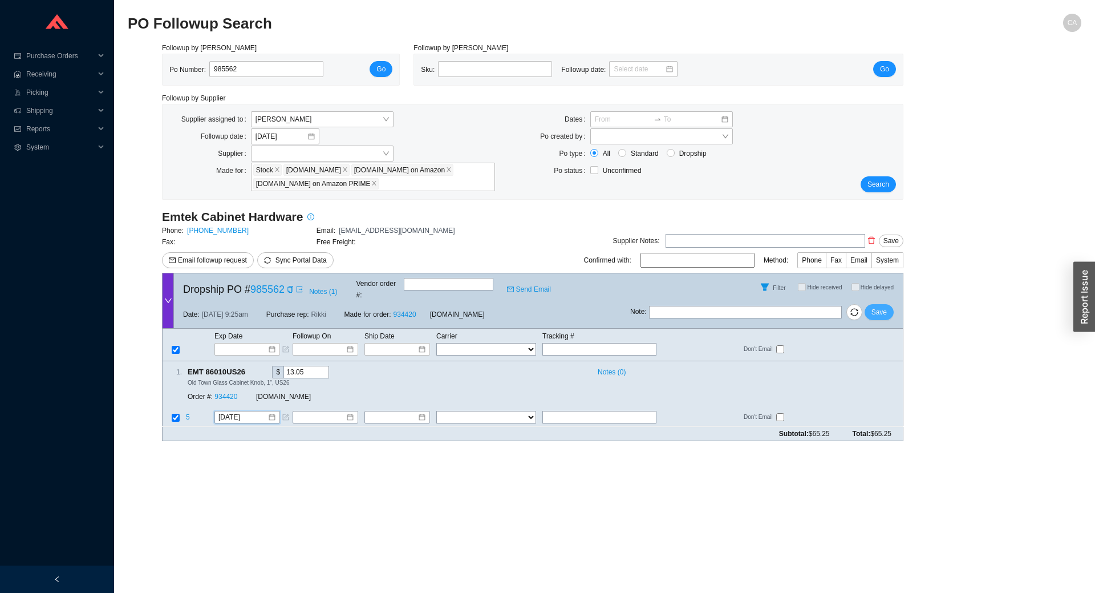
click at [887, 306] on span "Save" at bounding box center [879, 311] width 15 height 11
drag, startPoint x: 280, startPoint y: 70, endPoint x: 137, endPoint y: 70, distance: 142.1
click at [137, 70] on div "Followup by PO Po Number: 985562 Go Followup by Sku Sku: Followup date: Go Foll…" at bounding box center [605, 246] width 954 height 408
paste input "404"
type input "985404"
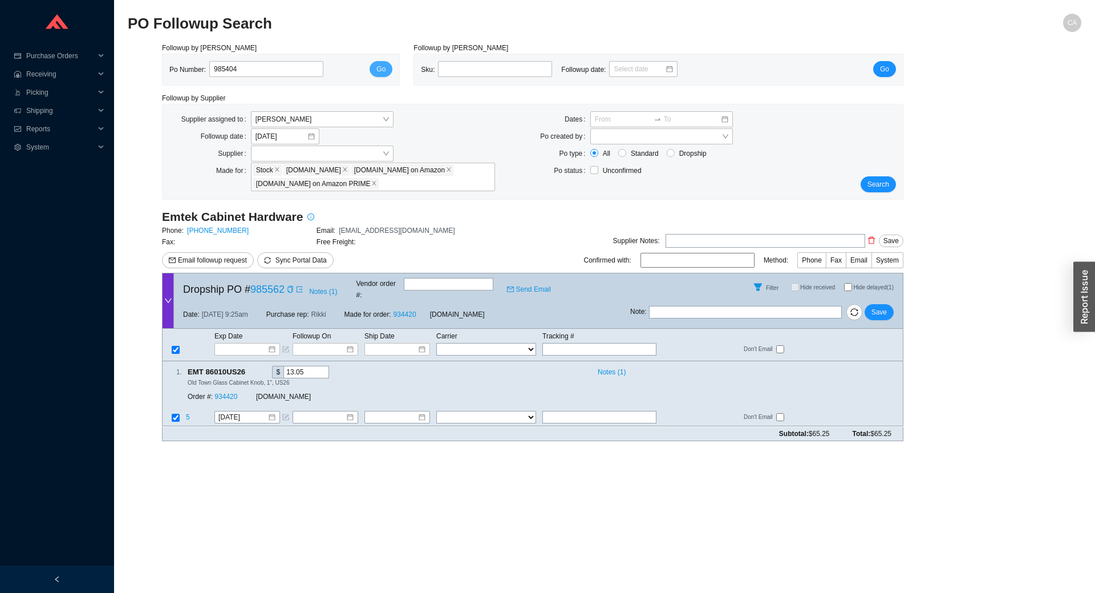
click at [386, 63] on button "Go" at bounding box center [381, 69] width 23 height 16
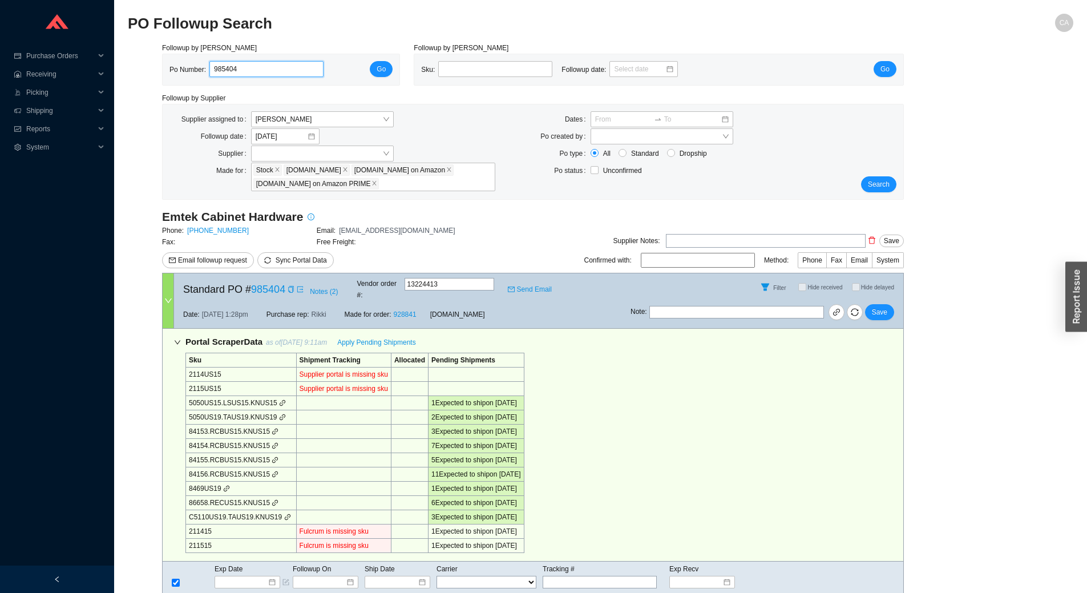
drag, startPoint x: 273, startPoint y: 64, endPoint x: 7, endPoint y: 44, distance: 267.2
paste input "360"
type input "985360"
click at [403, 67] on div "Followup by PO Po Number: 985360 Go" at bounding box center [281, 63] width 252 height 43
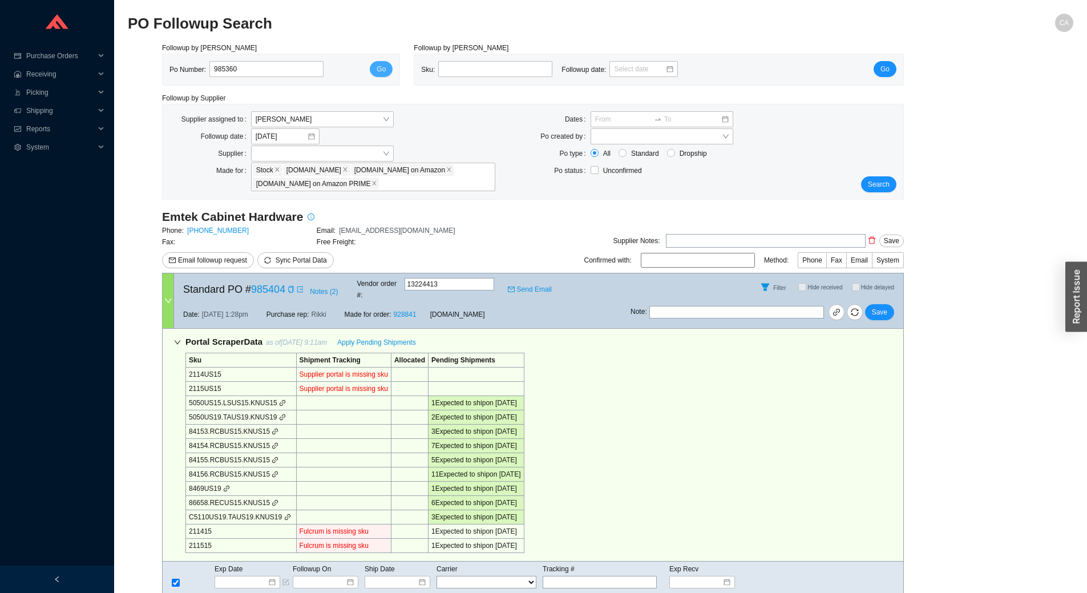
click at [390, 64] on div "Po Number: 985360 Go" at bounding box center [281, 69] width 237 height 31
click at [374, 67] on button "Go" at bounding box center [381, 69] width 23 height 16
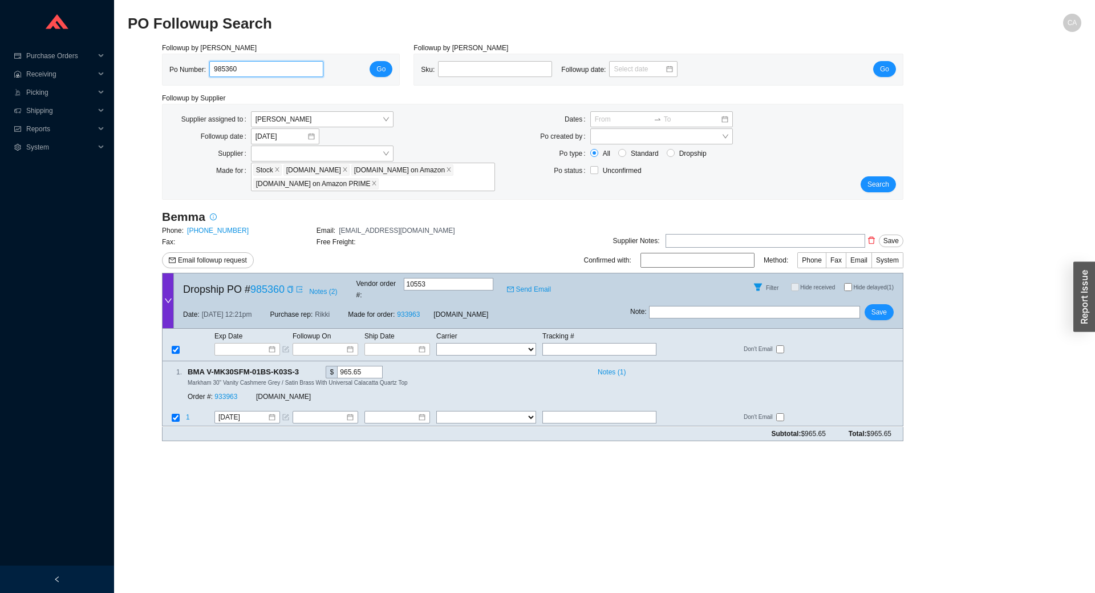
drag, startPoint x: 258, startPoint y: 75, endPoint x: 187, endPoint y: 68, distance: 71.1
click at [187, 68] on div "Po Number: 985360" at bounding box center [250, 69] width 163 height 17
paste input "522"
type input "985522"
click at [379, 68] on span "Go" at bounding box center [381, 68] width 9 height 11
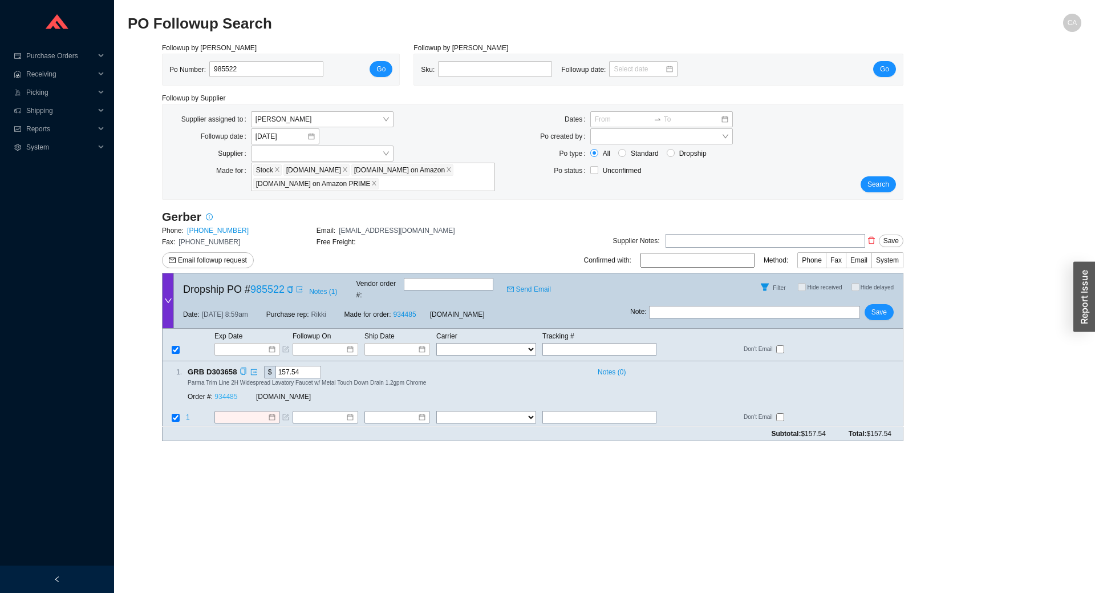
click at [228, 393] on link "934485" at bounding box center [226, 397] width 23 height 8
click at [246, 398] on div "1 . GRB D303658 $ 157.54 Notes ( 0 ) Parma Trim Line 2H Widespread Lavatory Fau…" at bounding box center [533, 393] width 742 height 65
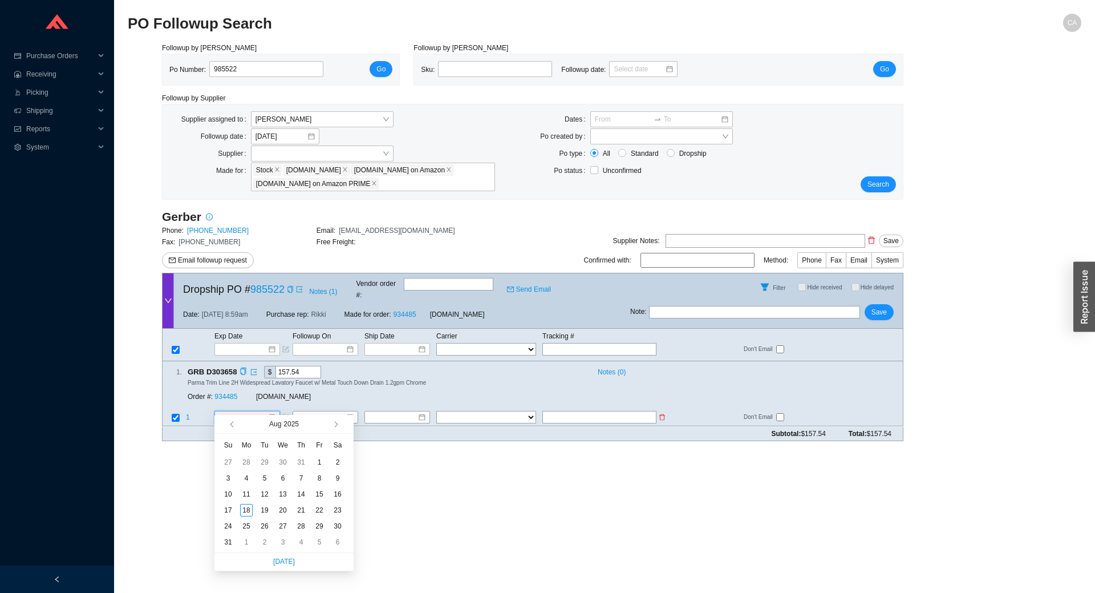
click at [252, 412] on input at bounding box center [242, 417] width 49 height 11
type input "[DATE]"
click at [261, 512] on div "19" at bounding box center [264, 510] width 13 height 13
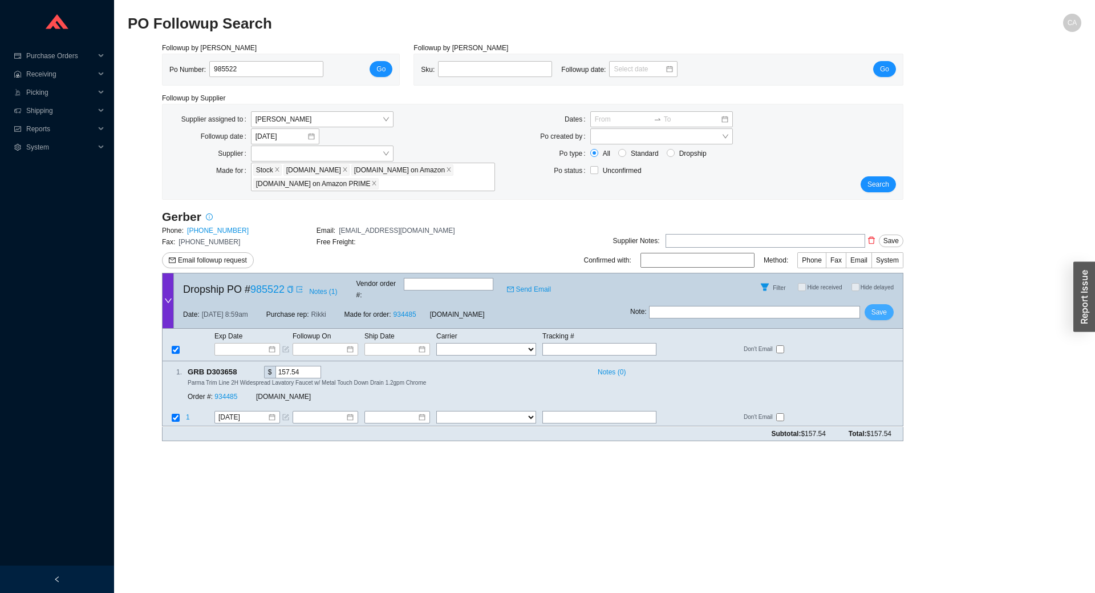
click at [880, 306] on span "Save" at bounding box center [879, 311] width 15 height 11
drag, startPoint x: 258, startPoint y: 68, endPoint x: 246, endPoint y: 63, distance: 13.0
click at [246, 63] on input "985522" at bounding box center [266, 69] width 114 height 16
click at [245, 62] on input "985522" at bounding box center [266, 69] width 114 height 16
click at [225, 66] on input "985522" at bounding box center [266, 69] width 114 height 16
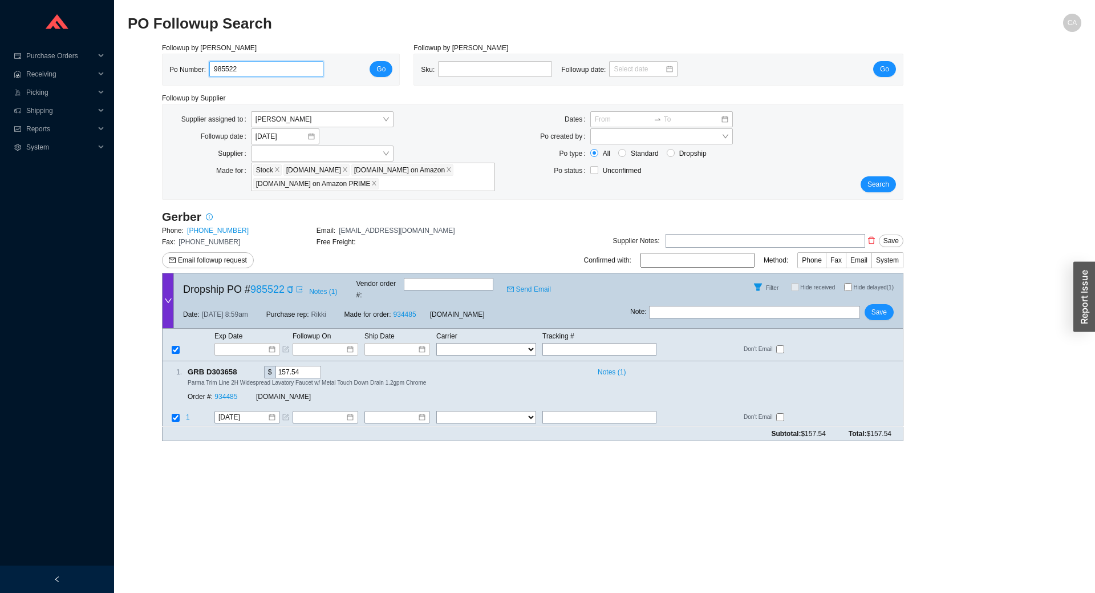
click at [225, 66] on input "985522" at bounding box center [266, 69] width 114 height 16
paste input "487"
type input "985487"
click at [377, 66] on span "Go" at bounding box center [381, 68] width 9 height 11
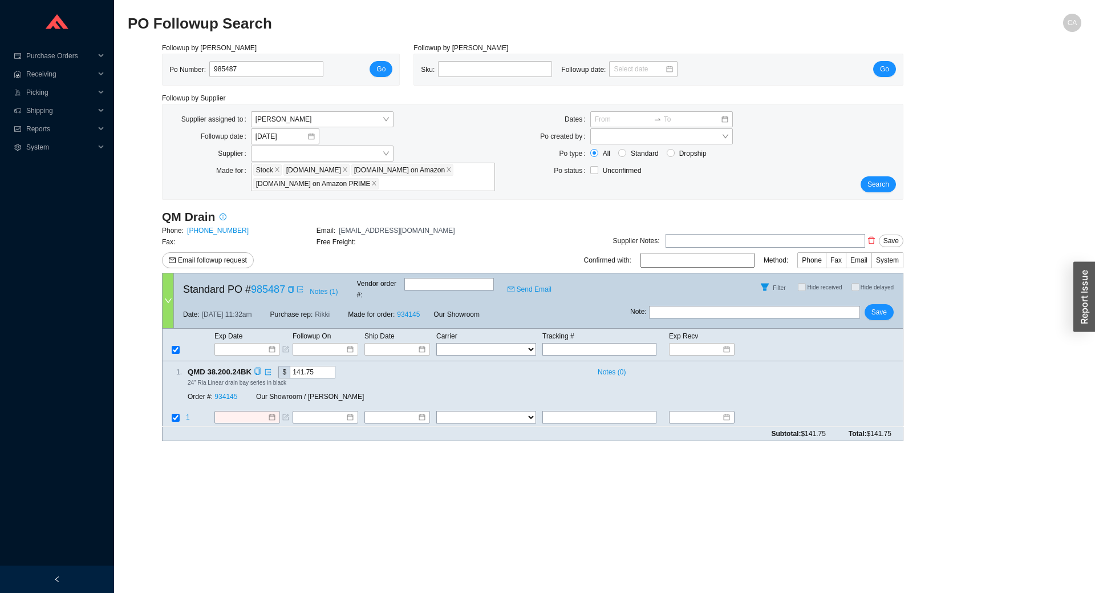
click at [589, 398] on div "1 . QMD 38.200.24BK $ 141.75 Notes ( 0 ) 24" Ria Linear drain bay series in bla…" at bounding box center [533, 393] width 742 height 65
click at [570, 411] on input "text" at bounding box center [600, 417] width 114 height 13
paste input "392166535276"
type input "392166535276"
click at [500, 411] on select "FedEx UPS ---------------- 2 Day Transportation INC A&B Freight A. [PERSON_NAME…" at bounding box center [486, 417] width 100 height 13
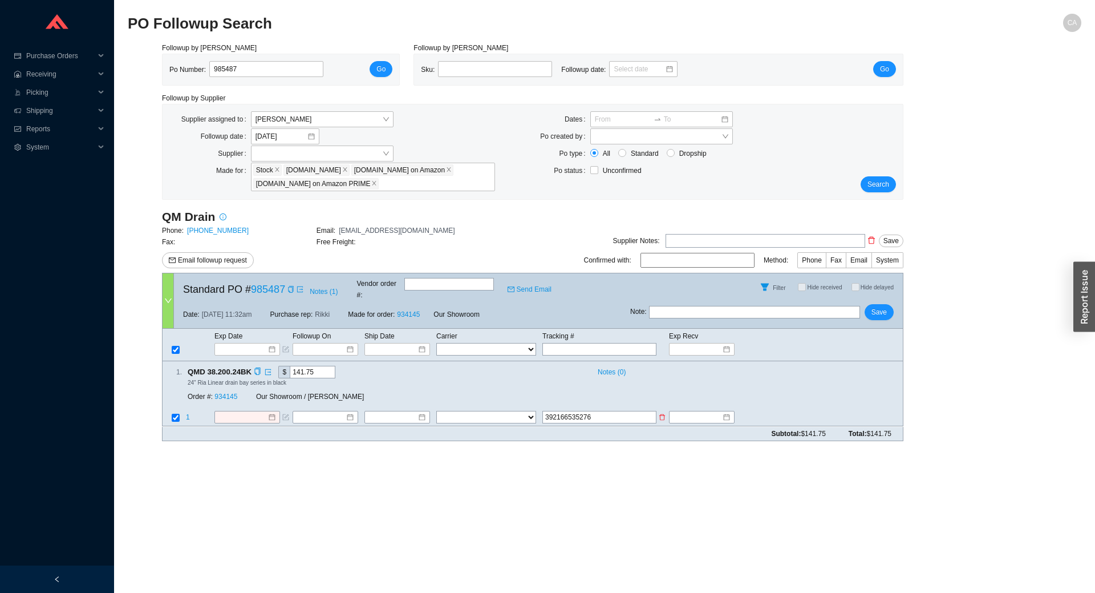
select select "1"
click at [436, 411] on select "FedEx UPS ---------------- 2 Day Transportation INC A&B Freight A. [PERSON_NAME…" at bounding box center [486, 417] width 100 height 13
click at [382, 412] on input at bounding box center [393, 417] width 49 height 11
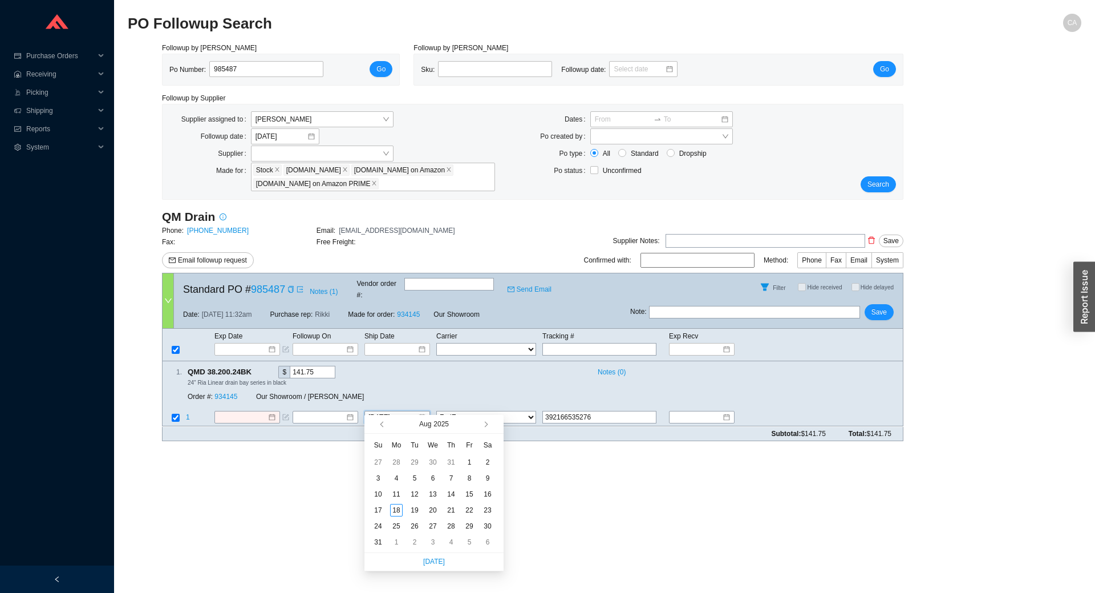
type input "[DATE]"
click at [472, 496] on div "15" at bounding box center [469, 494] width 13 height 13
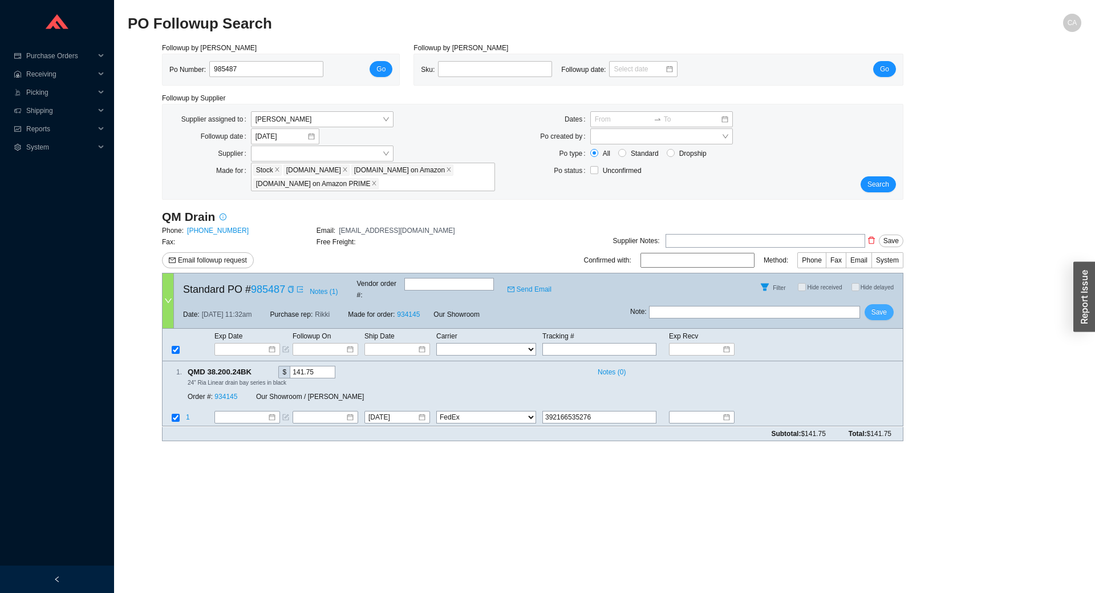
click at [877, 306] on span "Save" at bounding box center [879, 311] width 15 height 11
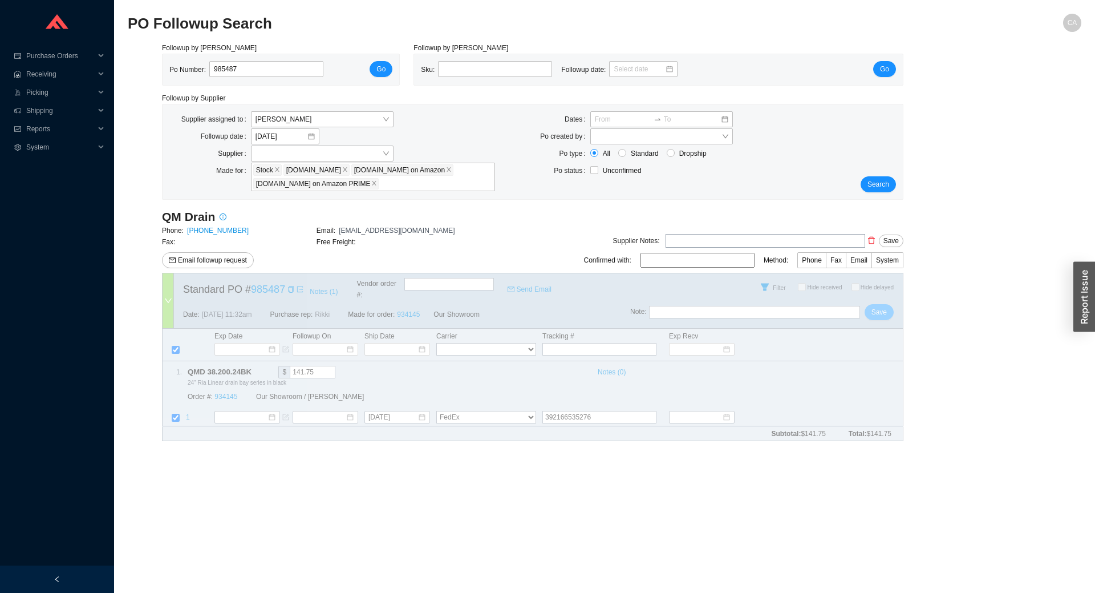
select select "1"
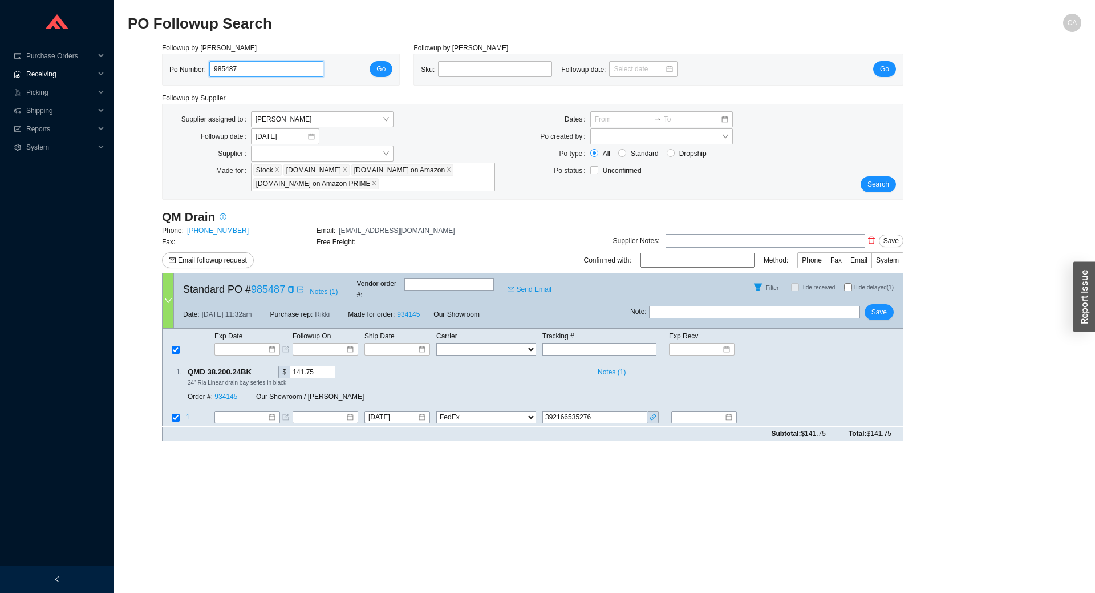
drag, startPoint x: 253, startPoint y: 72, endPoint x: 61, endPoint y: 66, distance: 192.3
click at [61, 66] on section "Purchase Orders .warehouse_svg__a{fill:none;stroke:currentColor;stroke-linecap:…" at bounding box center [547, 296] width 1095 height 593
drag, startPoint x: 265, startPoint y: 72, endPoint x: 13, endPoint y: 33, distance: 255.1
click at [13, 33] on section "Purchase Orders .warehouse_svg__a{fill:none;stroke:currentColor;stroke-linecap:…" at bounding box center [547, 296] width 1095 height 593
paste input "0"
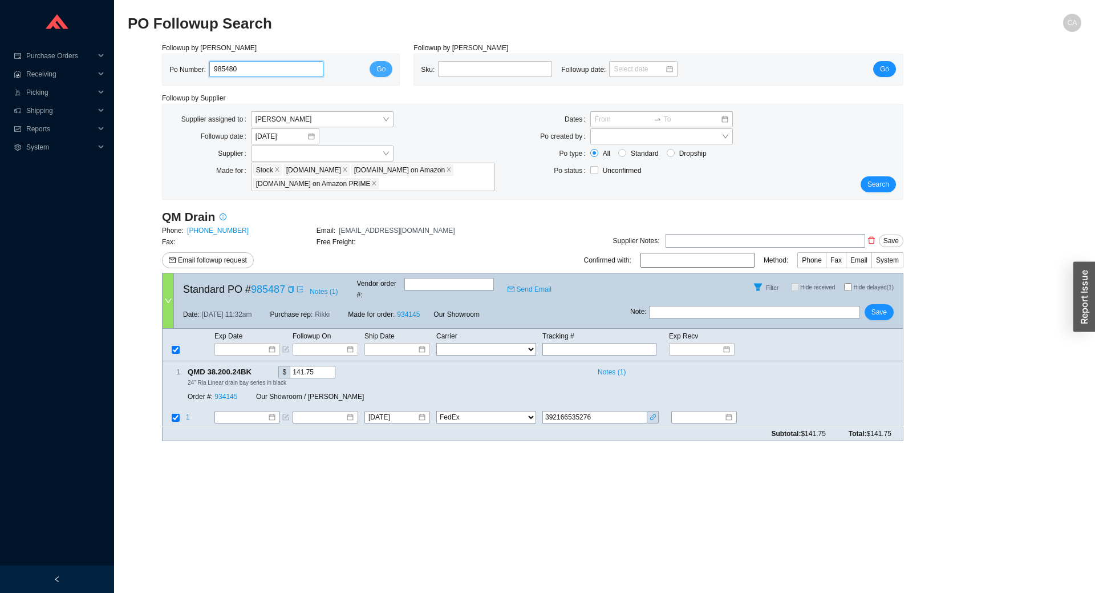
type input "985480"
click at [375, 71] on button "Go" at bounding box center [381, 69] width 23 height 16
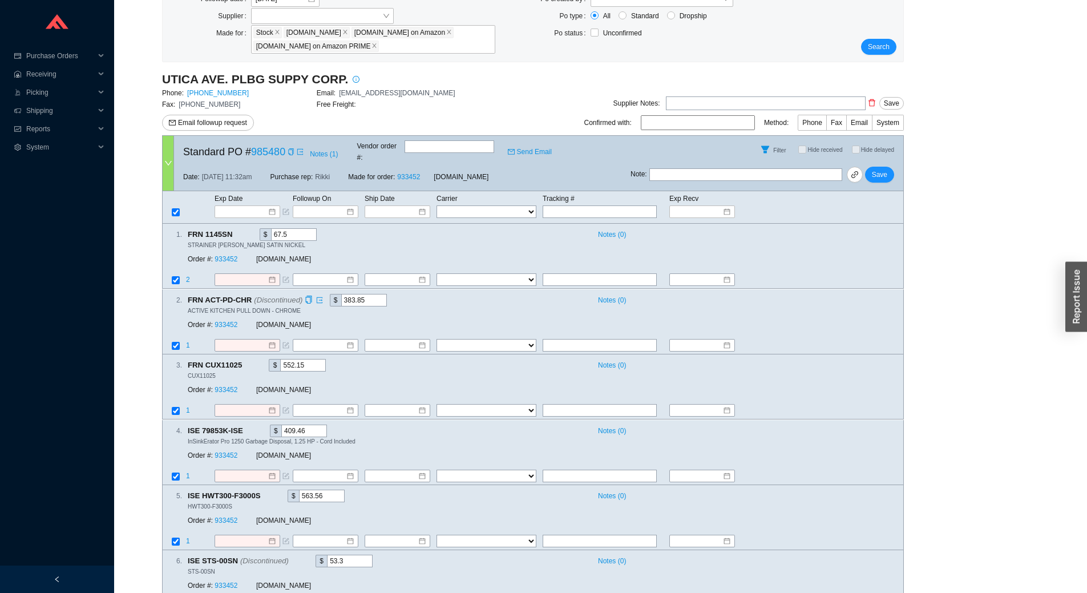
scroll to position [172, 0]
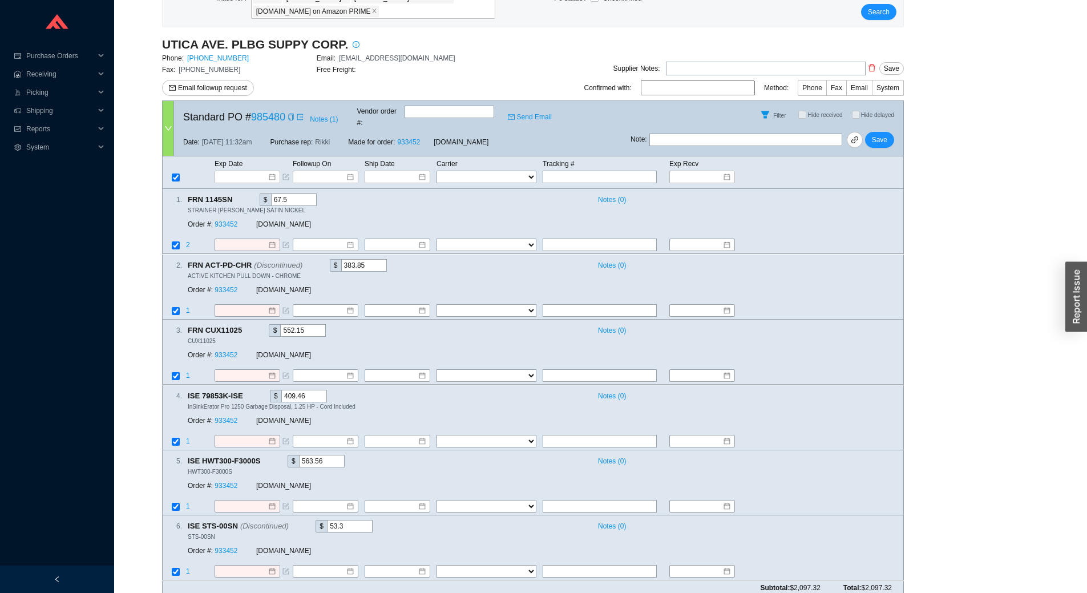
click at [746, 133] on input "text" at bounding box center [745, 139] width 193 height 13
type input "one item not entered - emailed"
click at [291, 522] on icon "copy" at bounding box center [294, 525] width 7 height 7
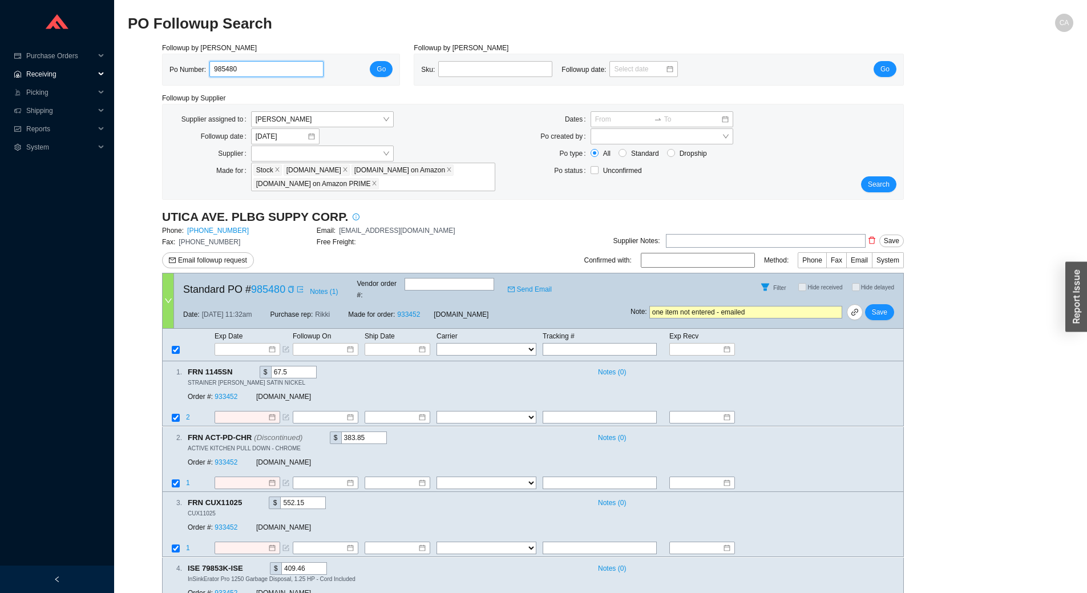
drag, startPoint x: 266, startPoint y: 63, endPoint x: 0, endPoint y: 66, distance: 266.4
click at [0, 66] on section "Purchase Orders .warehouse_svg__a{fill:none;stroke:currentColor;stroke-linecap:…" at bounding box center [543, 388] width 1087 height 776
paste input "175"
type input "985175"
click at [382, 67] on span "Go" at bounding box center [381, 68] width 9 height 11
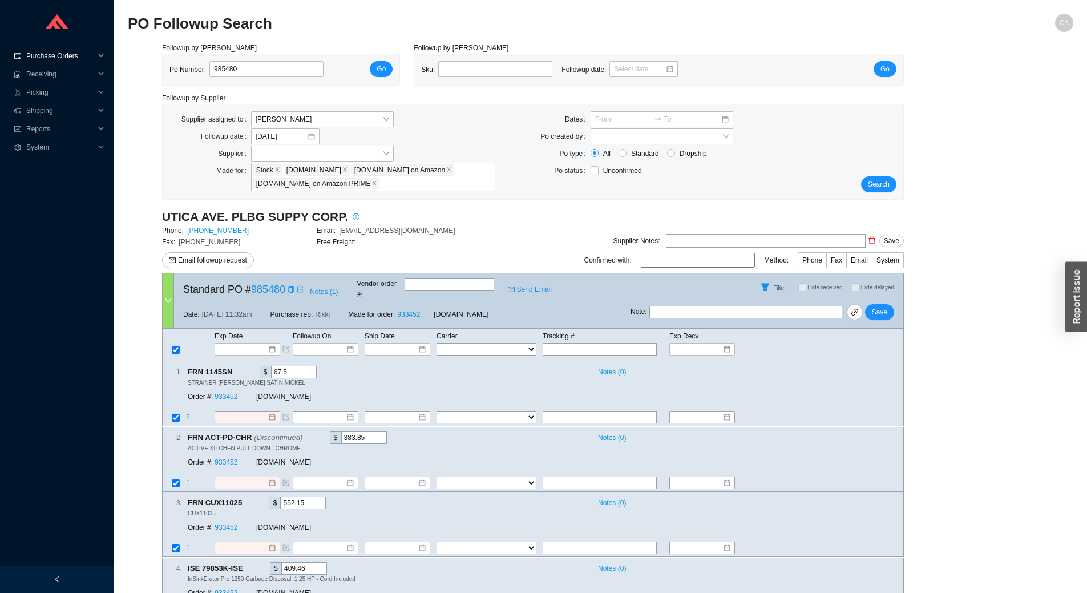
drag, startPoint x: 258, startPoint y: 71, endPoint x: 42, endPoint y: 63, distance: 216.3
click at [42, 63] on section "Purchase Orders .warehouse_svg__a{fill:none;stroke:currentColor;stroke-linecap:…" at bounding box center [543, 388] width 1087 height 776
type input "985175"
click at [391, 66] on button "Go" at bounding box center [381, 69] width 23 height 16
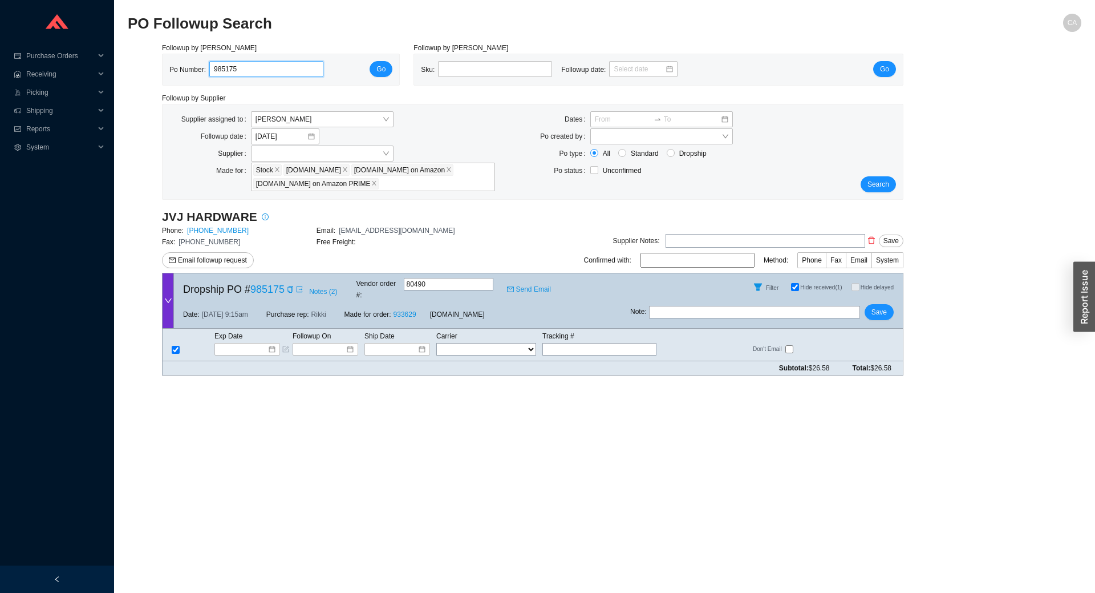
drag, startPoint x: 263, startPoint y: 64, endPoint x: 122, endPoint y: 68, distance: 141.0
click at [122, 68] on section "PO Followup Search CA Followup by PO Po Number: 985175 Go Followup by Sku Sku: …" at bounding box center [604, 296] width 981 height 593
paste input "48"
type input "985148"
click at [387, 70] on button "Go" at bounding box center [381, 69] width 23 height 16
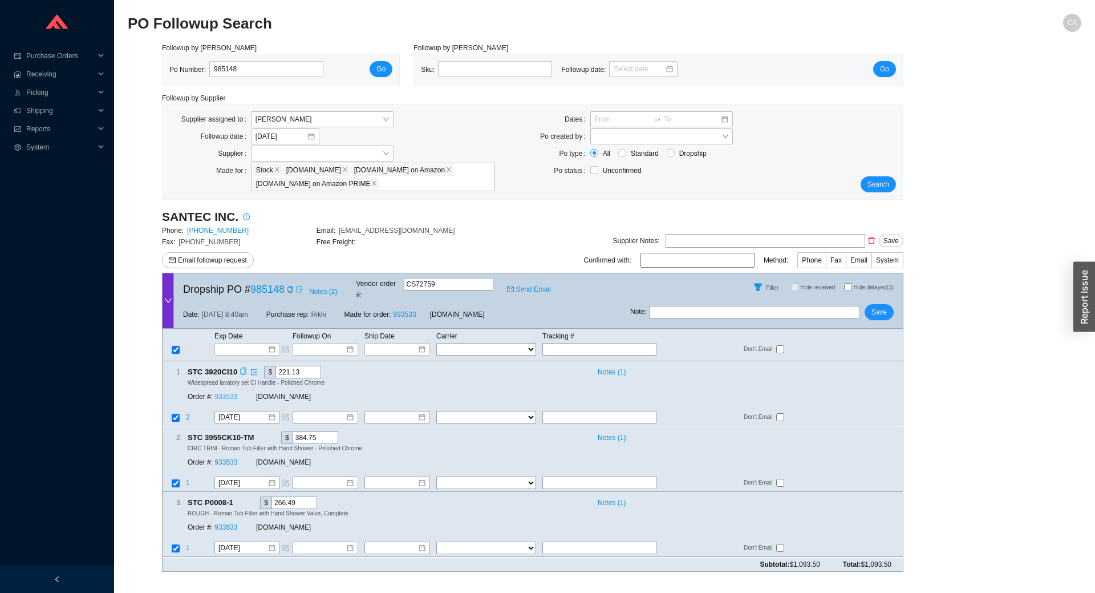
click at [223, 393] on link "933533" at bounding box center [226, 397] width 23 height 8
drag, startPoint x: 266, startPoint y: 67, endPoint x: 120, endPoint y: 78, distance: 147.0
click at [120, 78] on section "PO Followup Search CA Followup by PO Po Number: 985148 Go Followup by Sku Sku: …" at bounding box center [604, 296] width 981 height 593
paste input "30857"
type input "930857"
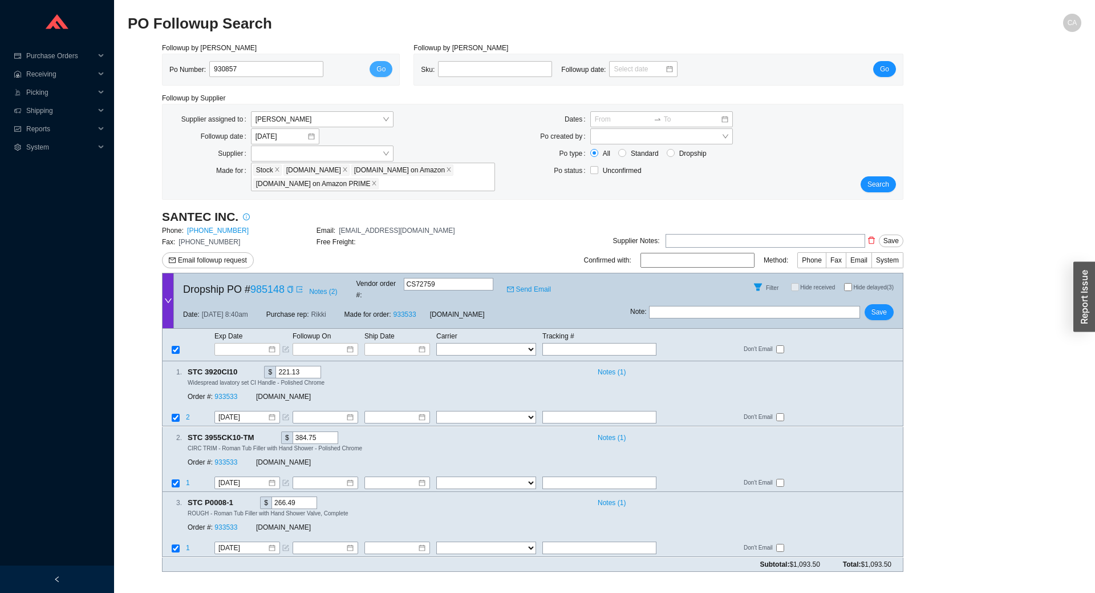
click at [382, 76] on button "Go" at bounding box center [381, 69] width 23 height 16
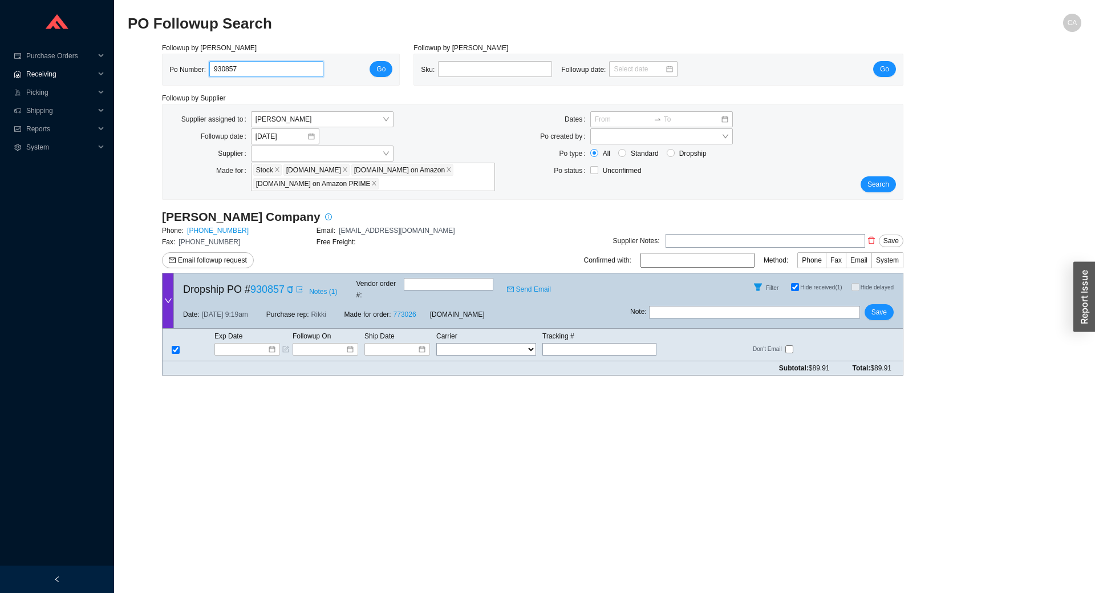
drag, startPoint x: 272, startPoint y: 70, endPoint x: 82, endPoint y: 67, distance: 190.6
click at [82, 67] on section "Purchase Orders .warehouse_svg__a{fill:none;stroke:currentColor;stroke-linecap:…" at bounding box center [547, 296] width 1095 height 593
paste input "85480"
type input "985480"
click at [381, 62] on button "Go" at bounding box center [381, 69] width 23 height 16
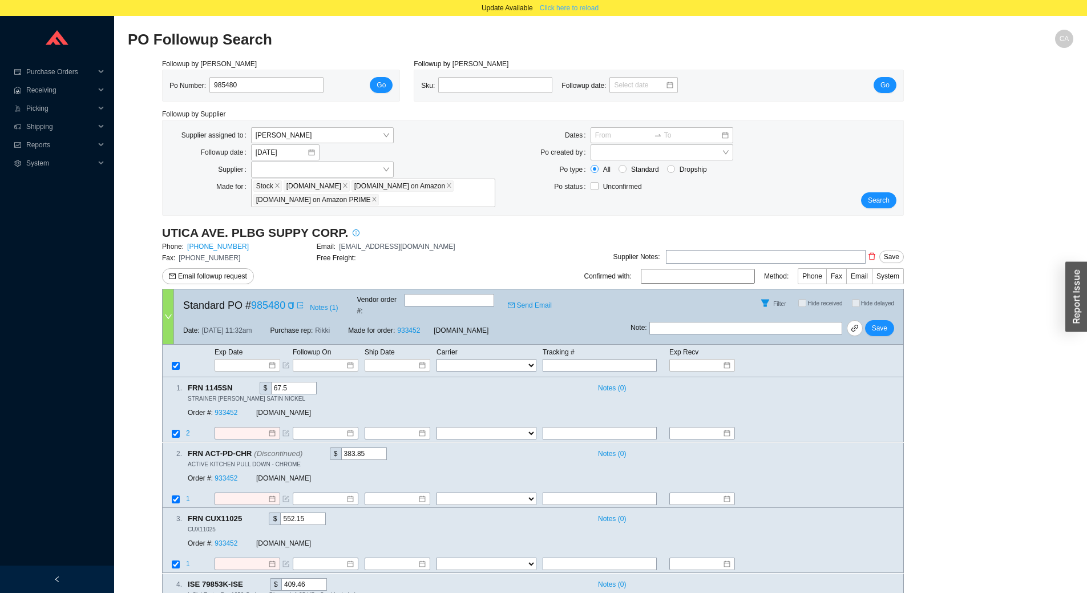
click at [588, 7] on span "Click here to reload" at bounding box center [569, 7] width 59 height 11
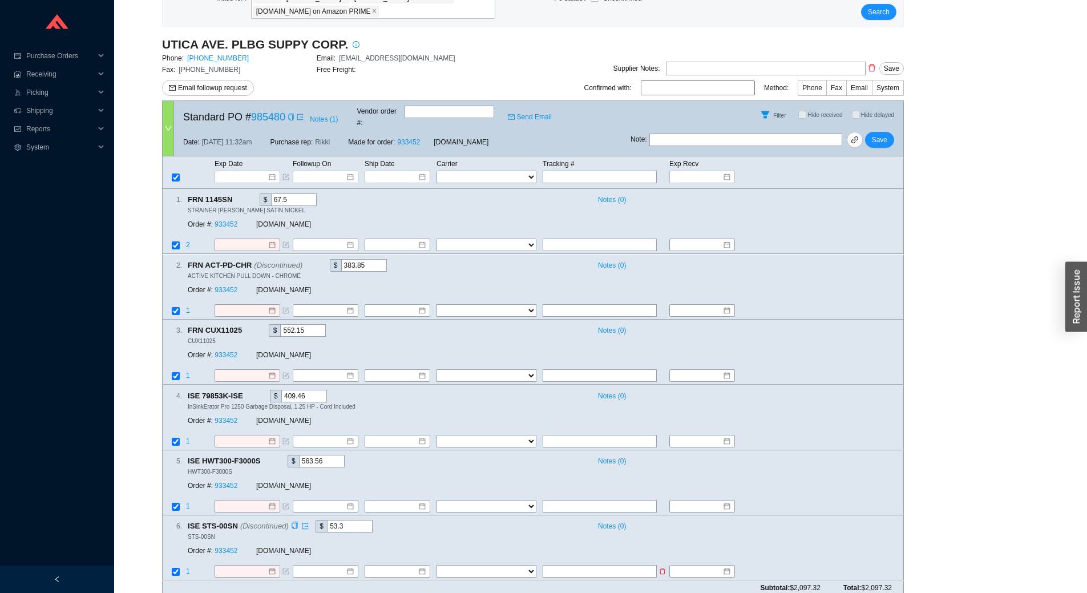
click at [286, 568] on icon "form" at bounding box center [285, 571] width 7 height 7
click at [281, 581] on input "text" at bounding box center [288, 587] width 144 height 13
type input "they did not enter, adding to po, waiting for conf."
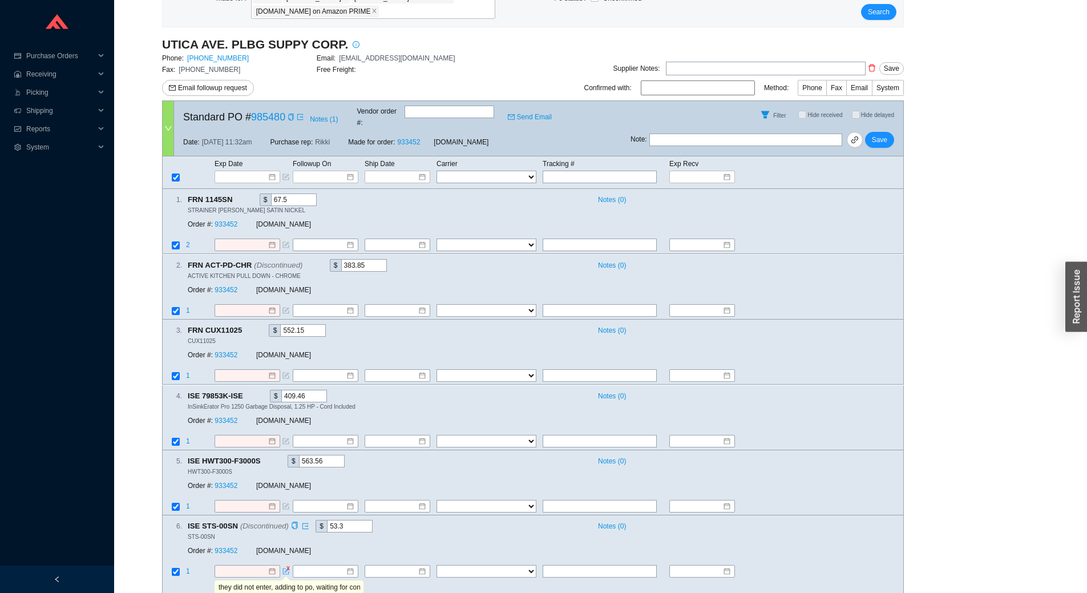
click at [401, 578] on table "1 FedEx UPS ---------------- 2 Day Transportation INC A&B Freight A. Duie Pyle …" at bounding box center [533, 581] width 740 height 33
click at [235, 240] on input at bounding box center [242, 245] width 49 height 11
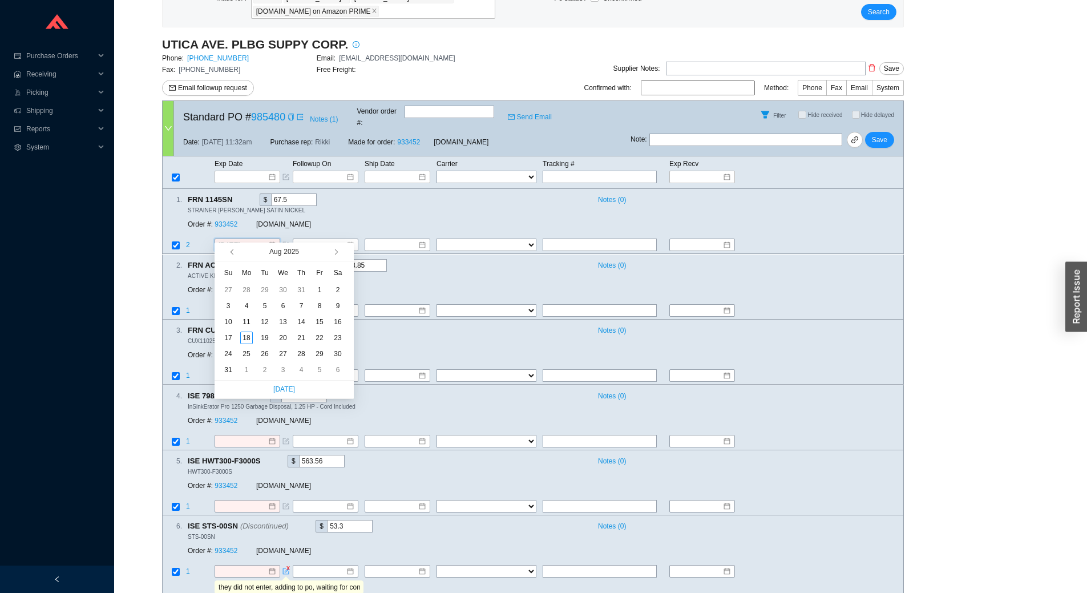
type input "[DATE]"
click at [336, 249] on button "button" at bounding box center [335, 251] width 11 height 18
type input "[DATE]"
click at [245, 305] on div "8" at bounding box center [246, 306] width 13 height 13
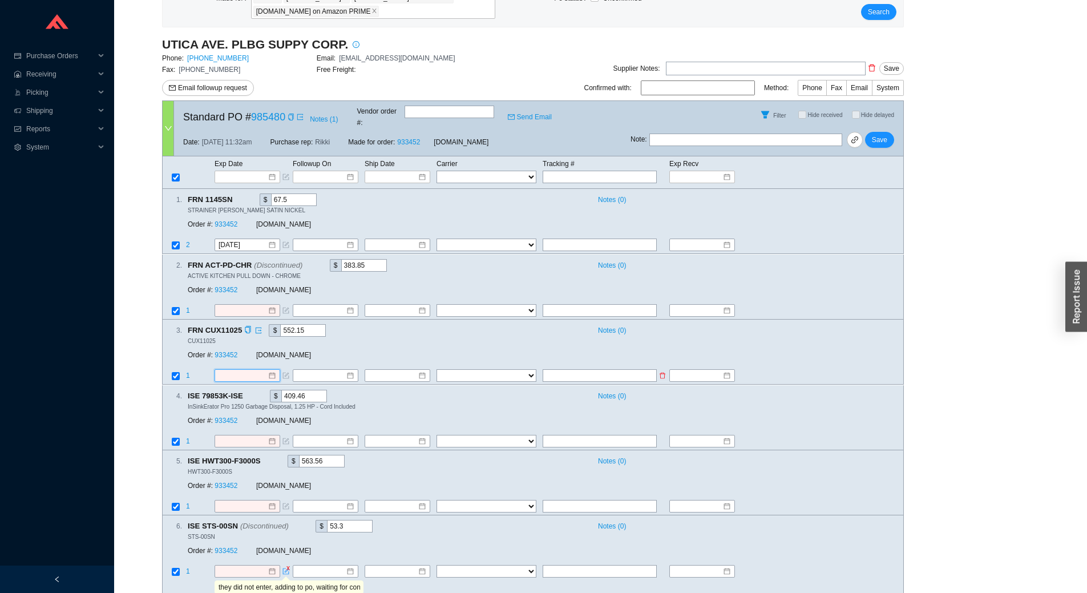
click at [230, 370] on input at bounding box center [242, 375] width 49 height 11
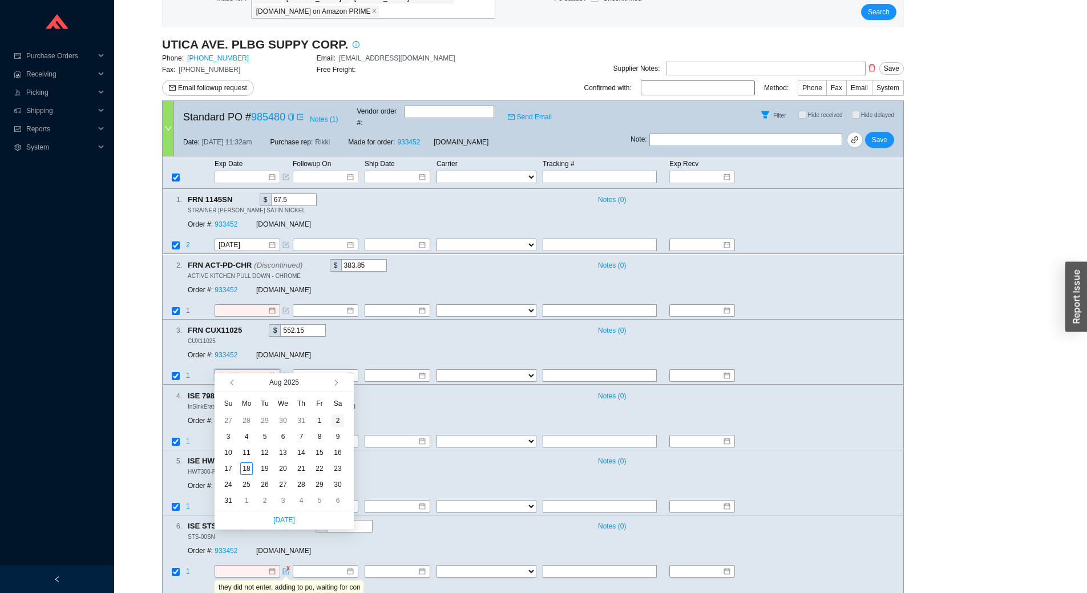
type input "[DATE]"
click at [339, 381] on button "button" at bounding box center [335, 382] width 11 height 18
type input "[DATE]"
click at [249, 437] on div "8" at bounding box center [246, 436] width 13 height 13
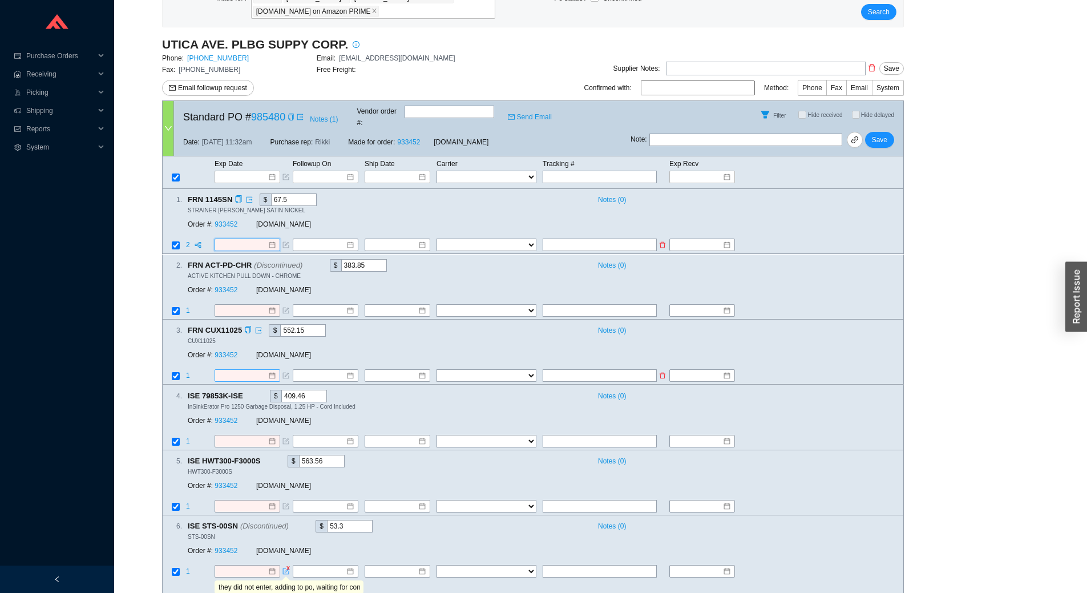
click at [257, 240] on input at bounding box center [242, 245] width 49 height 11
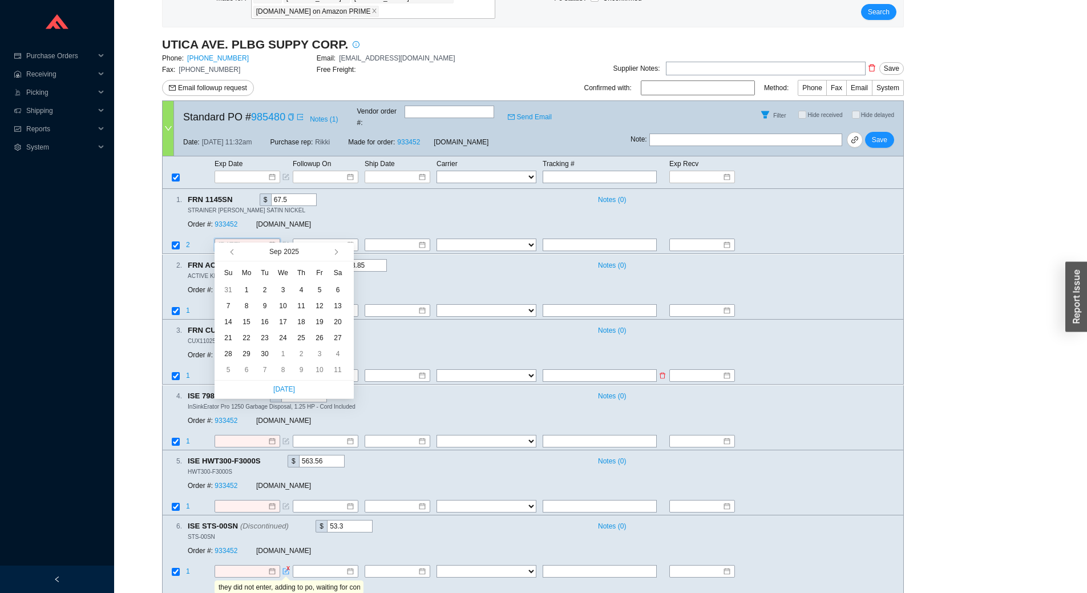
type input "9/20/2025"
click at [232, 254] on span "button" at bounding box center [233, 252] width 6 height 6
type input "[DATE]"
click at [245, 357] on div "25" at bounding box center [246, 353] width 13 height 13
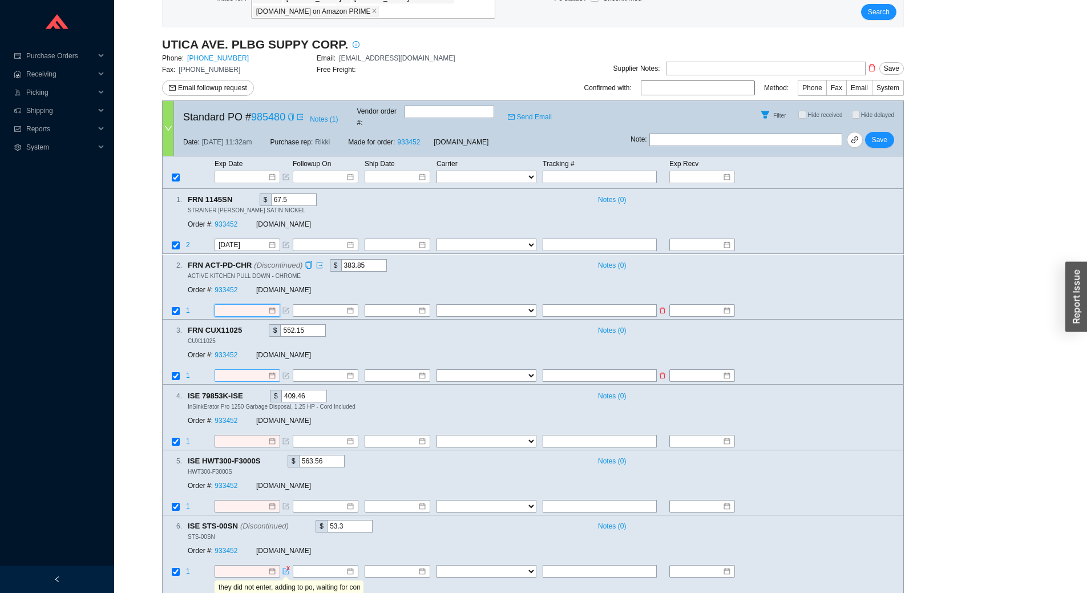
click at [239, 305] on input at bounding box center [242, 310] width 49 height 11
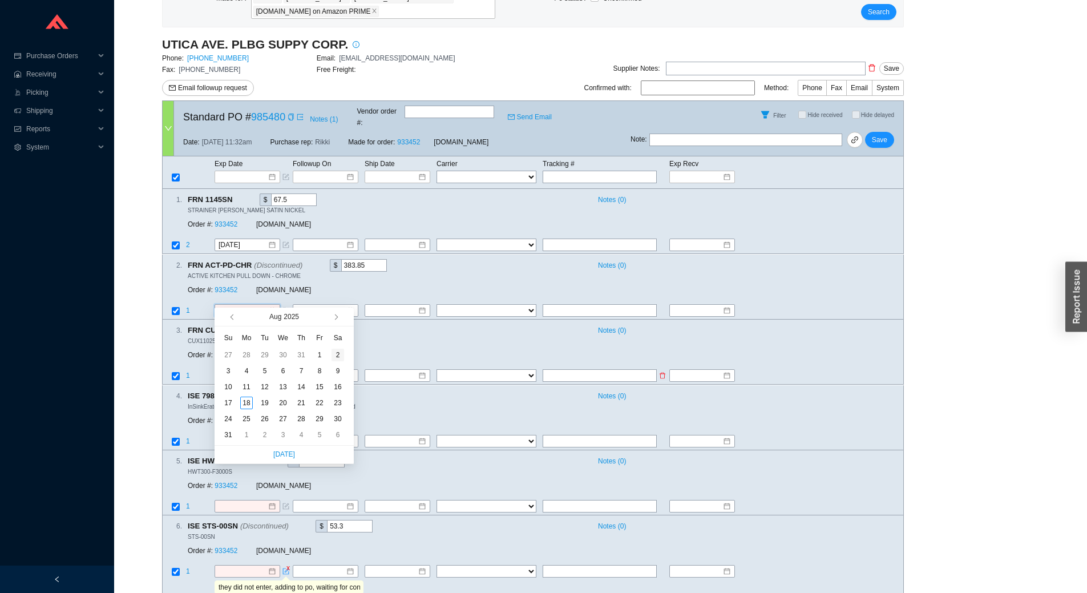
type input "[DATE]"
click at [339, 319] on button "button" at bounding box center [335, 316] width 11 height 18
type input "[DATE]"
click at [246, 371] on div "8" at bounding box center [246, 371] width 13 height 13
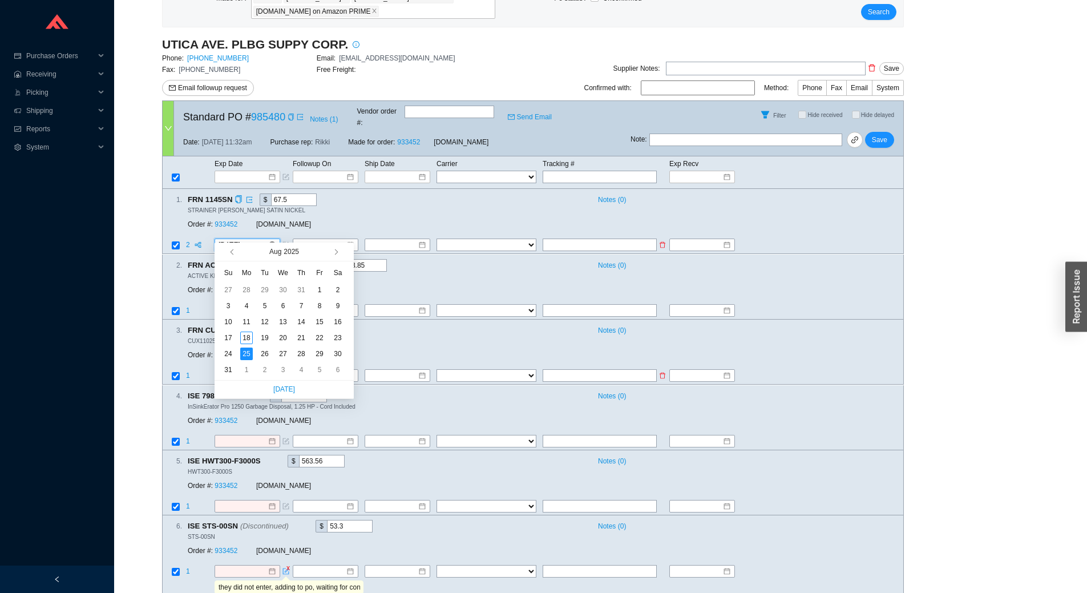
click at [248, 240] on input "[DATE]" at bounding box center [242, 245] width 49 height 11
type input "[DATE]"
click at [244, 171] on input at bounding box center [243, 176] width 48 height 11
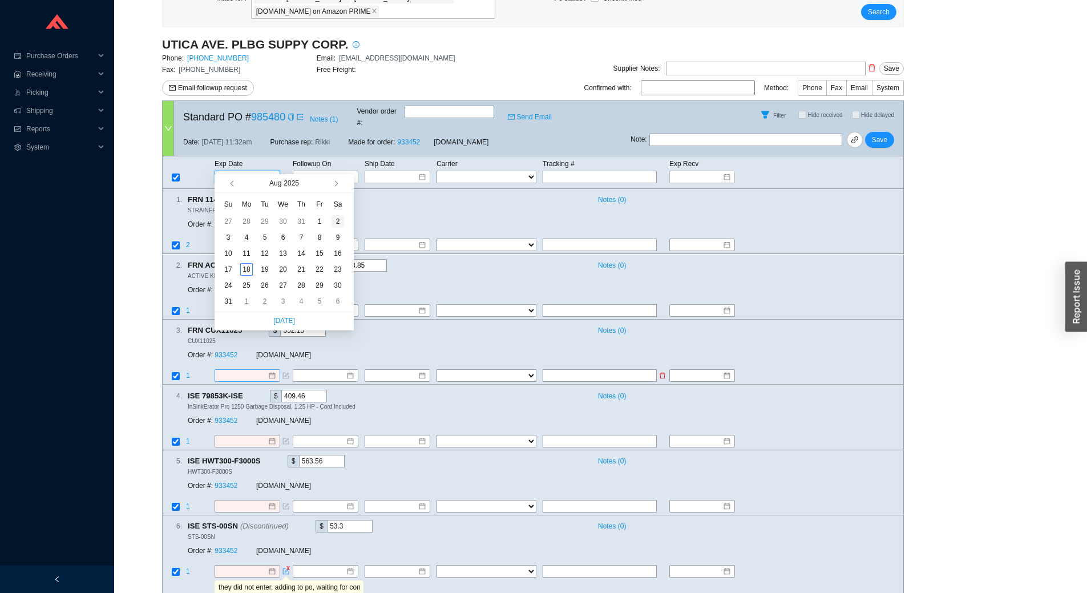
type input "[DATE]"
click at [339, 181] on button "button" at bounding box center [335, 183] width 11 height 18
type input "[DATE]"
click at [246, 234] on div "8" at bounding box center [246, 237] width 13 height 13
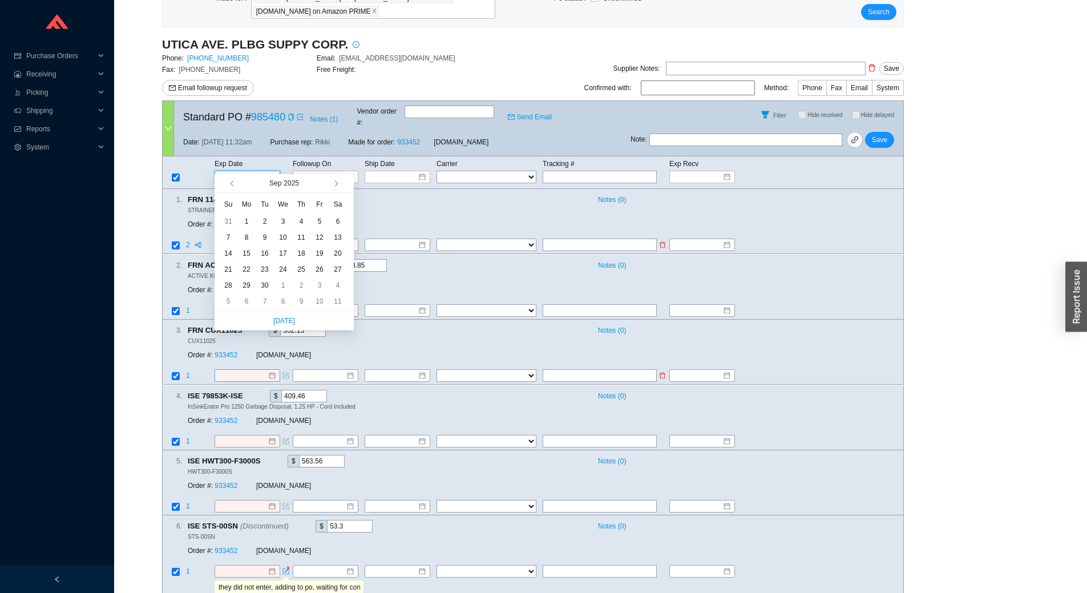
type input "[DATE]"
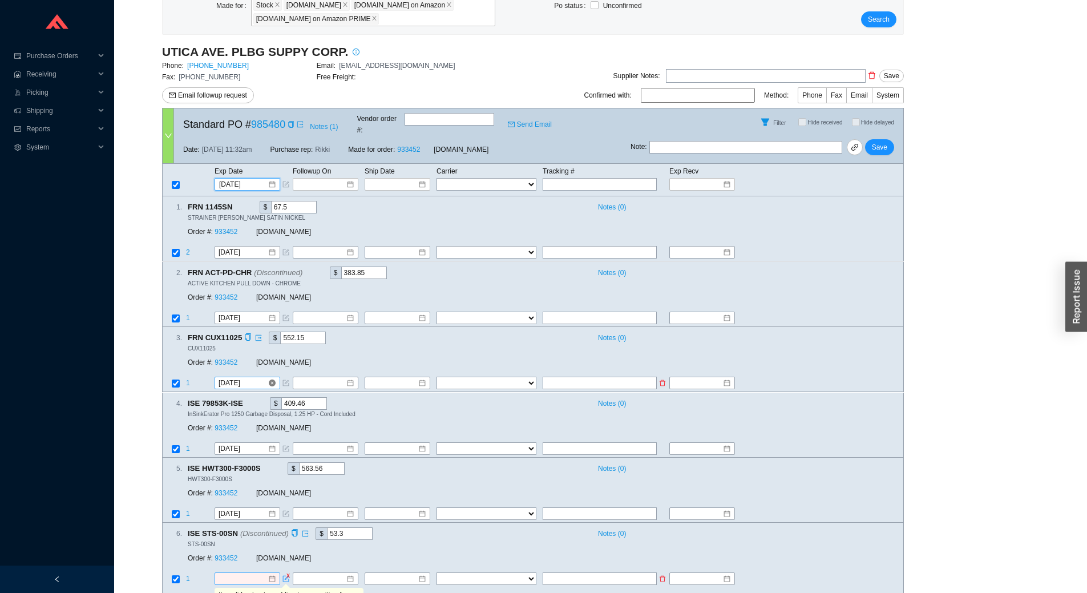
scroll to position [189, 0]
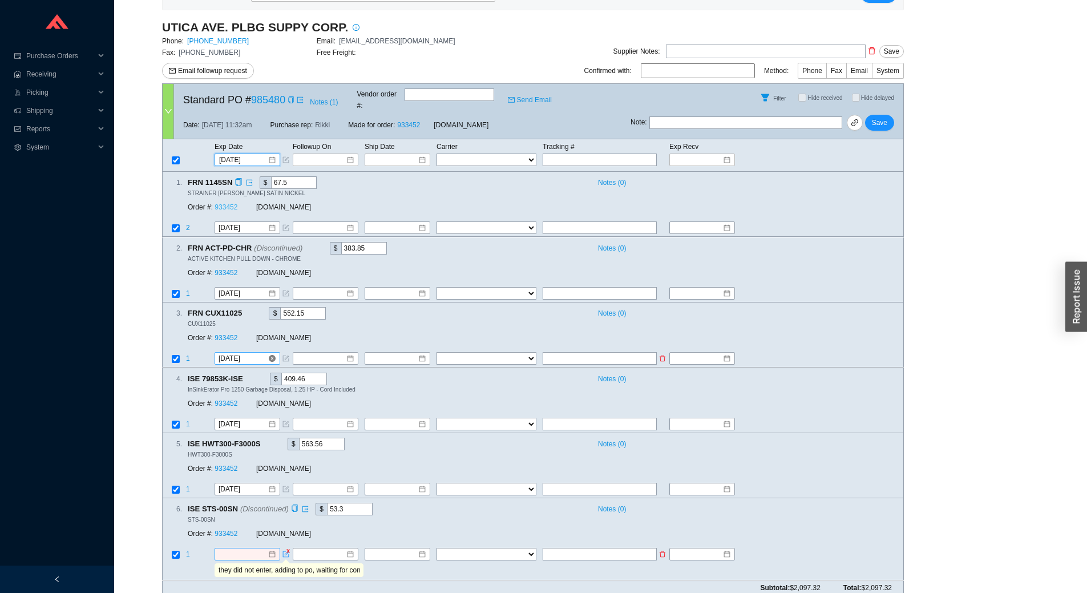
click at [217, 204] on link "933452" at bounding box center [226, 208] width 23 height 8
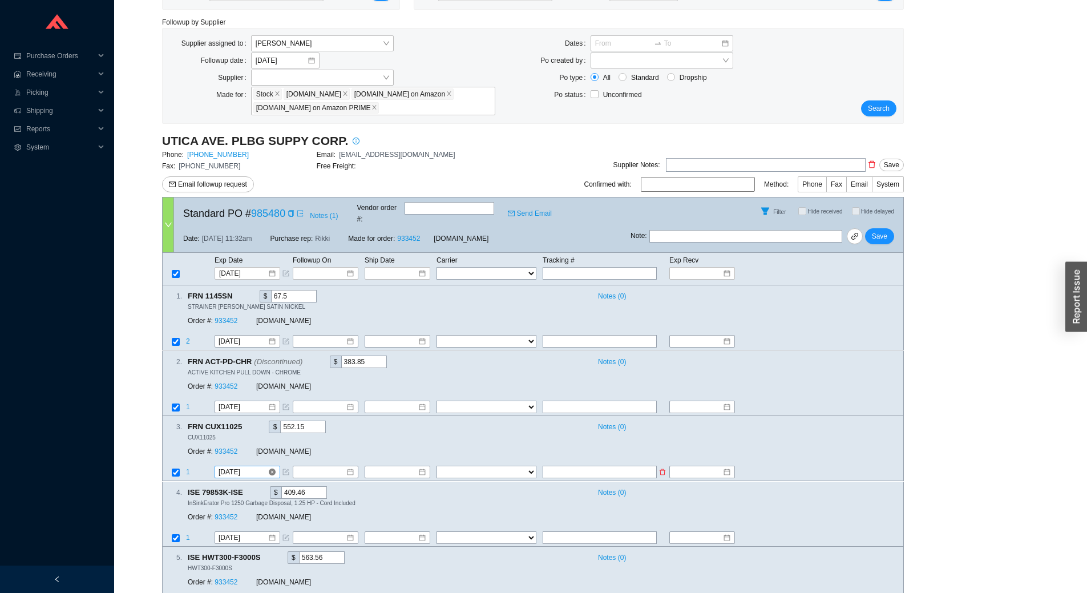
scroll to position [75, 0]
click at [886, 231] on span "Save" at bounding box center [879, 236] width 15 height 11
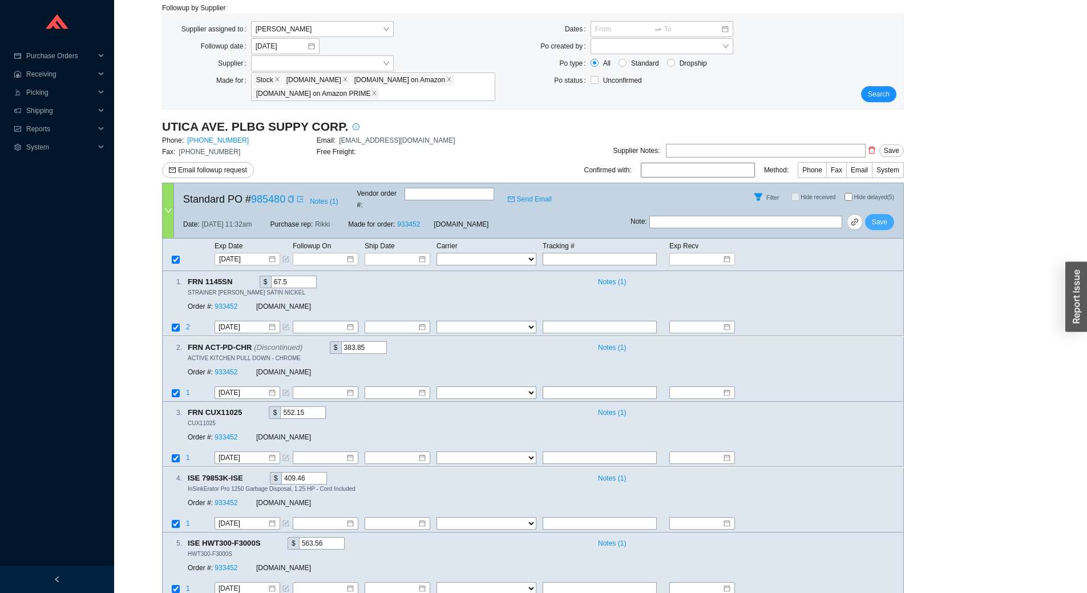
scroll to position [0, 0]
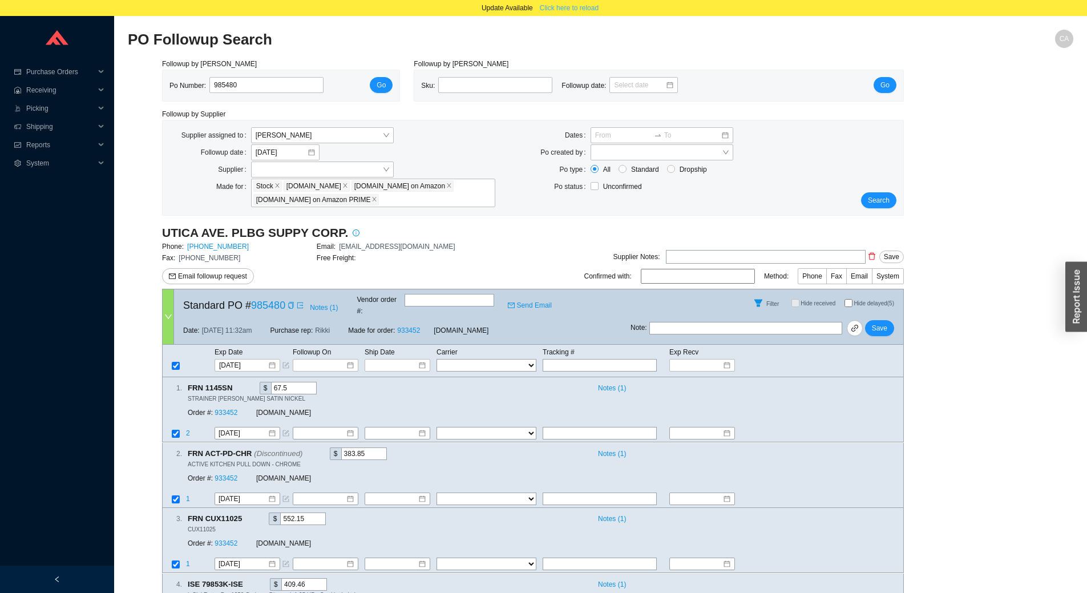
click at [580, 15] on button "Click here to reload" at bounding box center [569, 8] width 72 height 16
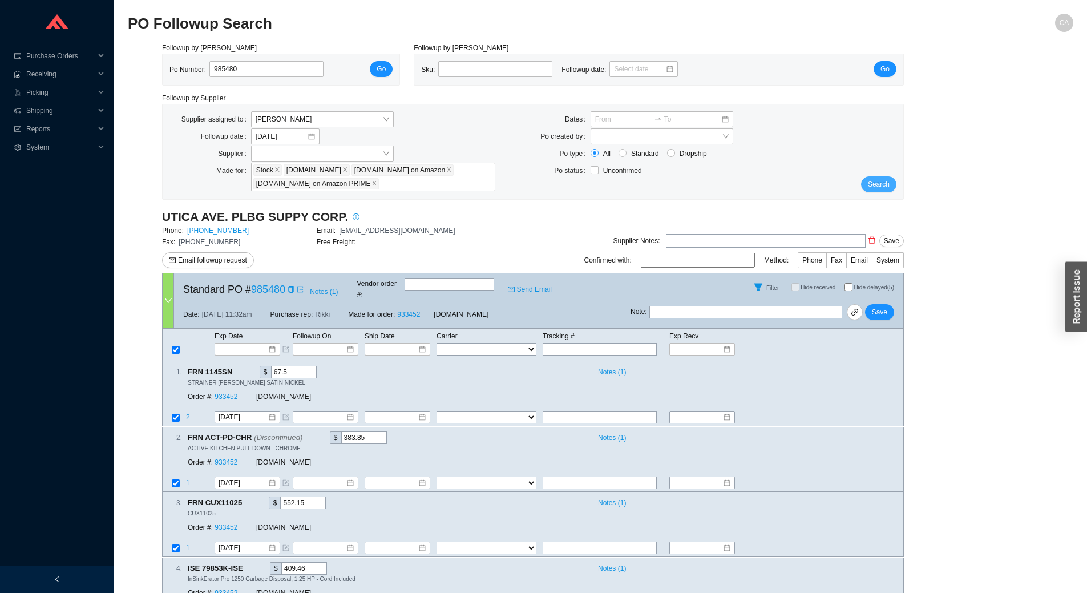
click at [882, 180] on span "Search" at bounding box center [879, 184] width 22 height 11
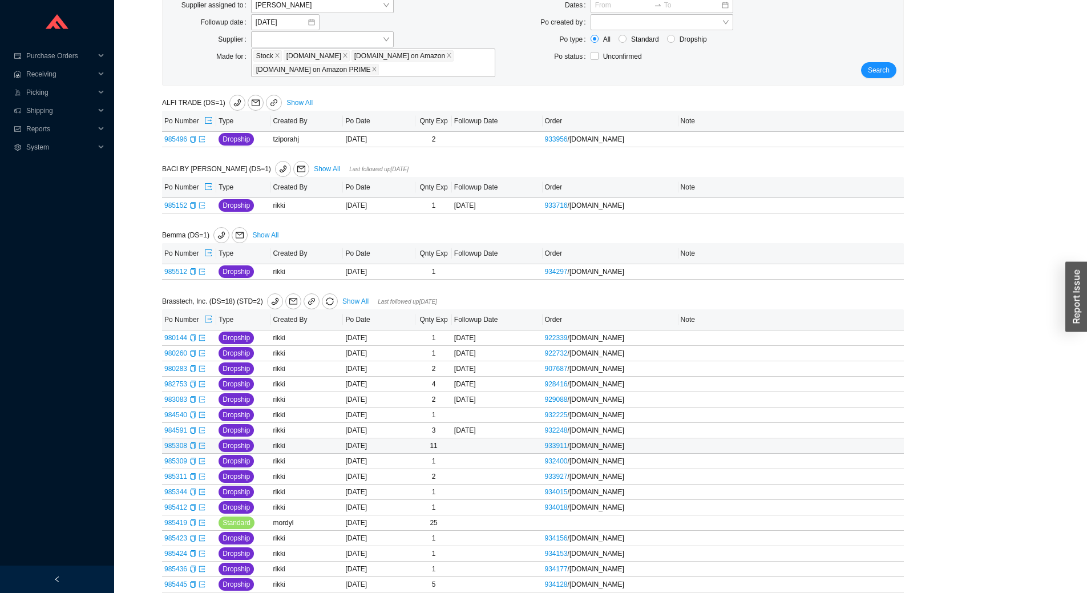
scroll to position [57, 0]
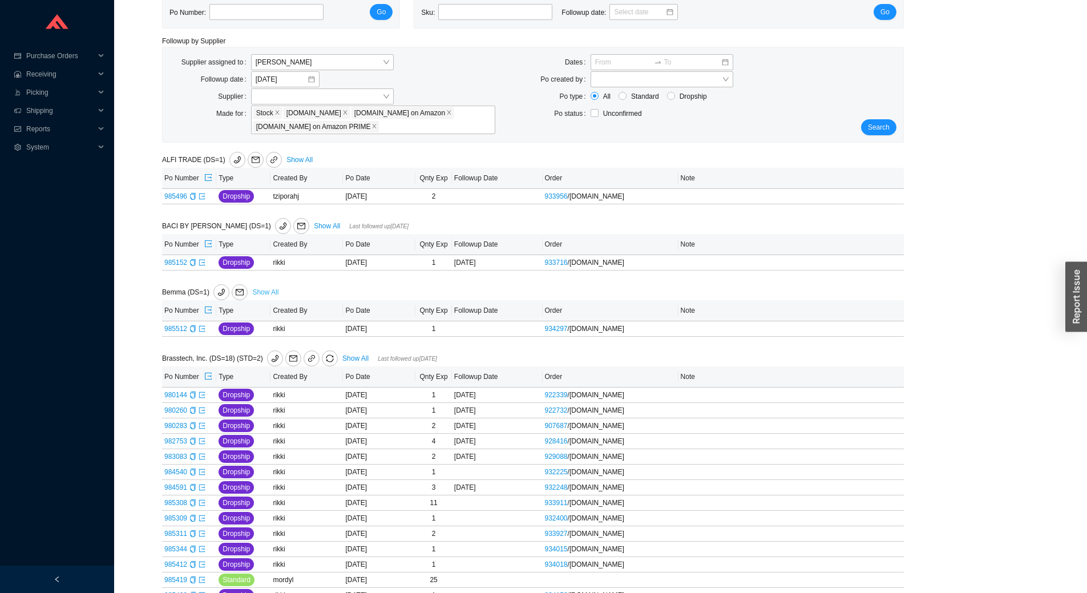
click at [270, 289] on link "Show All" at bounding box center [265, 292] width 26 height 8
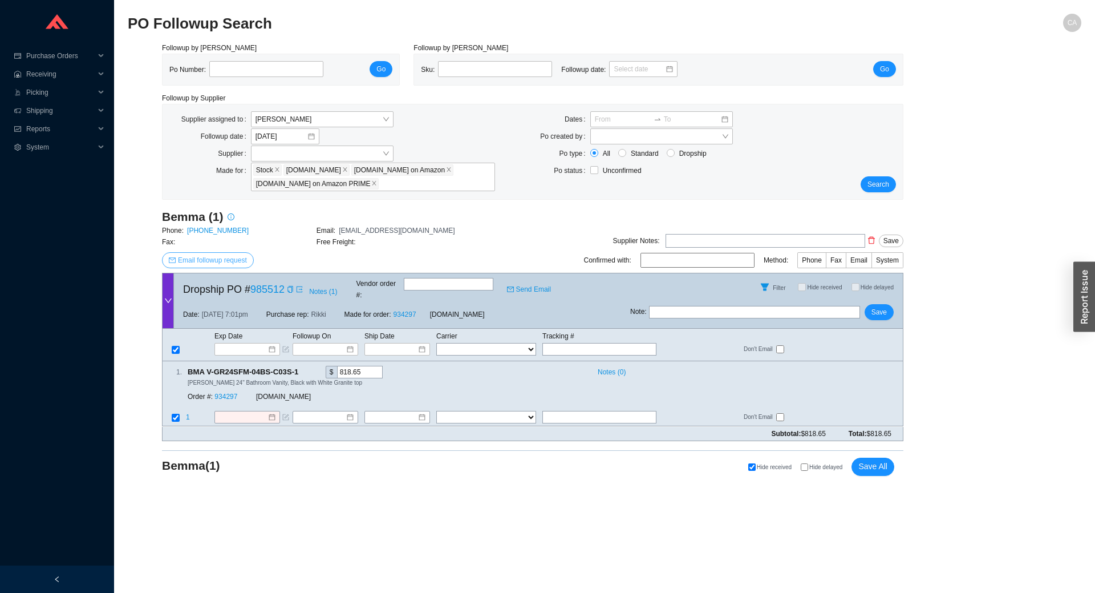
click at [215, 258] on span "Email followup request" at bounding box center [212, 259] width 69 height 11
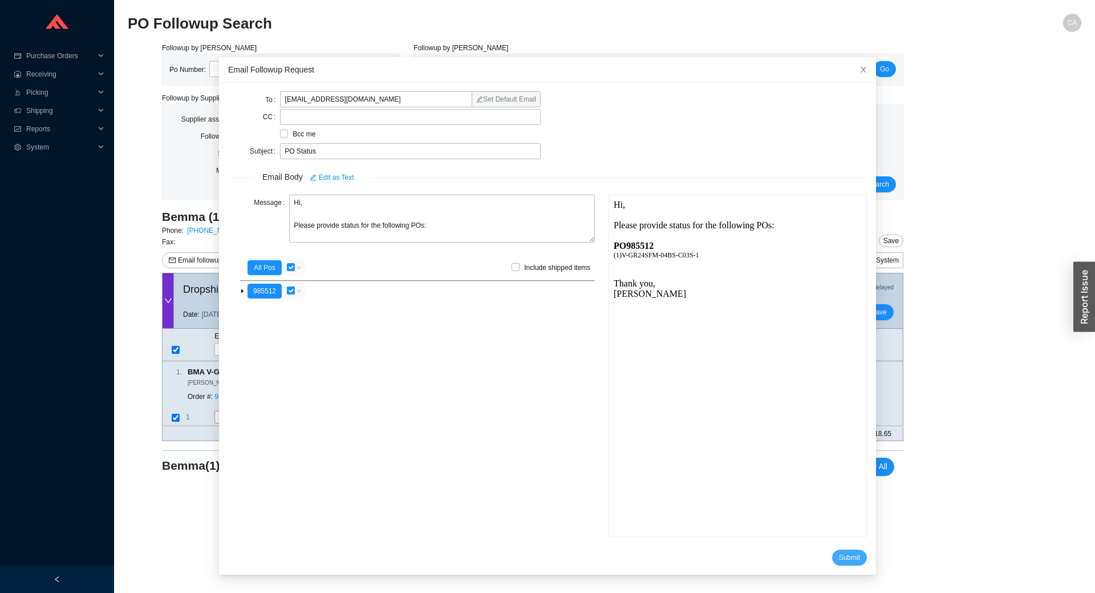
click at [839, 556] on span "Submit" at bounding box center [849, 557] width 21 height 11
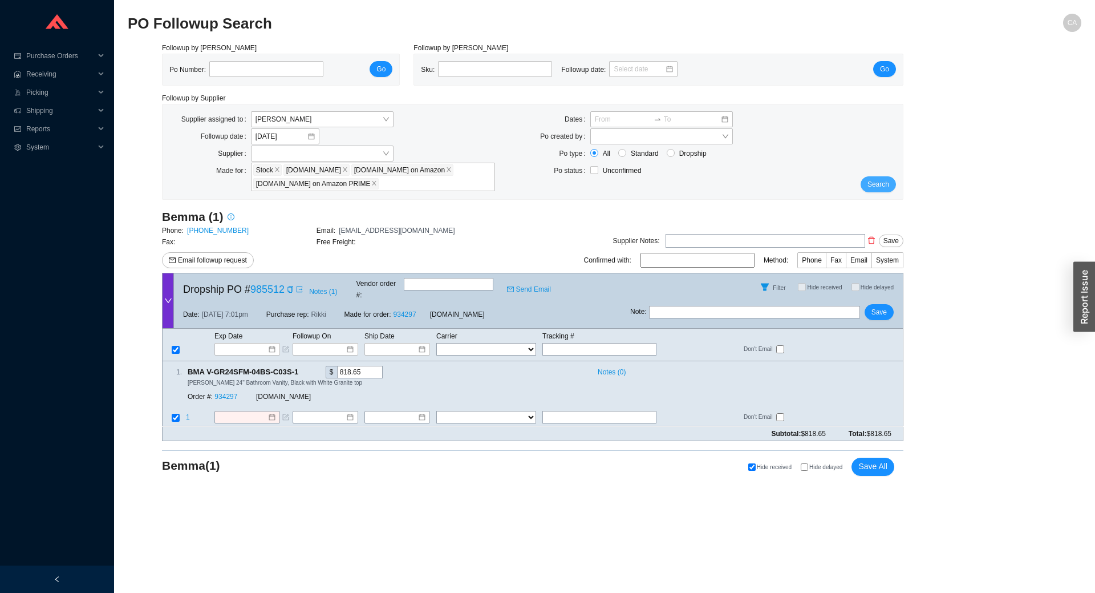
click at [892, 177] on button "Search" at bounding box center [878, 184] width 35 height 16
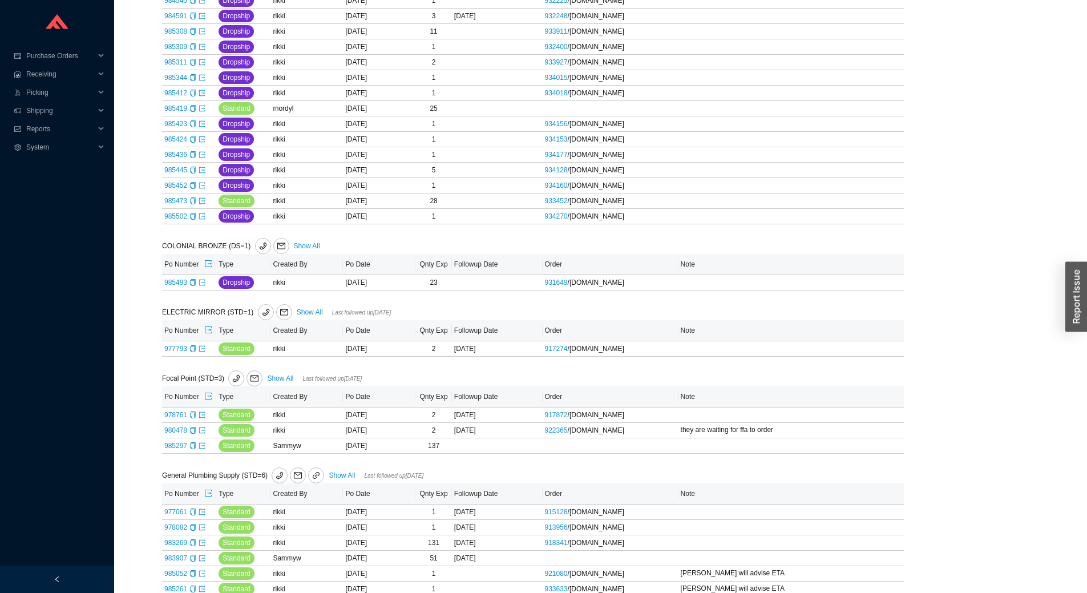
scroll to position [570, 0]
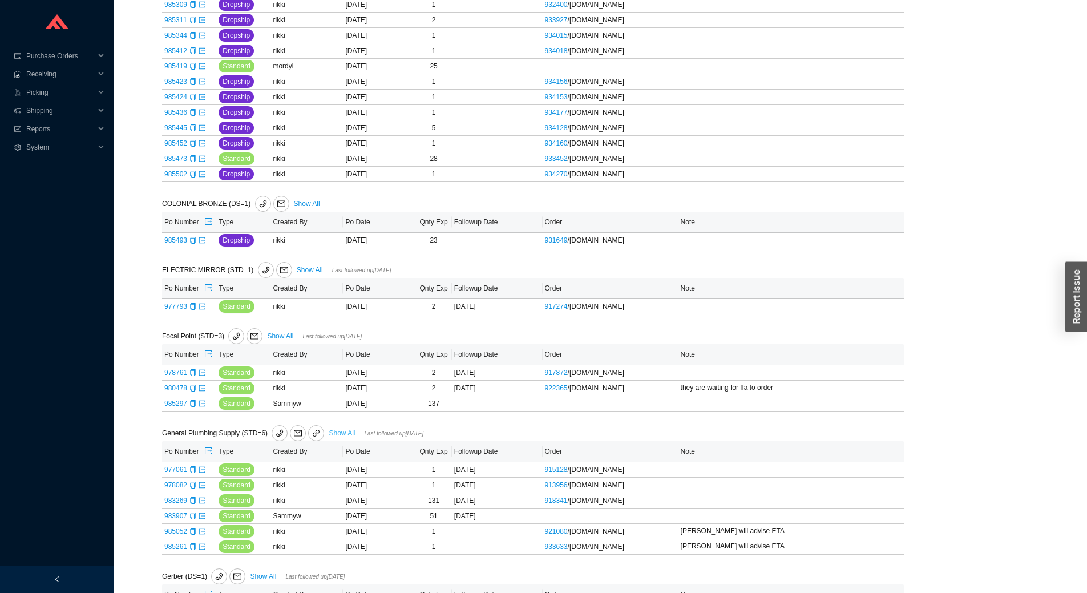
click at [339, 432] on link "Show All" at bounding box center [342, 433] width 26 height 8
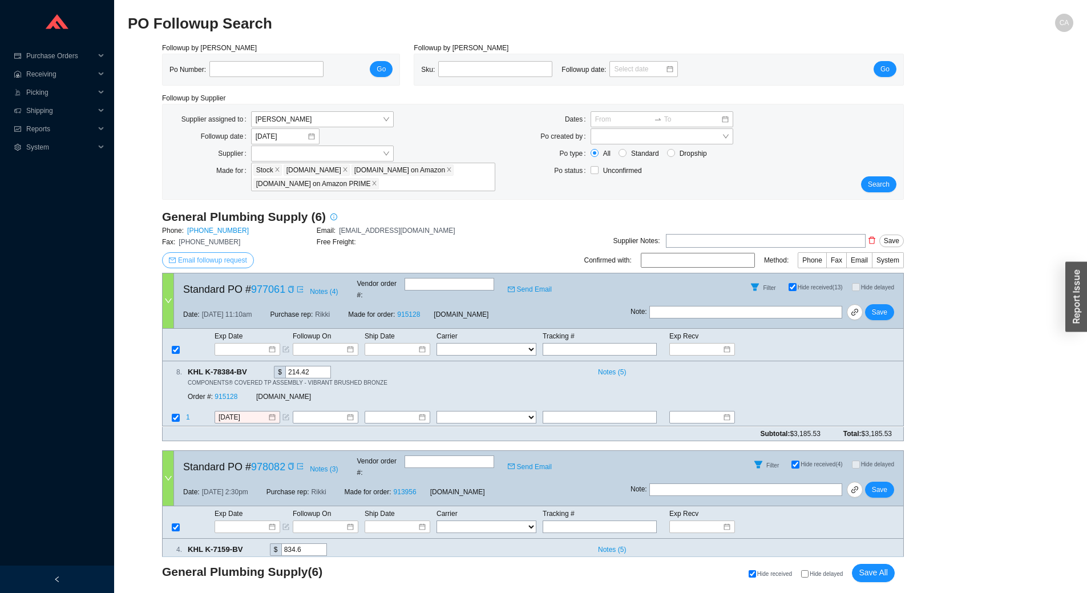
click at [204, 262] on span "Email followup request" at bounding box center [212, 259] width 69 height 11
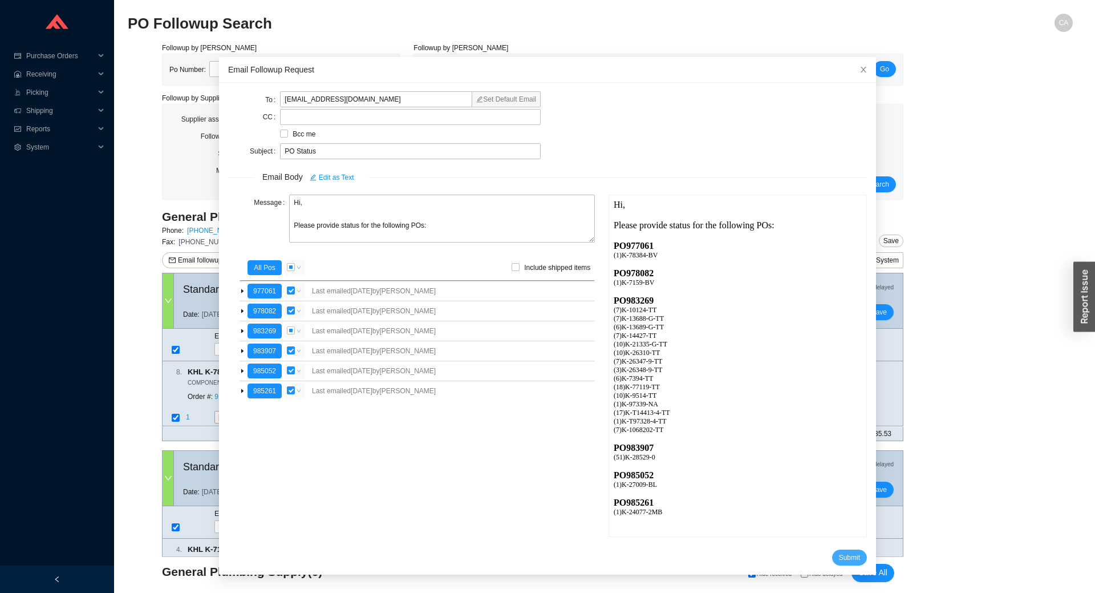
click at [839, 553] on span "Submit" at bounding box center [849, 557] width 21 height 11
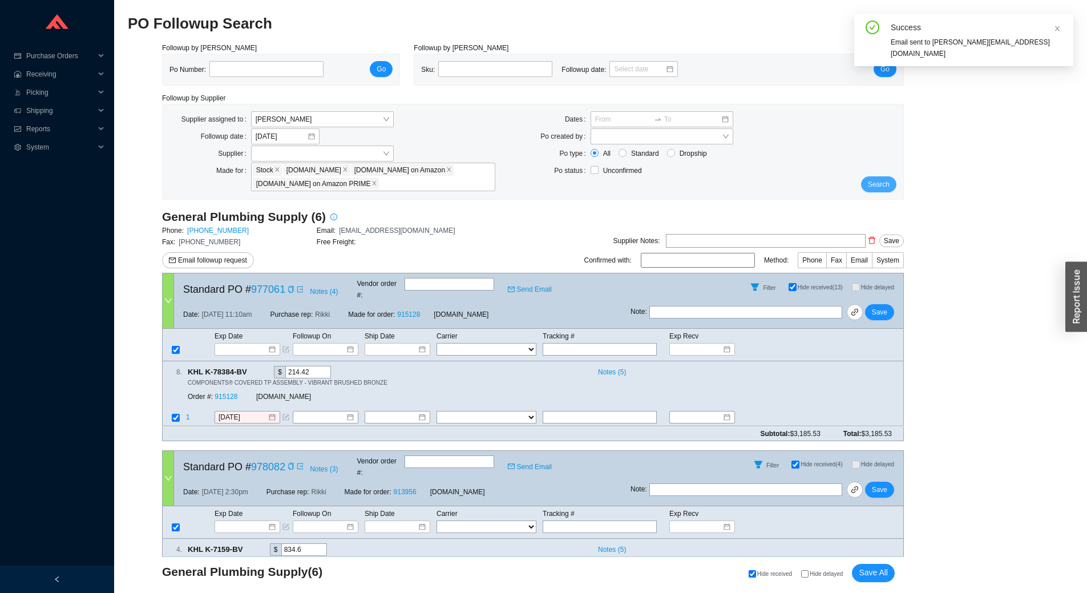
click at [867, 183] on button "Search" at bounding box center [878, 184] width 35 height 16
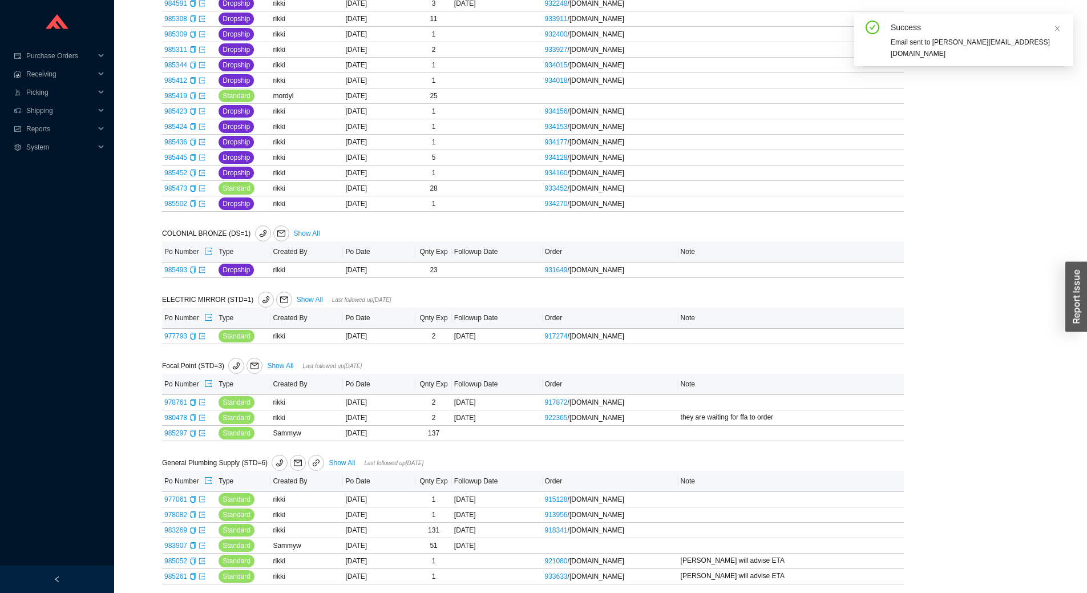
scroll to position [285, 0]
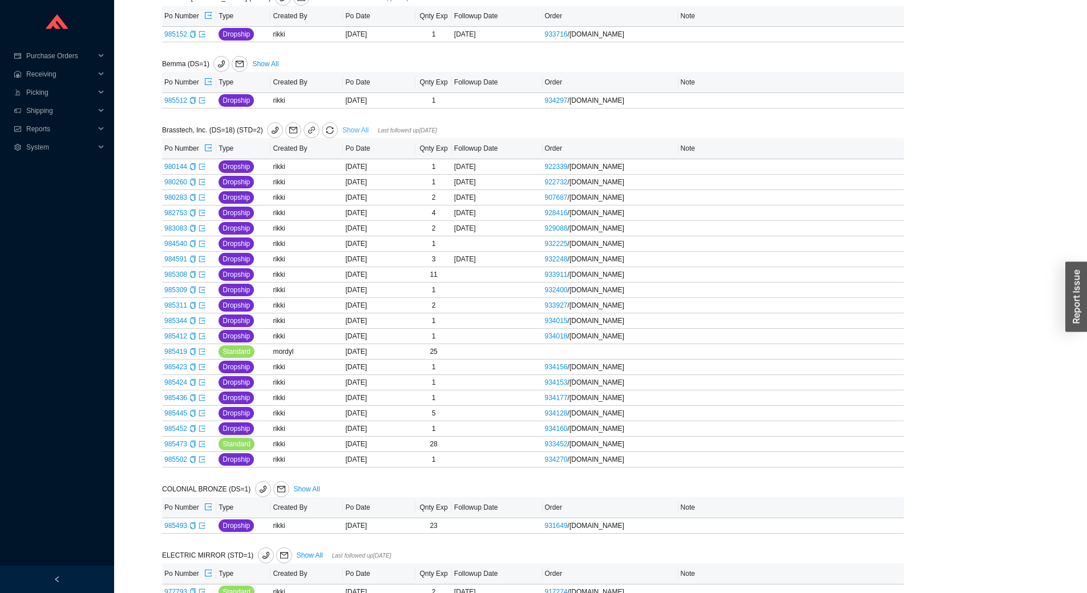
click at [347, 128] on link "Show All" at bounding box center [355, 130] width 26 height 8
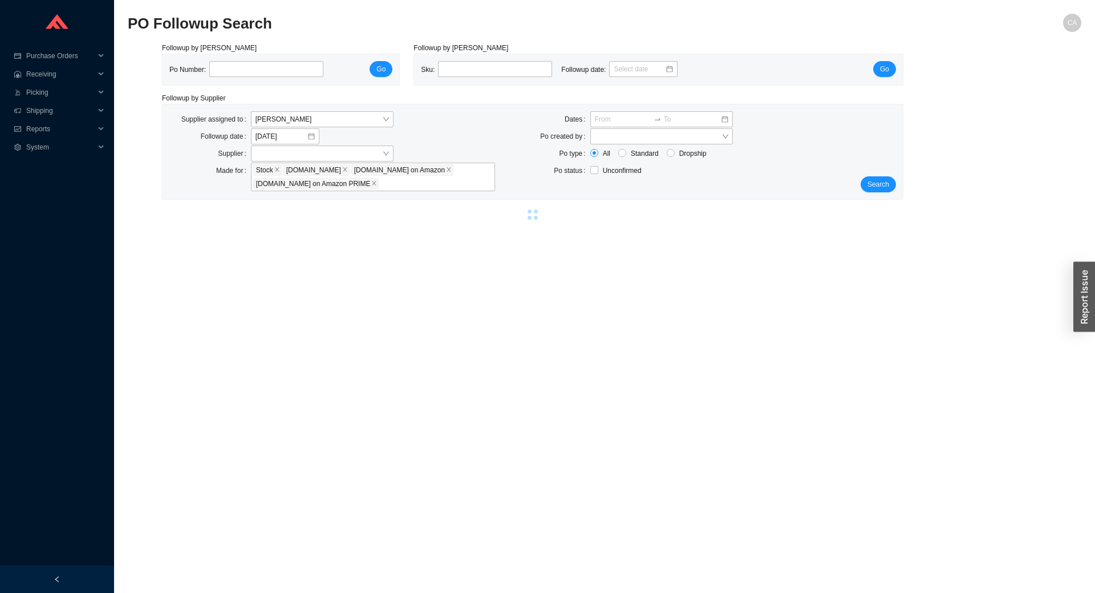
select select "1"
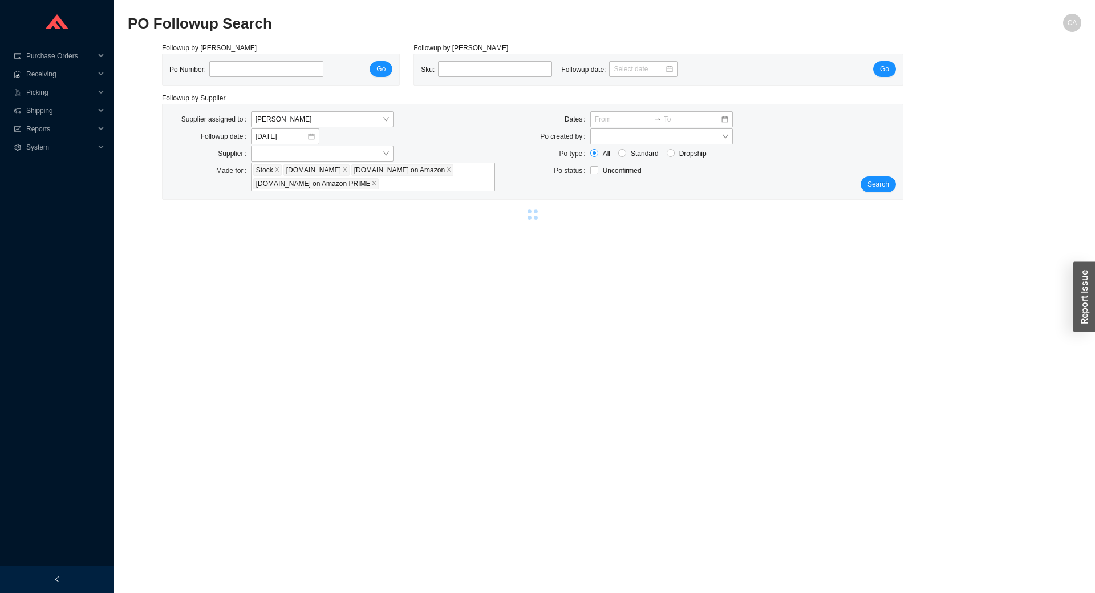
select select "1"
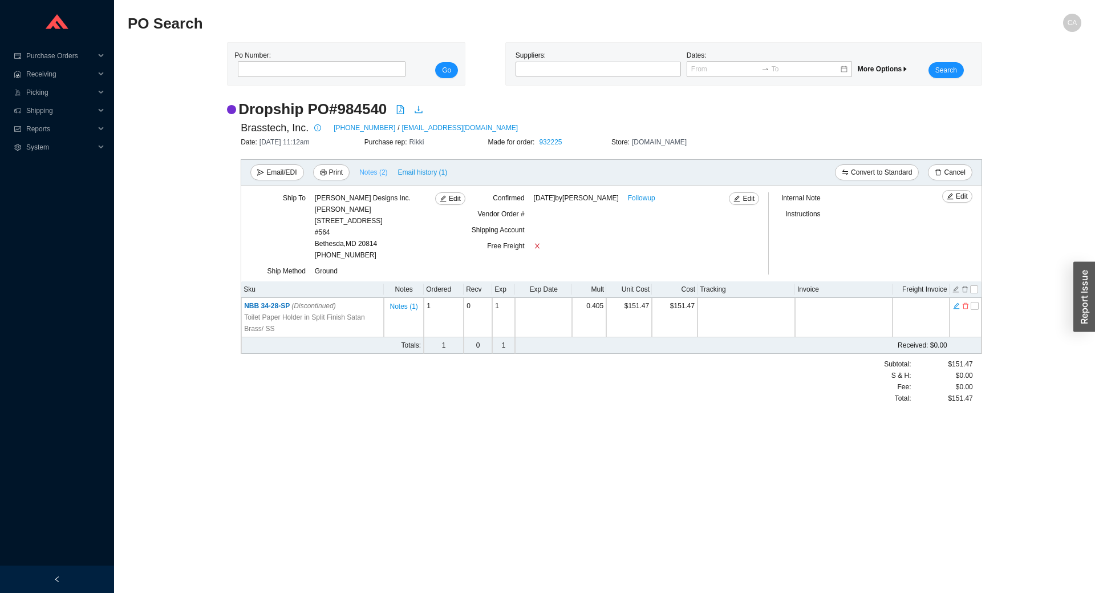
click at [366, 175] on span "Notes ( 2 )" at bounding box center [373, 172] width 28 height 11
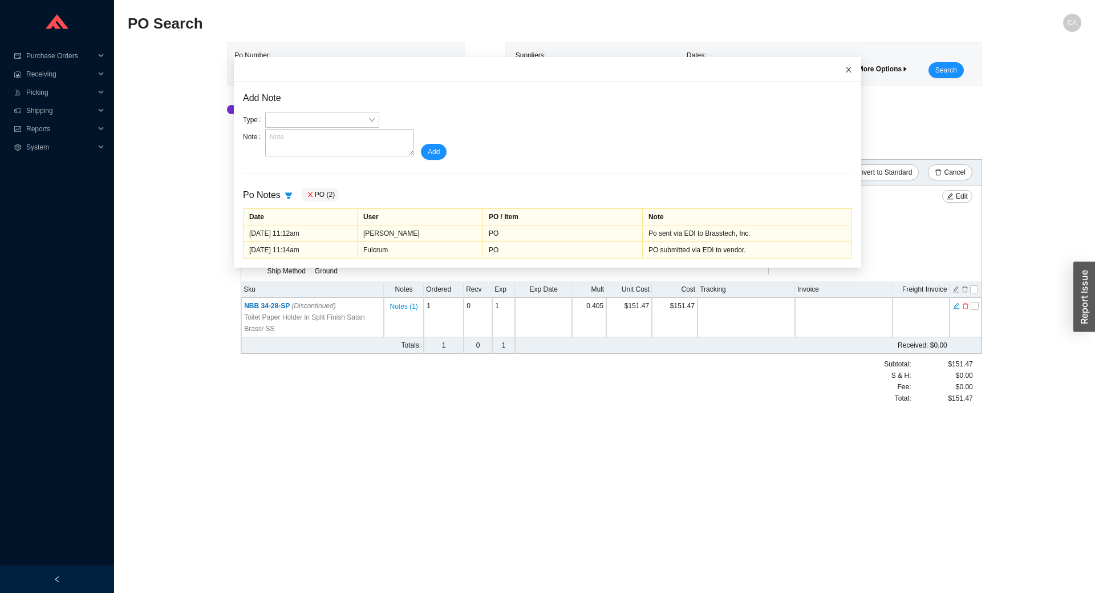
click at [845, 73] on icon "close" at bounding box center [849, 70] width 8 height 8
